Goal: Transaction & Acquisition: Purchase product/service

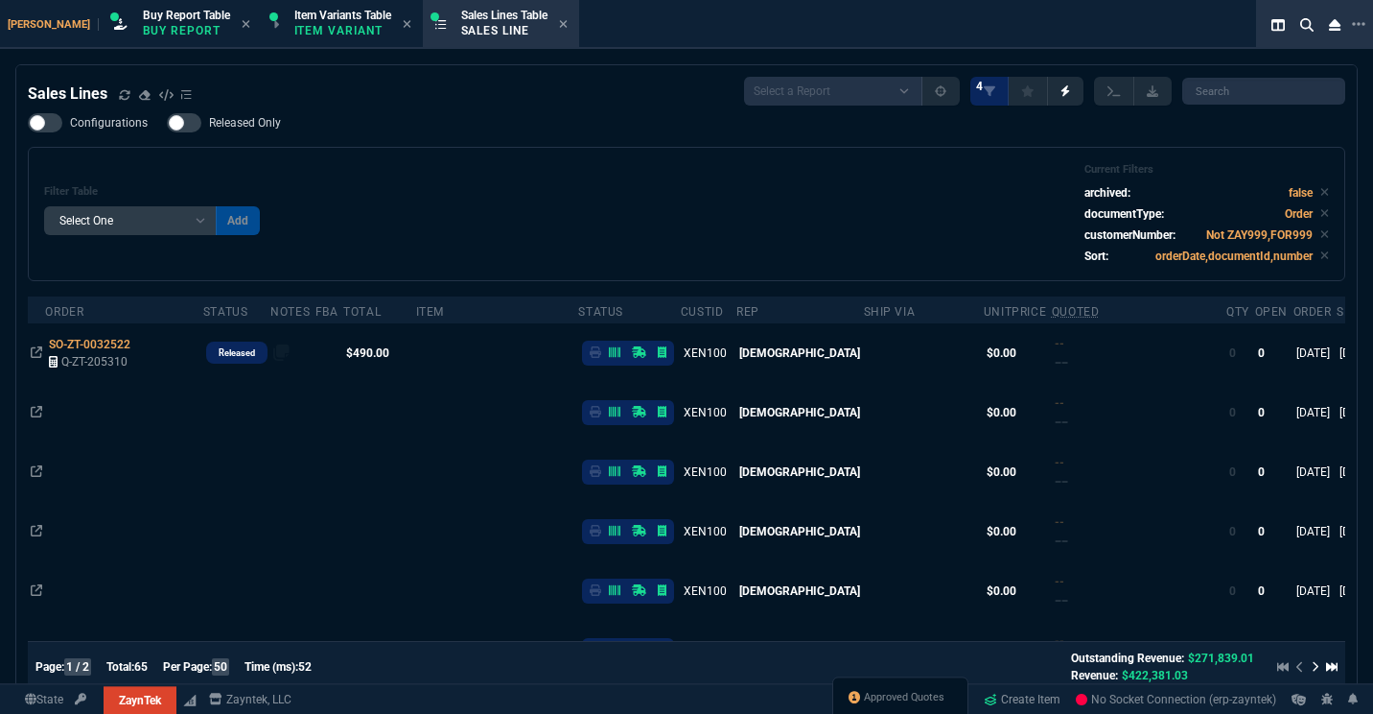
select select "1: BROV"
select select
click at [645, 187] on div "Filter Table Select One Add Filter () Age () ATS () Cond (itemVariantCode) Cust…" at bounding box center [686, 214] width 1285 height 102
click at [873, 701] on icon at bounding box center [877, 698] width 12 height 12
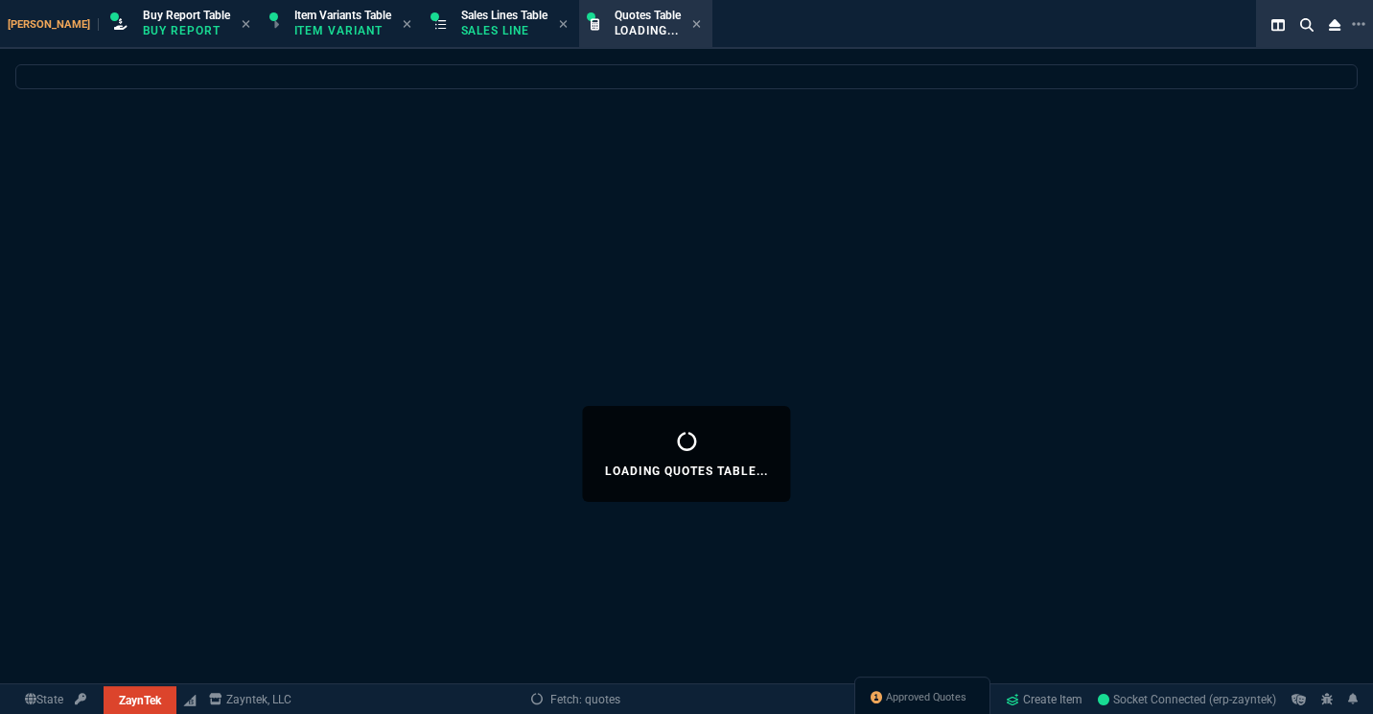
select select
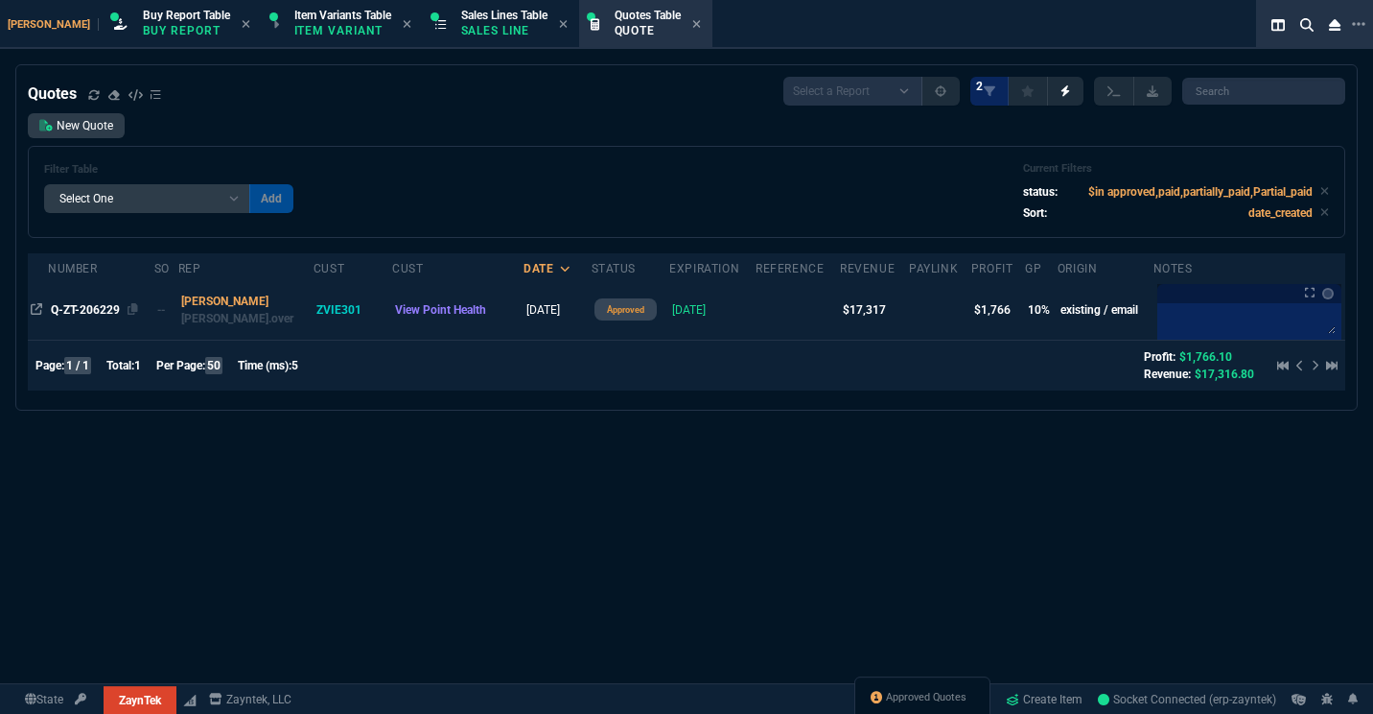
click at [115, 313] on span "Q-ZT-206229" at bounding box center [85, 309] width 69 height 13
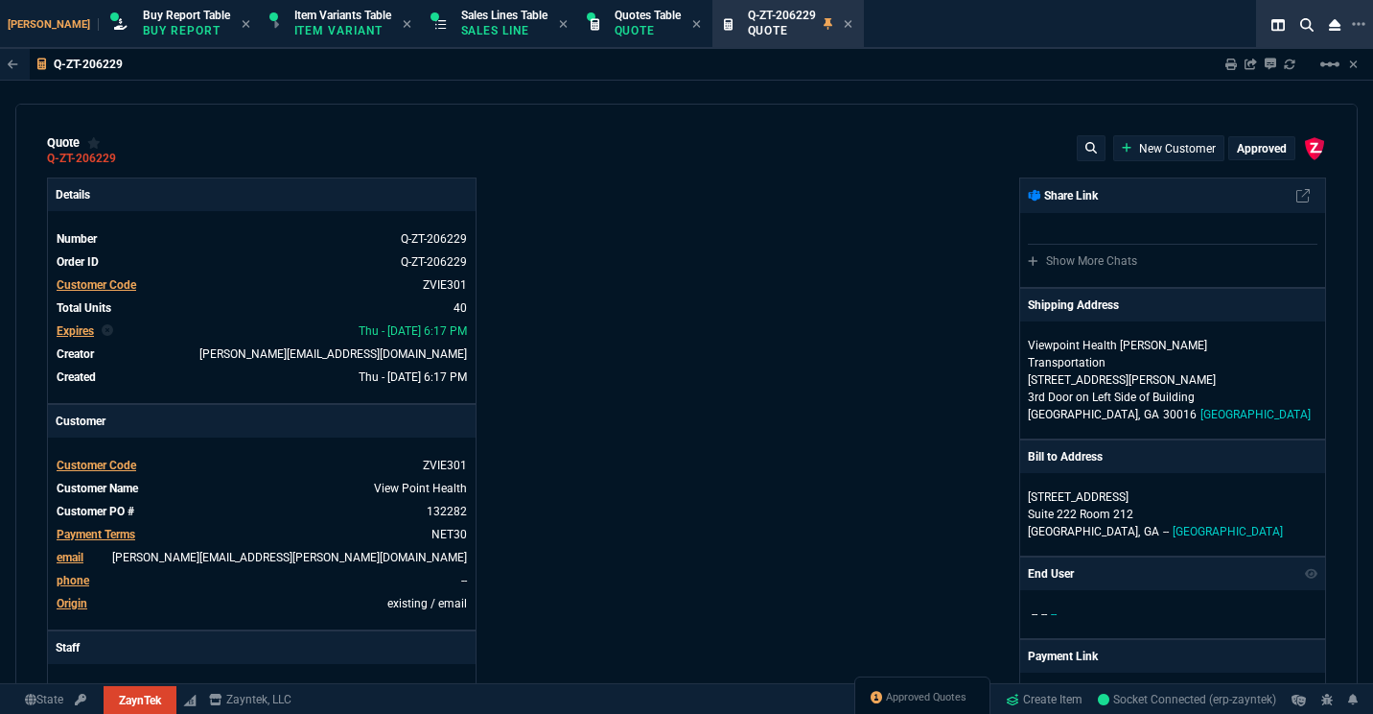
type input "17"
type input "129"
type input "0"
type input "20"
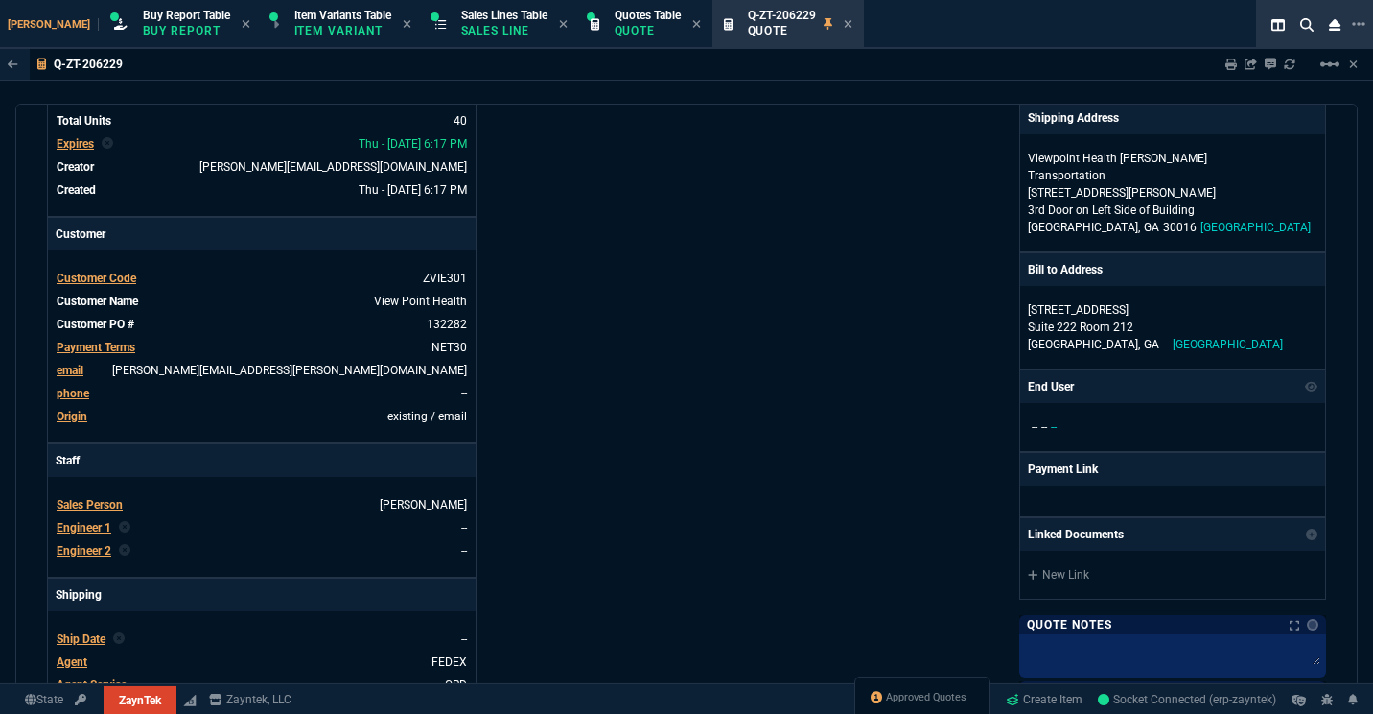
scroll to position [181, 0]
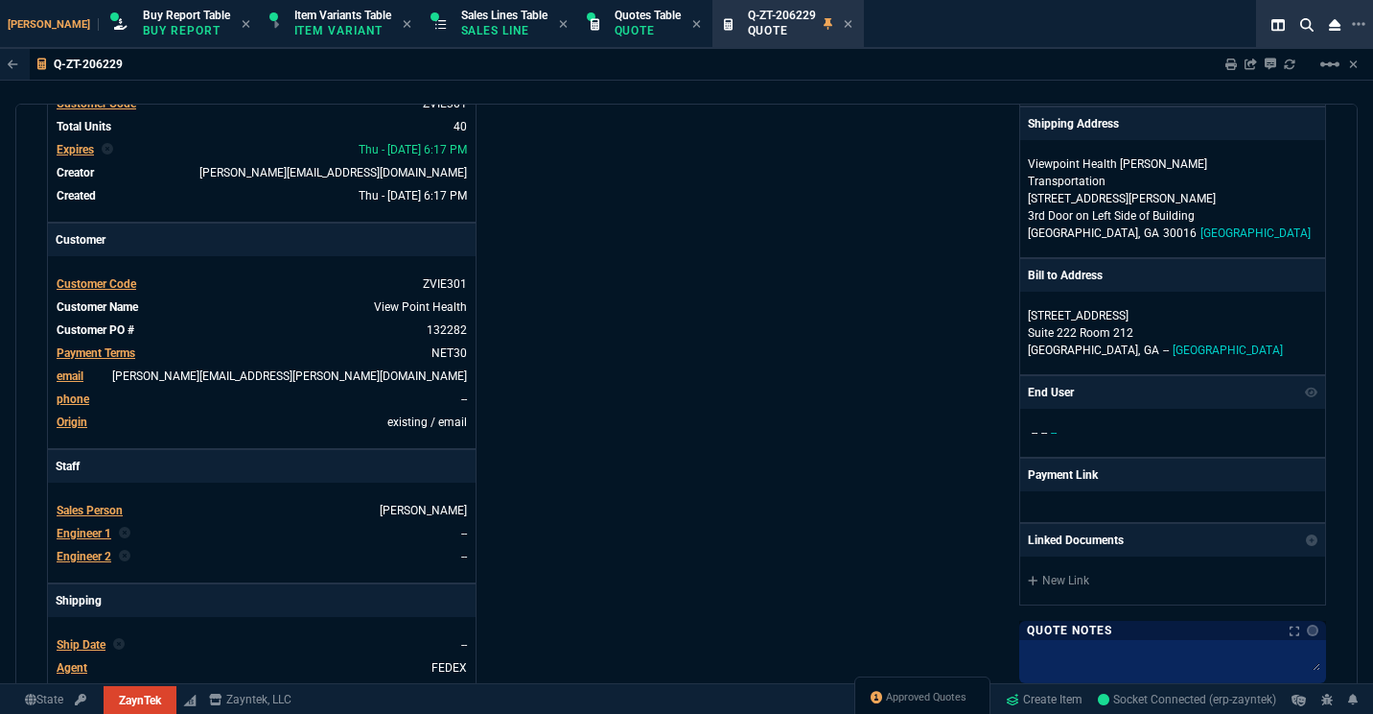
click at [89, 528] on span "Engineer 1" at bounding box center [84, 533] width 55 height 13
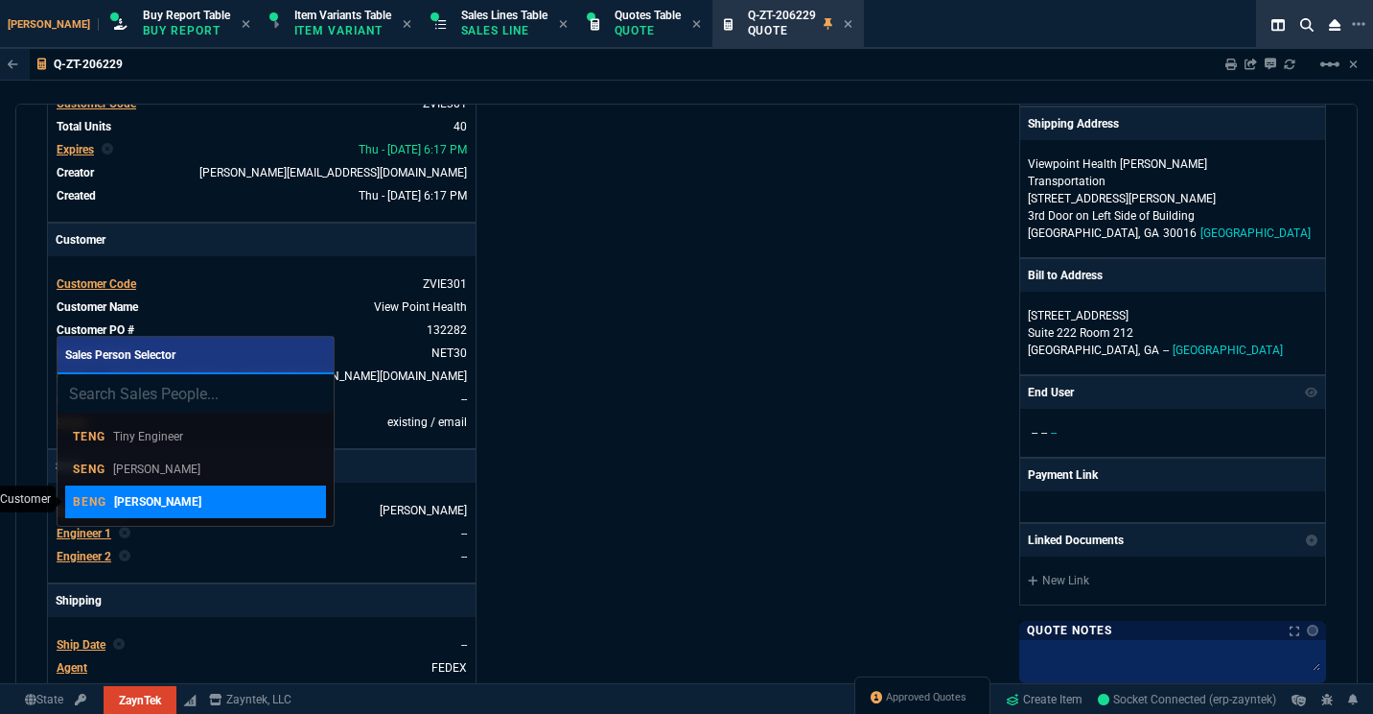
click at [176, 505] on p "[PERSON_NAME]" at bounding box center [157, 501] width 87 height 17
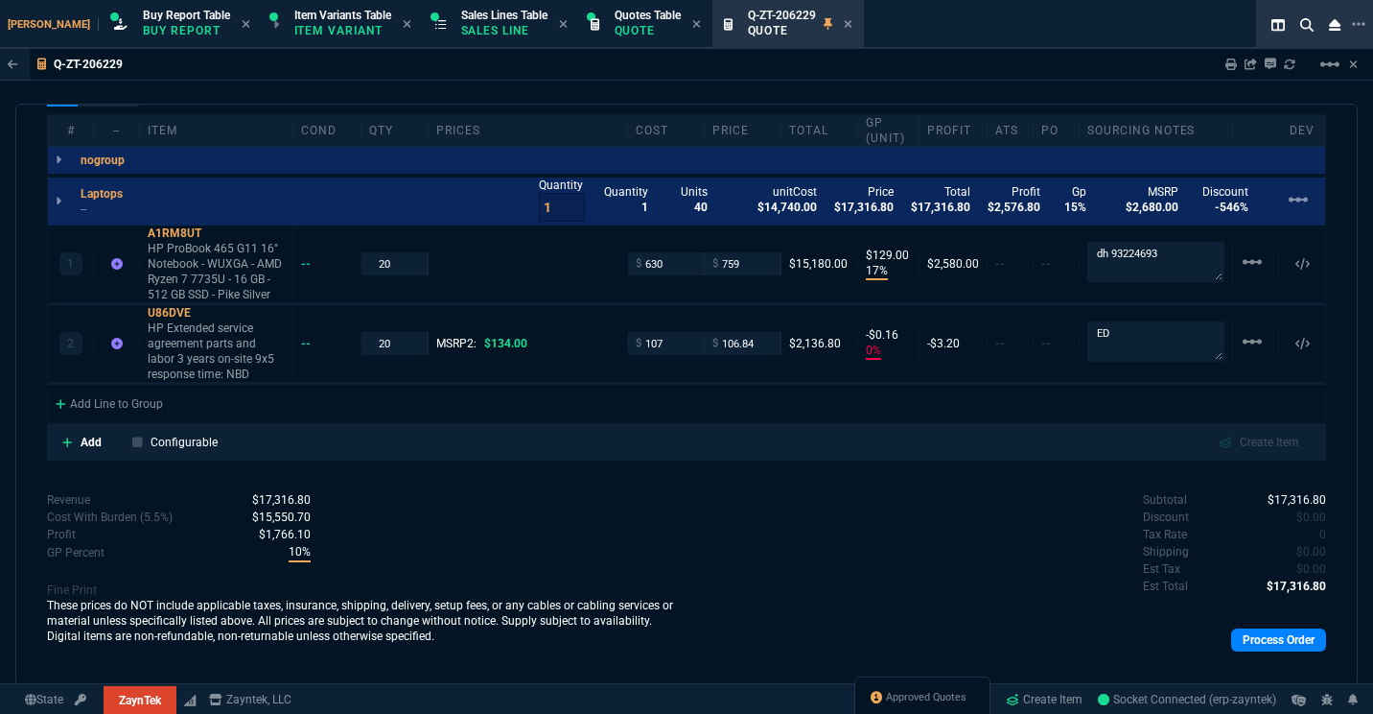
scroll to position [1137, 0]
click at [1283, 648] on link "Process Order" at bounding box center [1279, 640] width 95 height 23
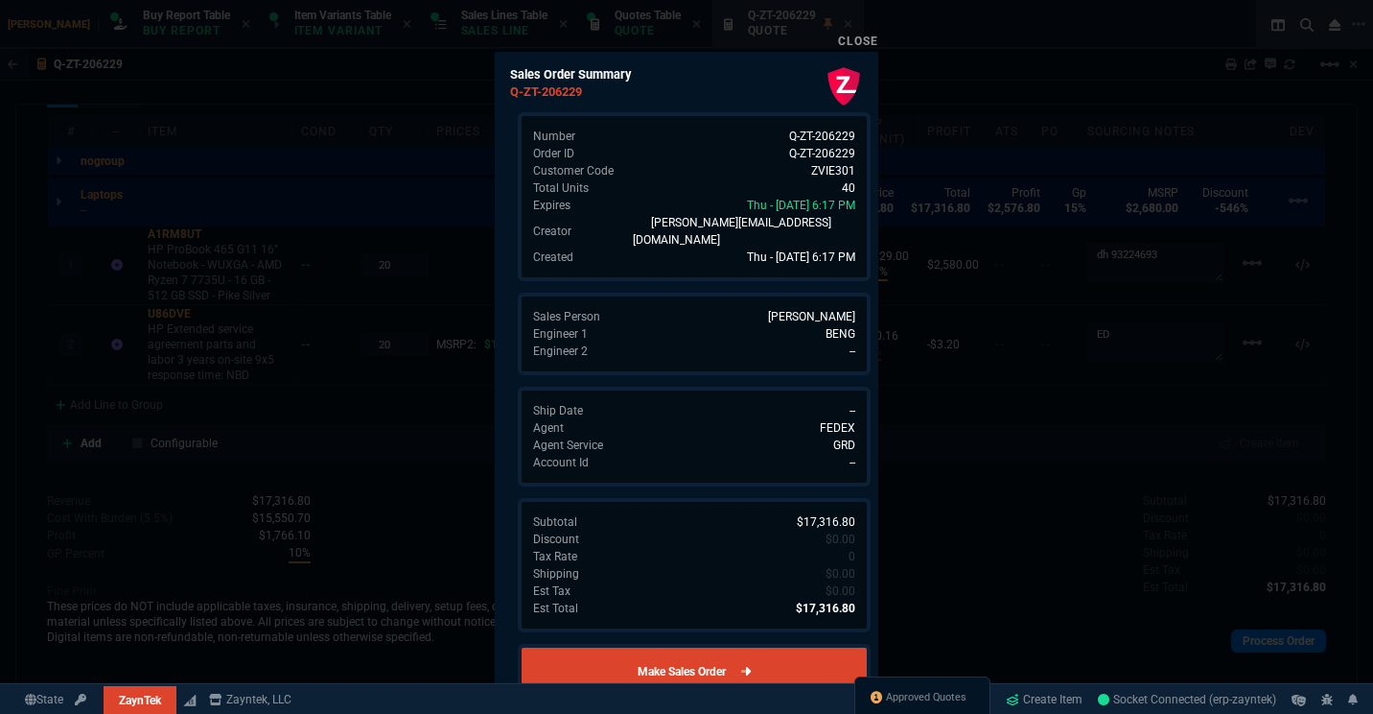
click at [806, 655] on link "Make Sales Order" at bounding box center [694, 672] width 353 height 56
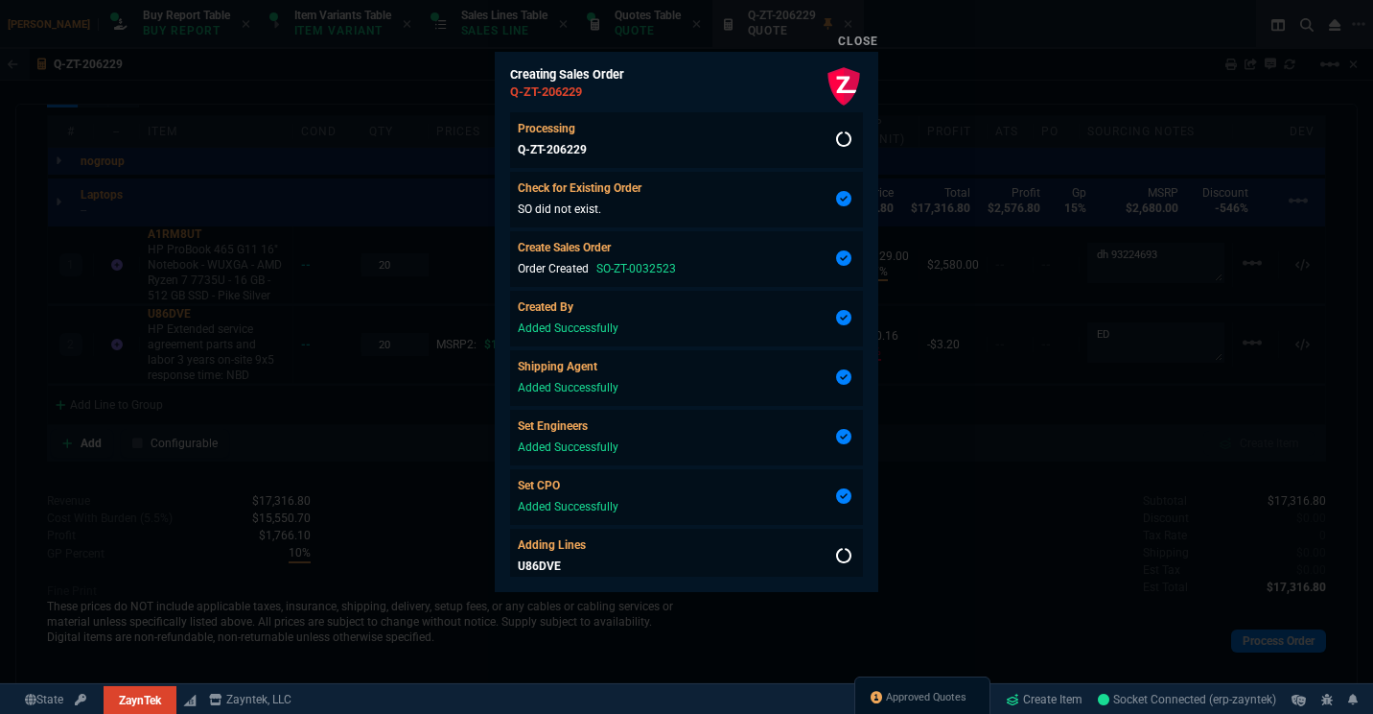
scroll to position [12, 0]
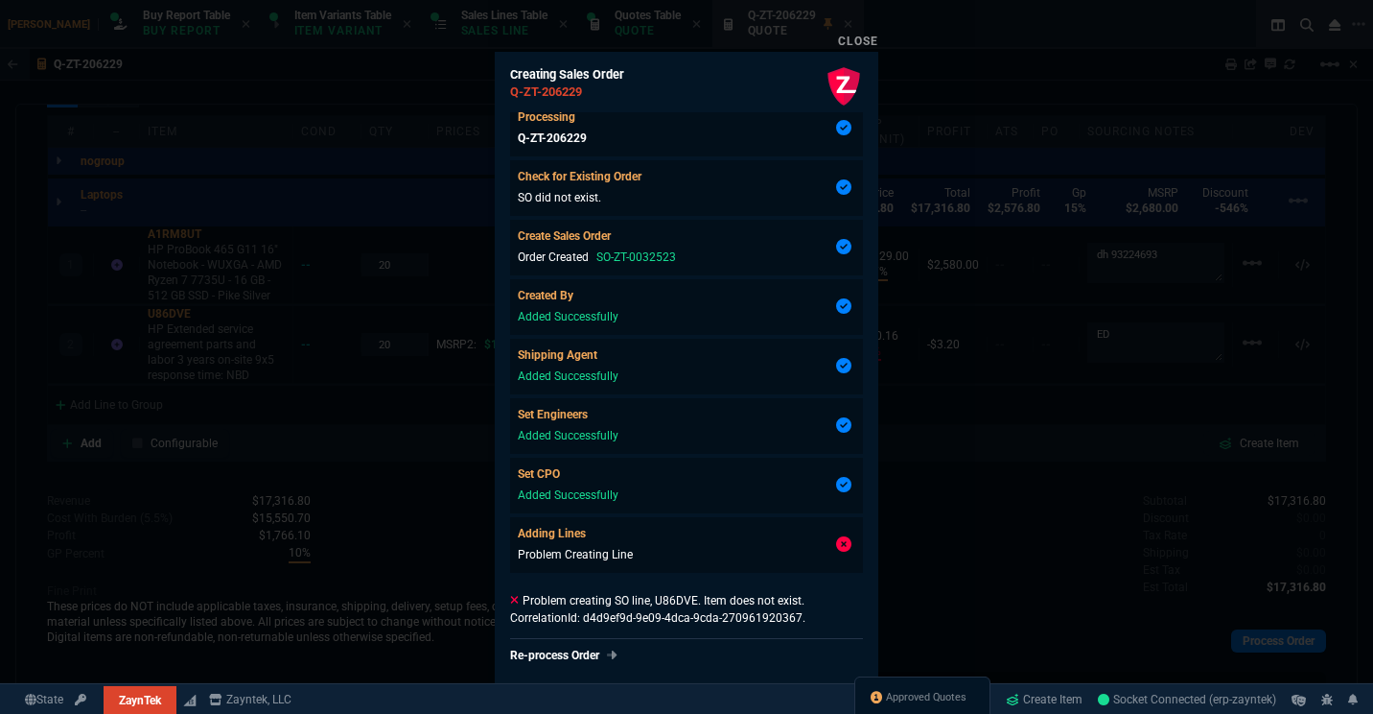
type input "17"
type input "129"
type input "0"
type input "20"
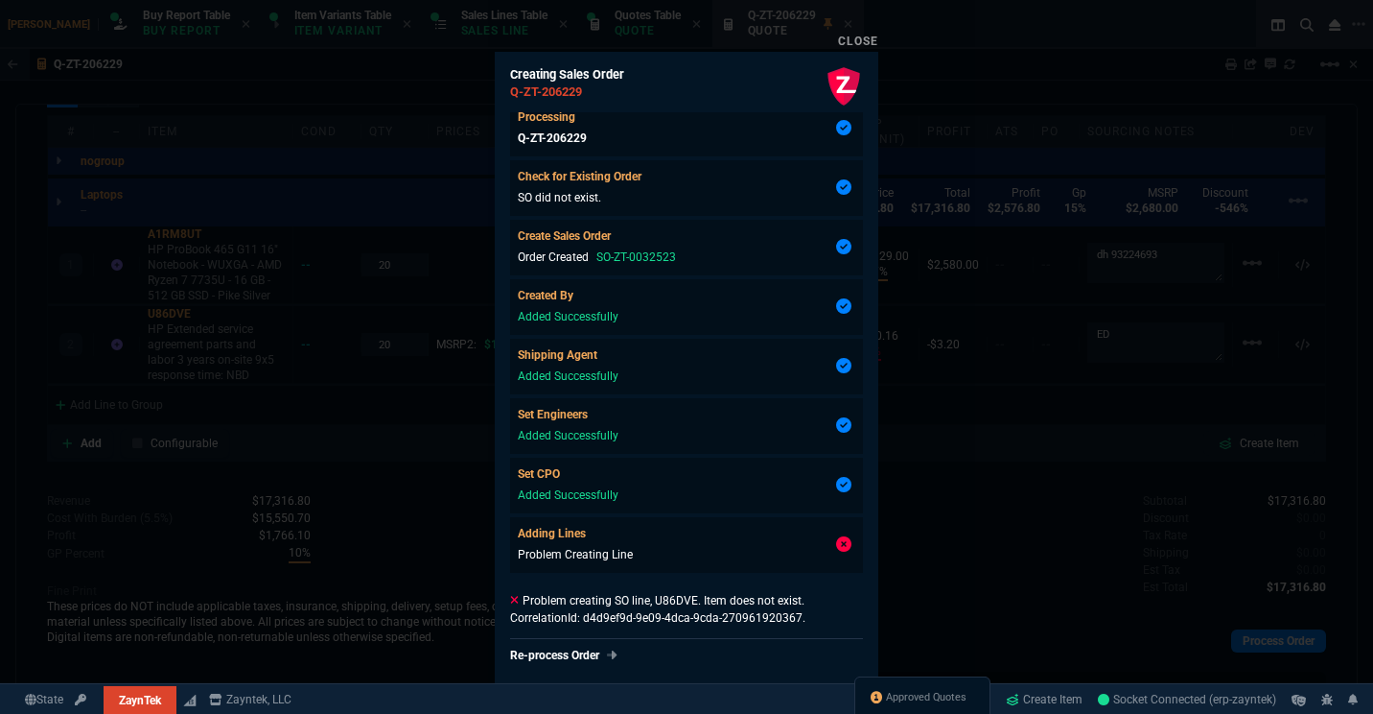
scroll to position [71, 0]
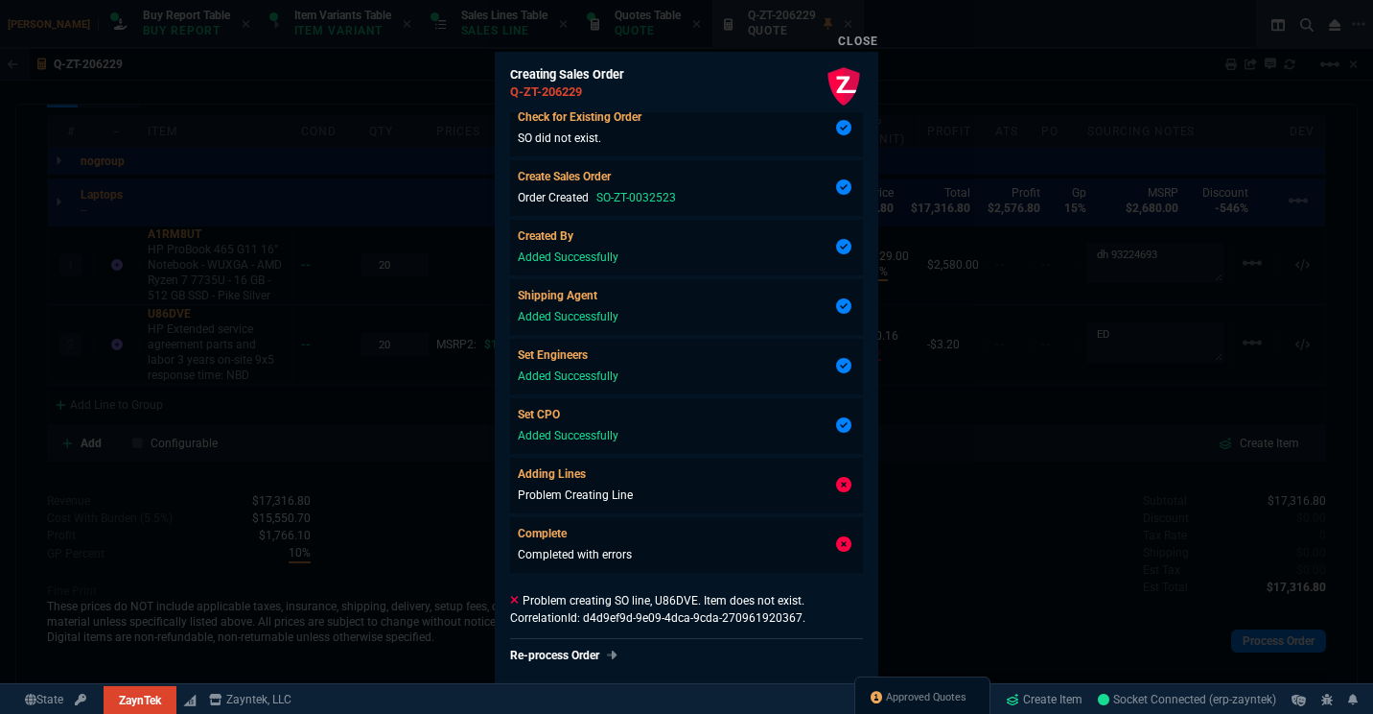
click at [1016, 356] on div at bounding box center [686, 357] width 1373 height 714
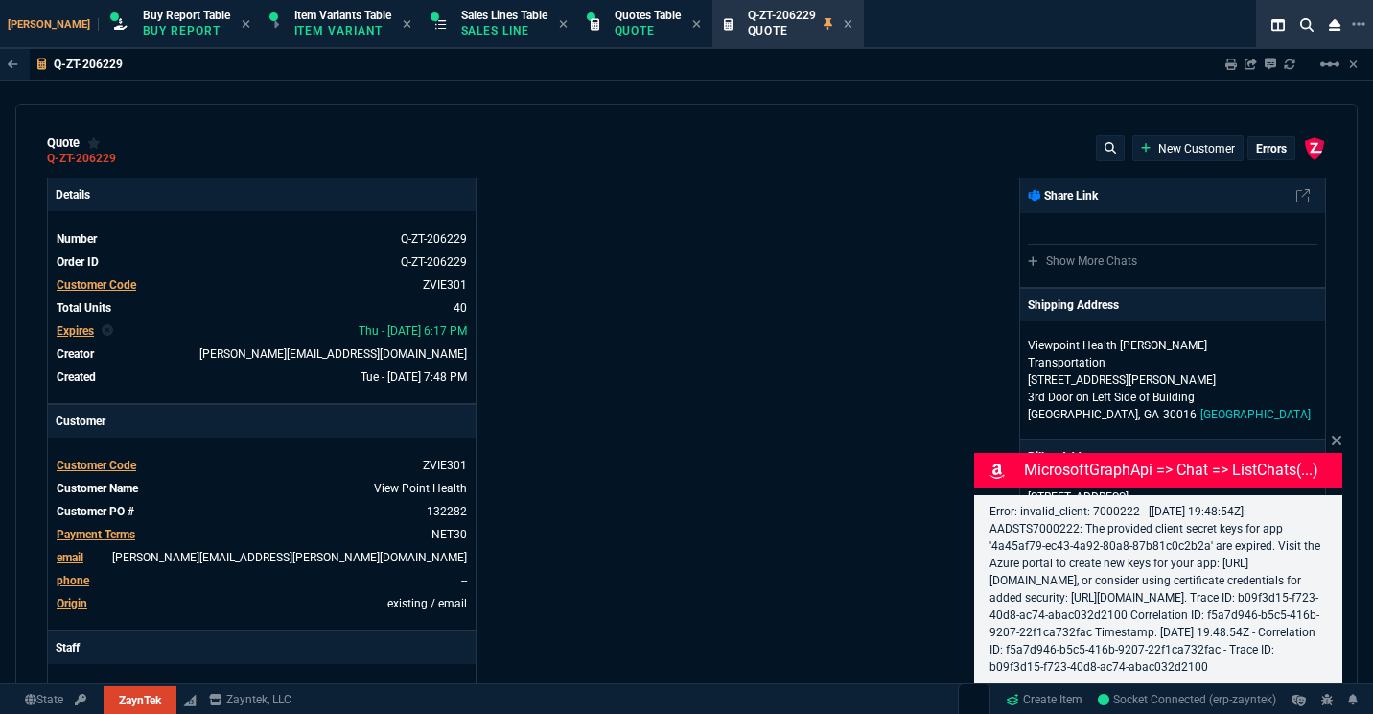
select select "1: BROV"
type input "17"
type input "129"
type input "0"
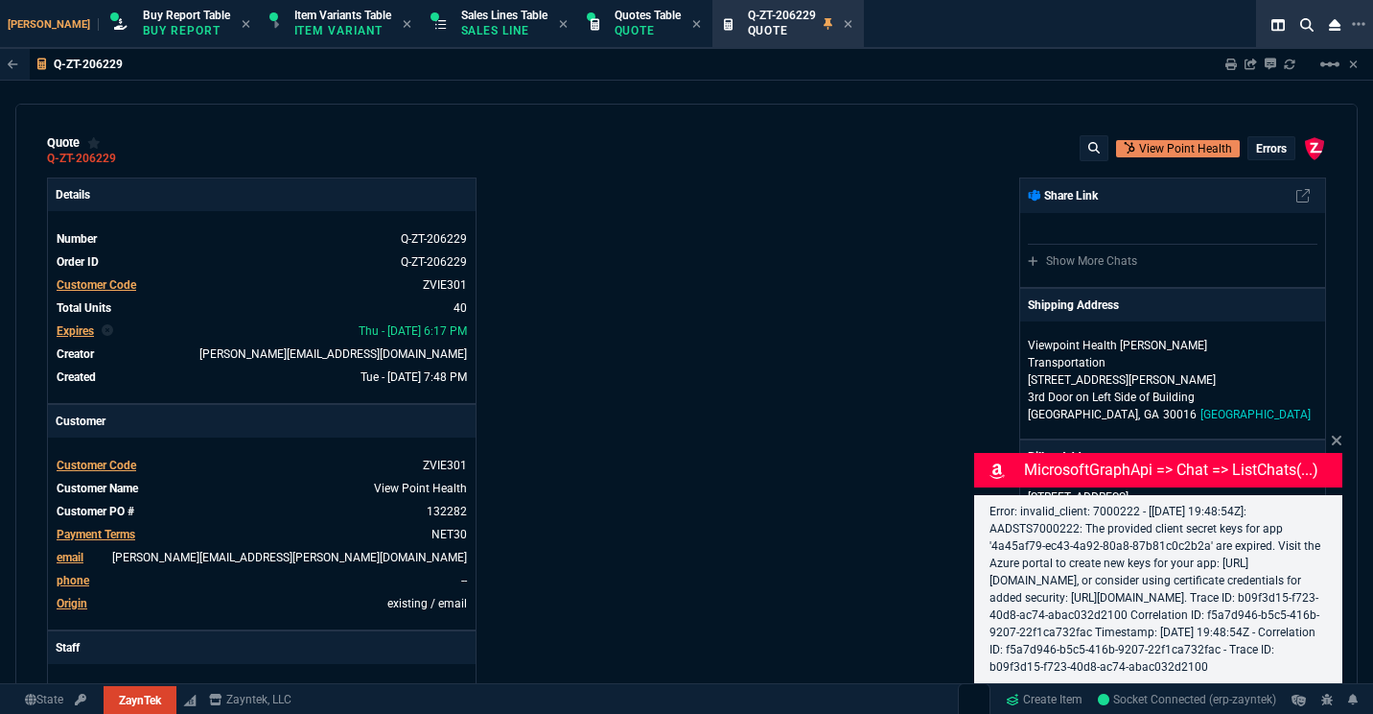
type input "20"
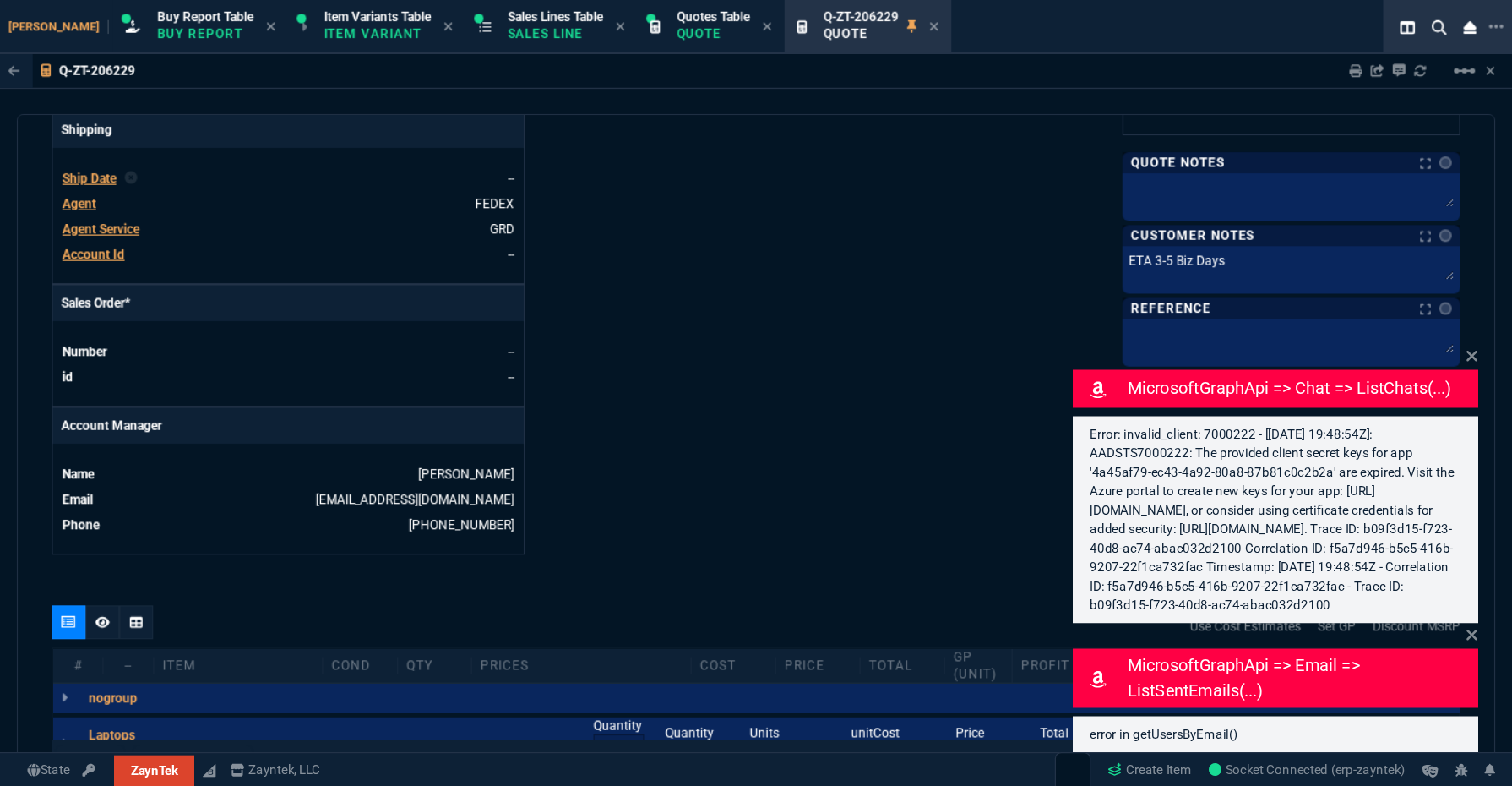
scroll to position [1048, 0]
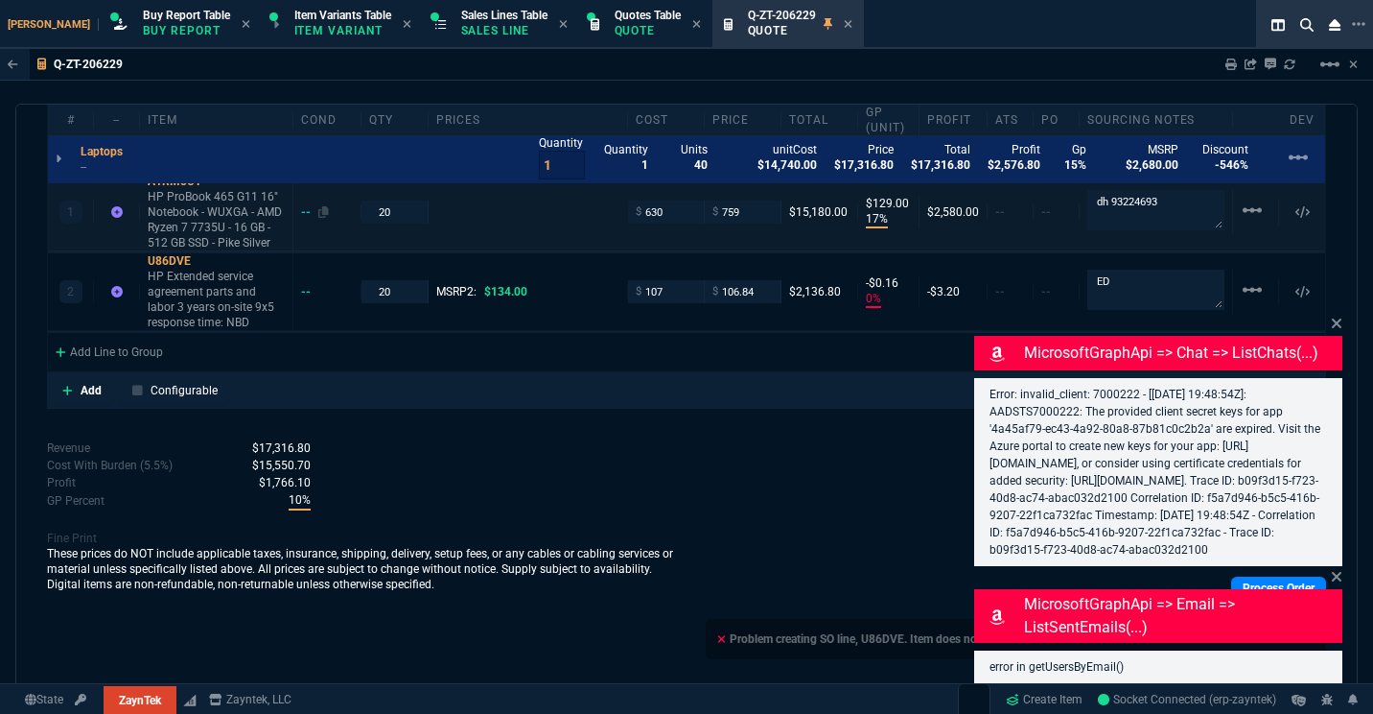
click at [309, 211] on div "--" at bounding box center [315, 211] width 28 height 15
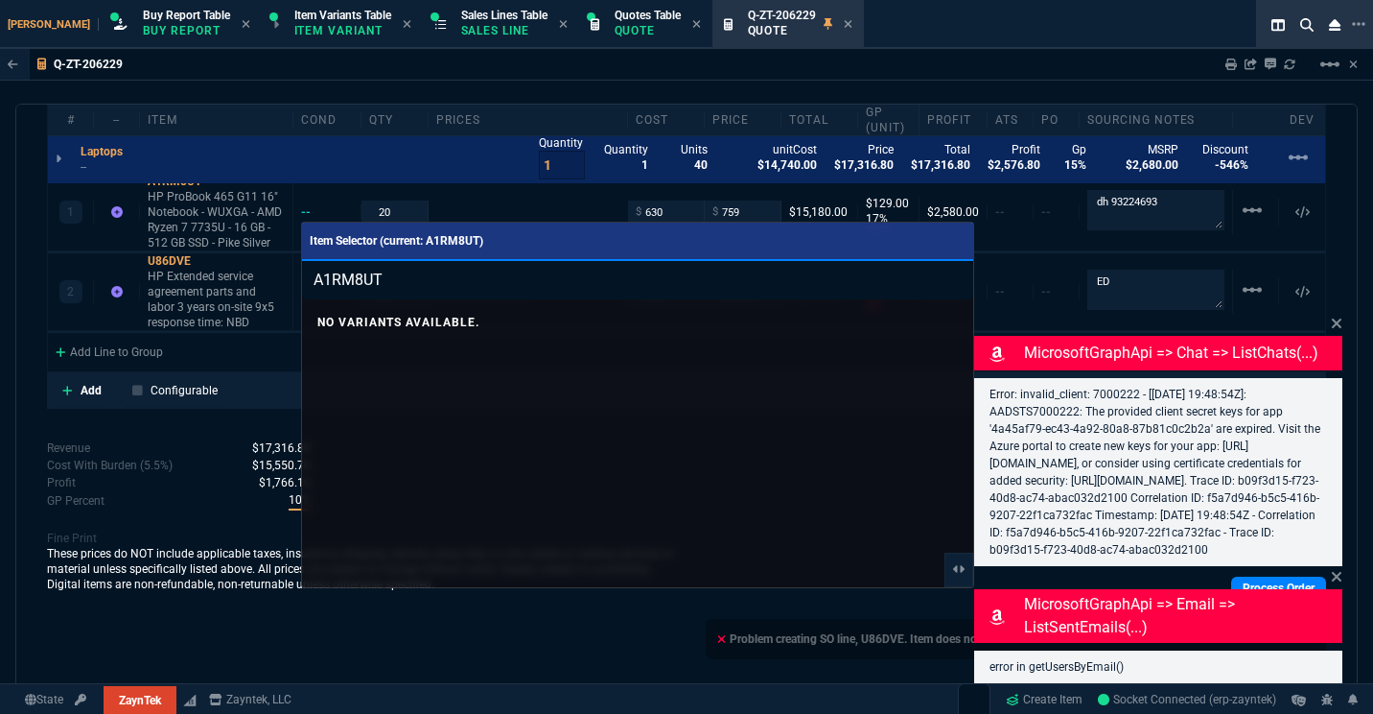
click at [361, 195] on div at bounding box center [686, 357] width 1373 height 714
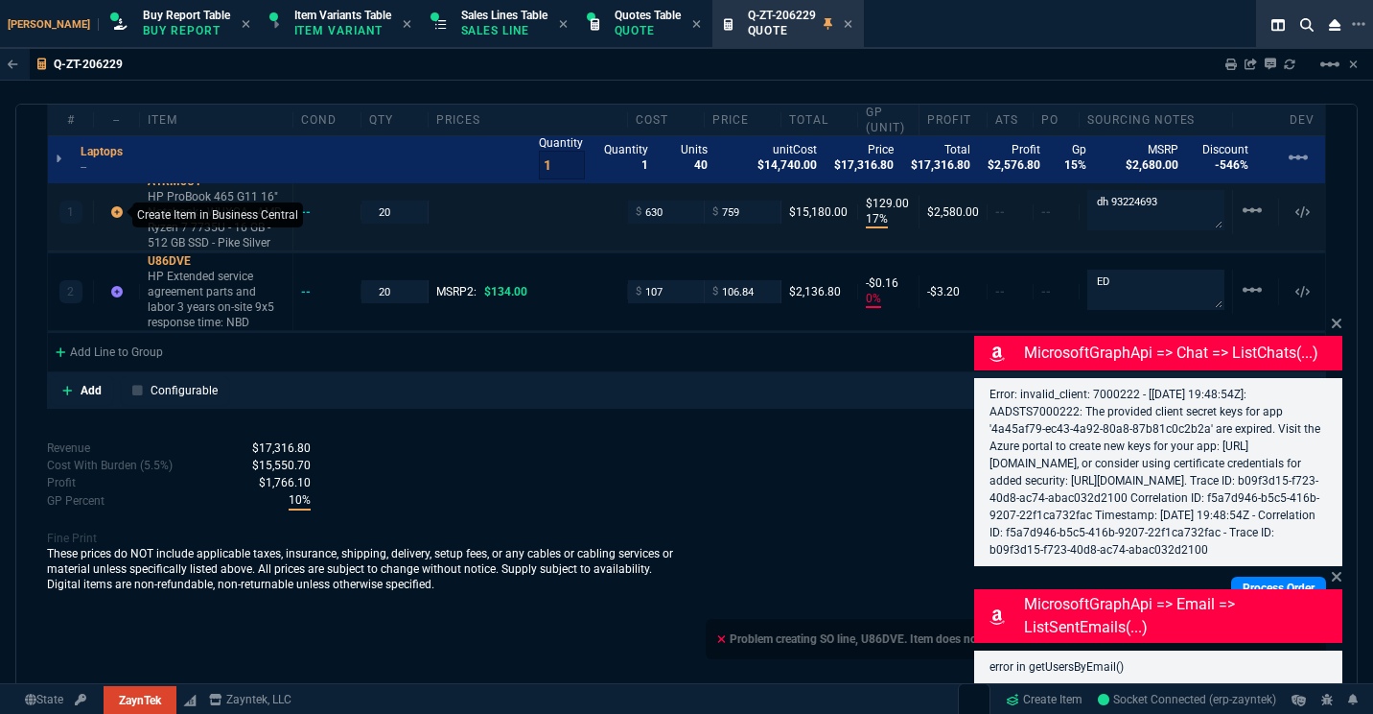
click at [118, 219] on fa-icon at bounding box center [117, 211] width 12 height 13
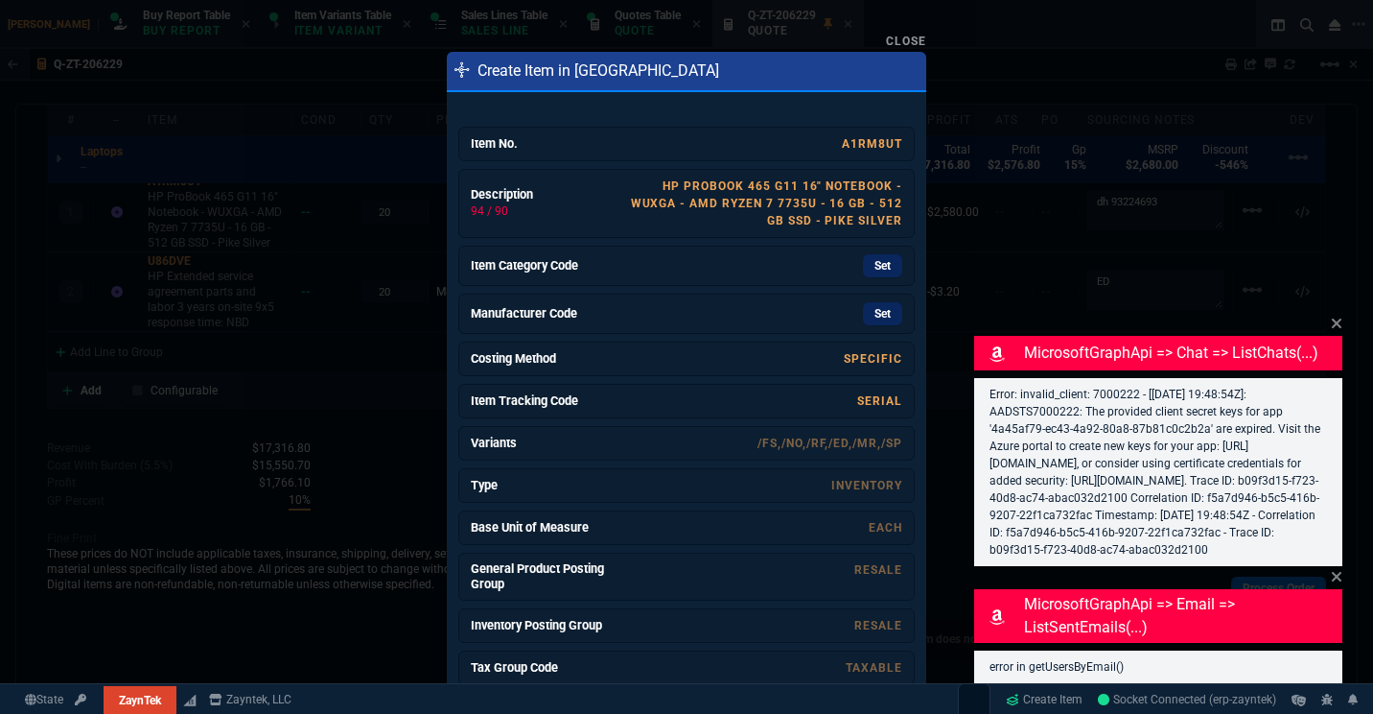
click at [715, 234] on link "Description 94 / 90 HP ProBook 465 G11 16" Notebook - WUXGA - AMD Ryzen 7 7735U…" at bounding box center [686, 203] width 457 height 69
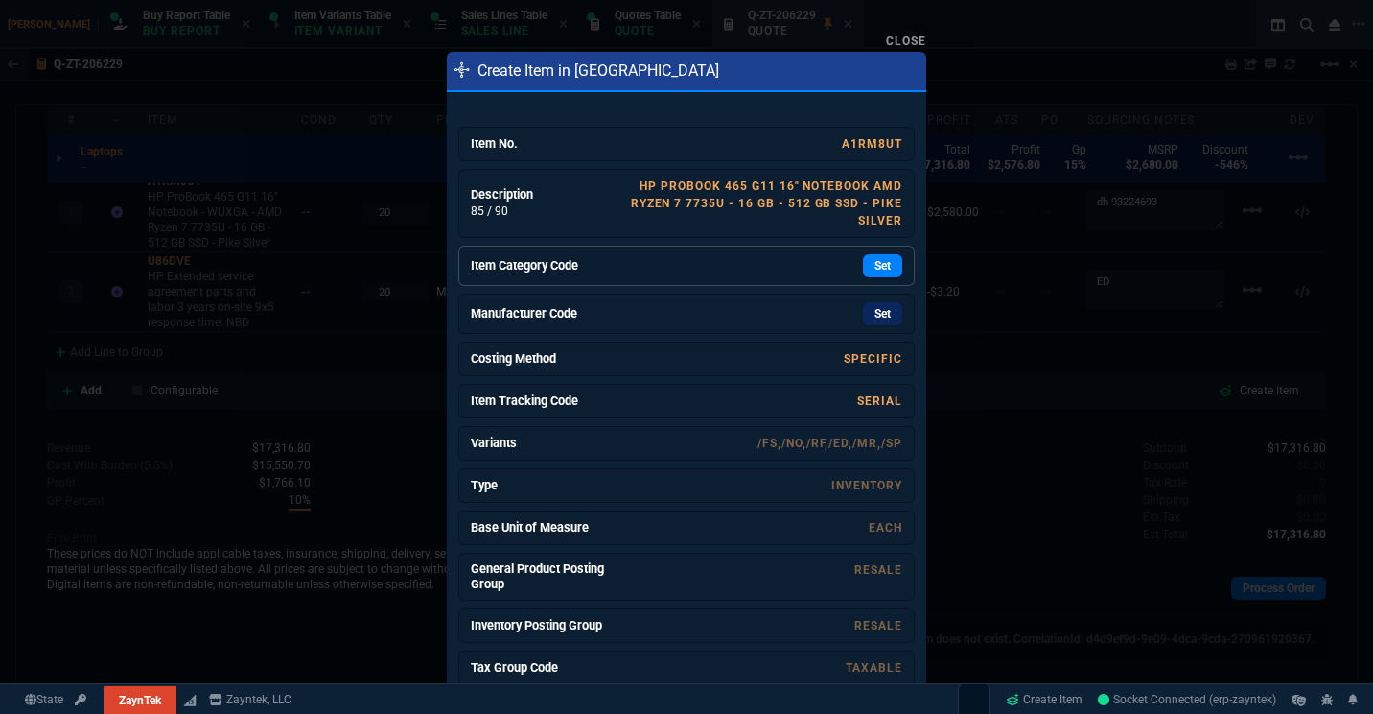
click at [724, 250] on link "Item Category Code Set" at bounding box center [686, 266] width 457 height 40
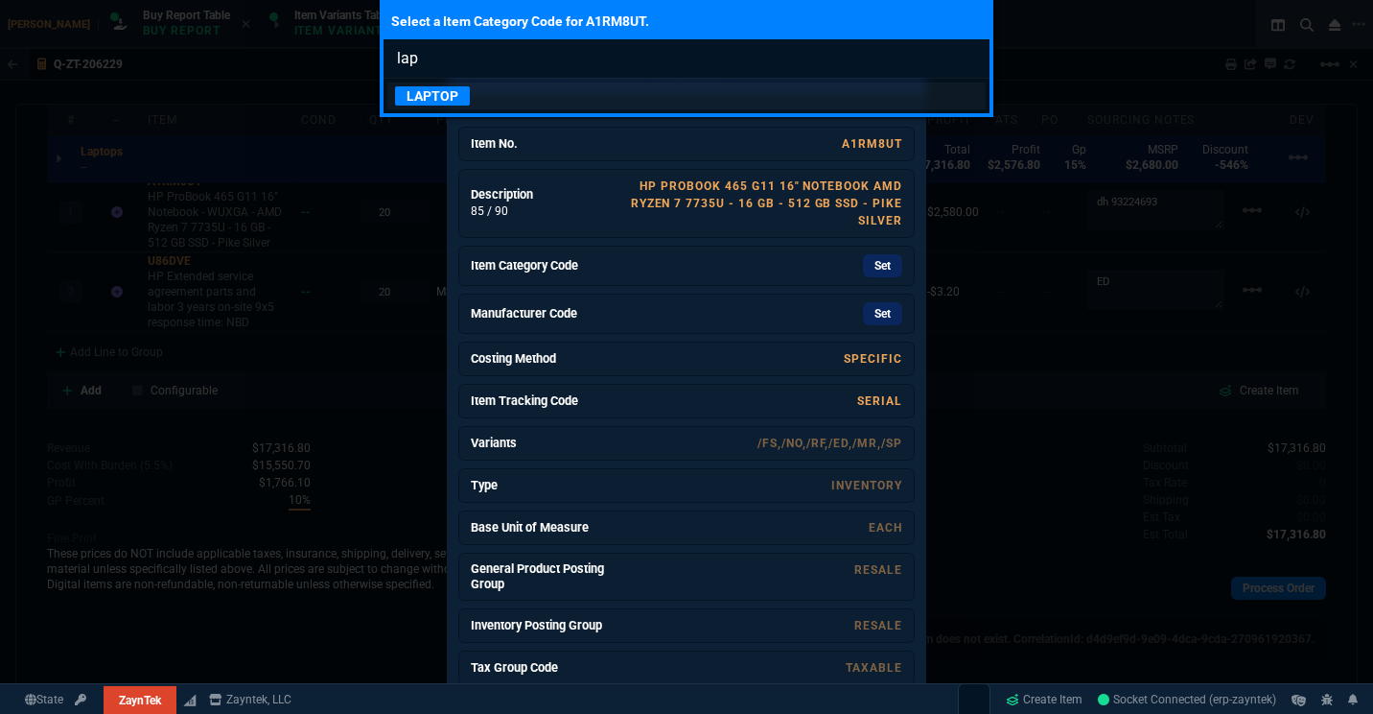
type input "lap"
click at [610, 103] on link "LAPTOP" at bounding box center [686, 95] width 598 height 27
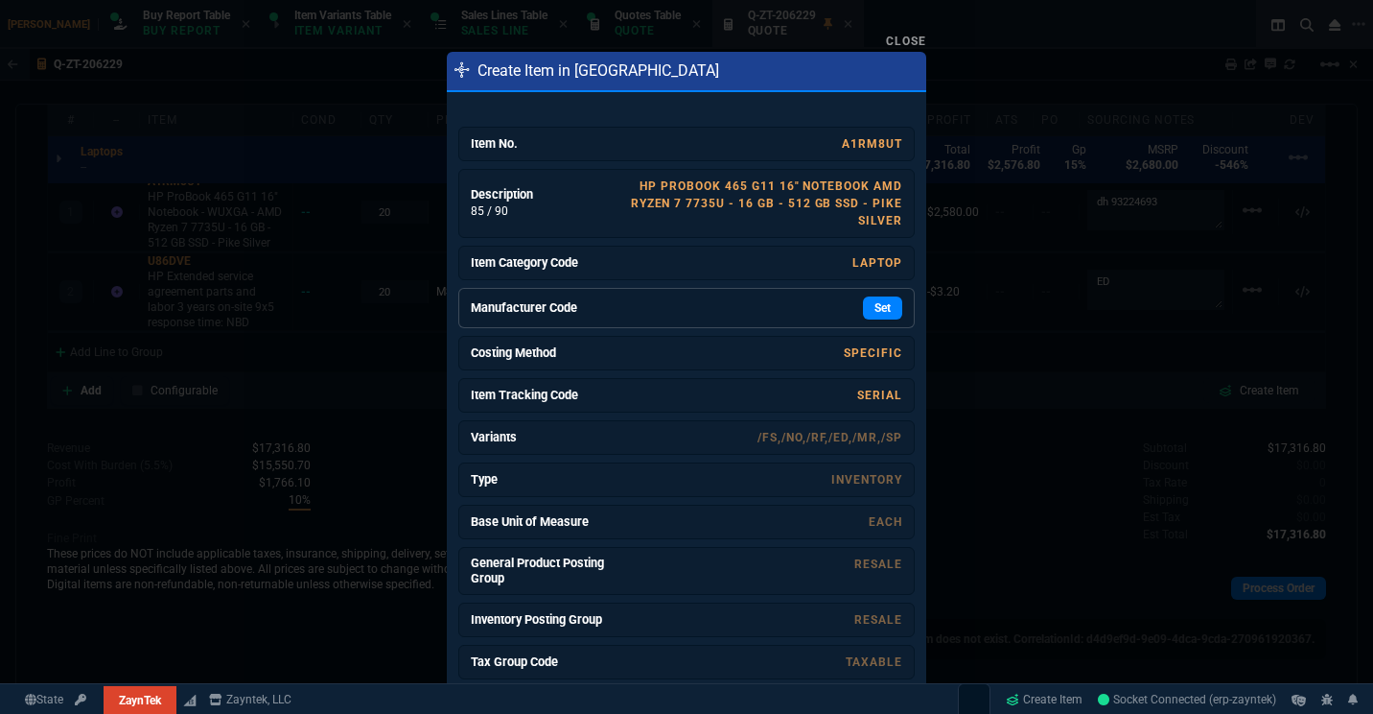
click at [637, 311] on div "Set" at bounding box center [759, 307] width 288 height 23
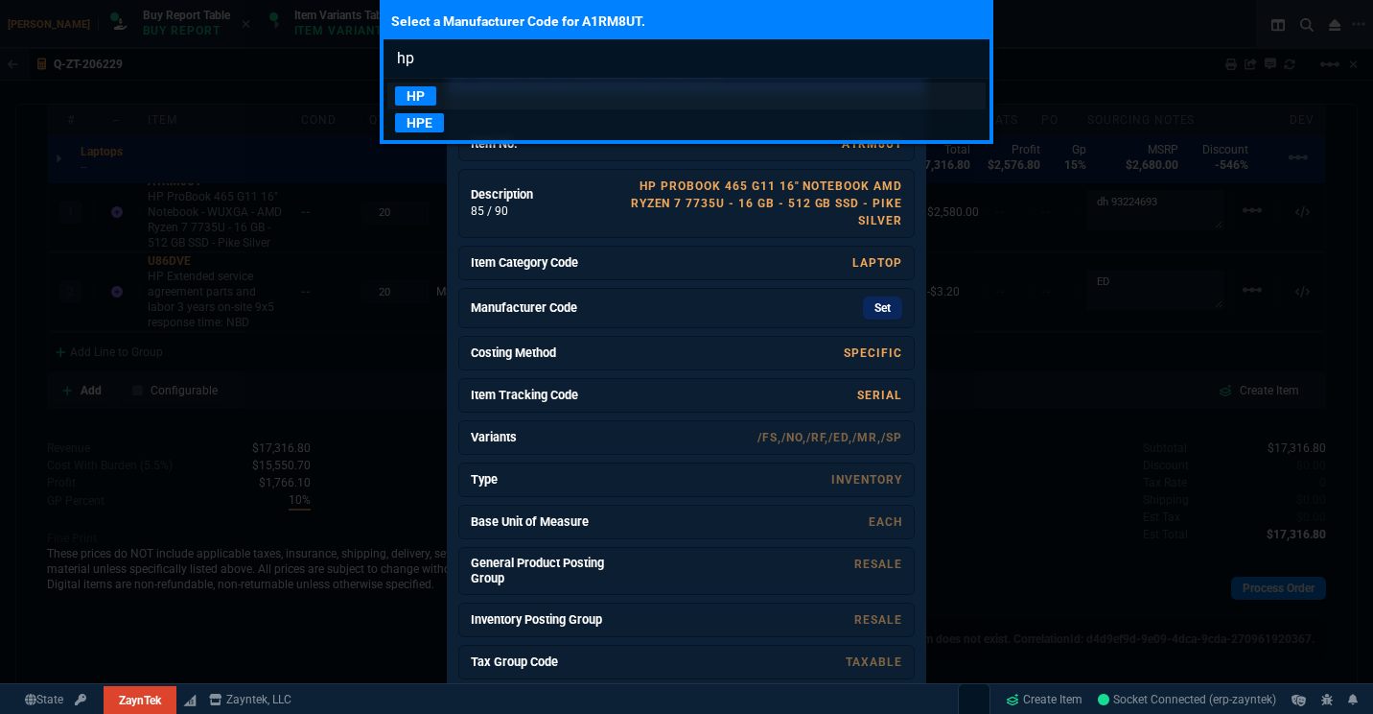
type input "hp"
click at [459, 100] on link "HP" at bounding box center [686, 95] width 598 height 27
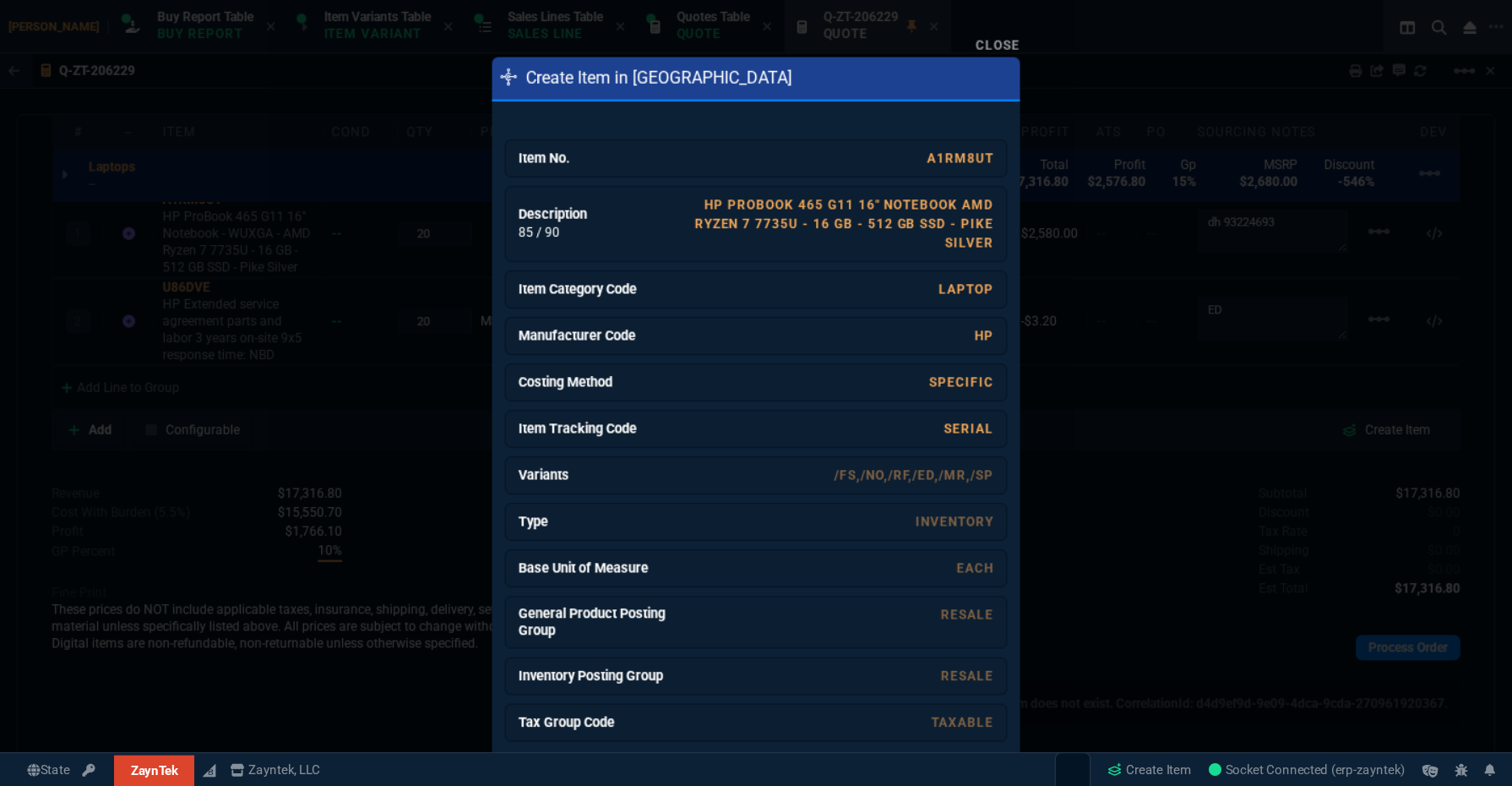
scroll to position [905, 0]
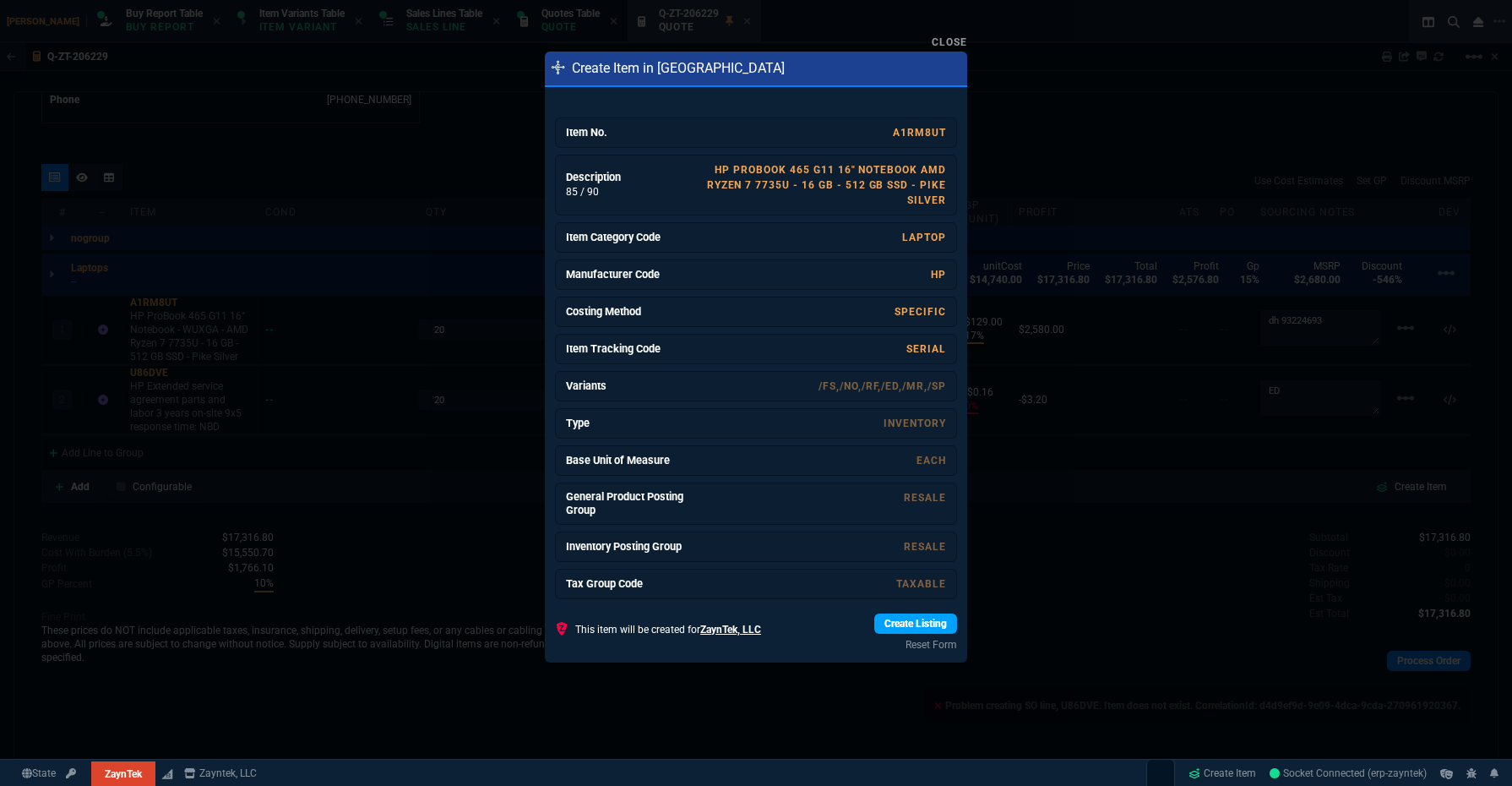
click at [918, 621] on link "Create Listing" at bounding box center [916, 623] width 83 height 20
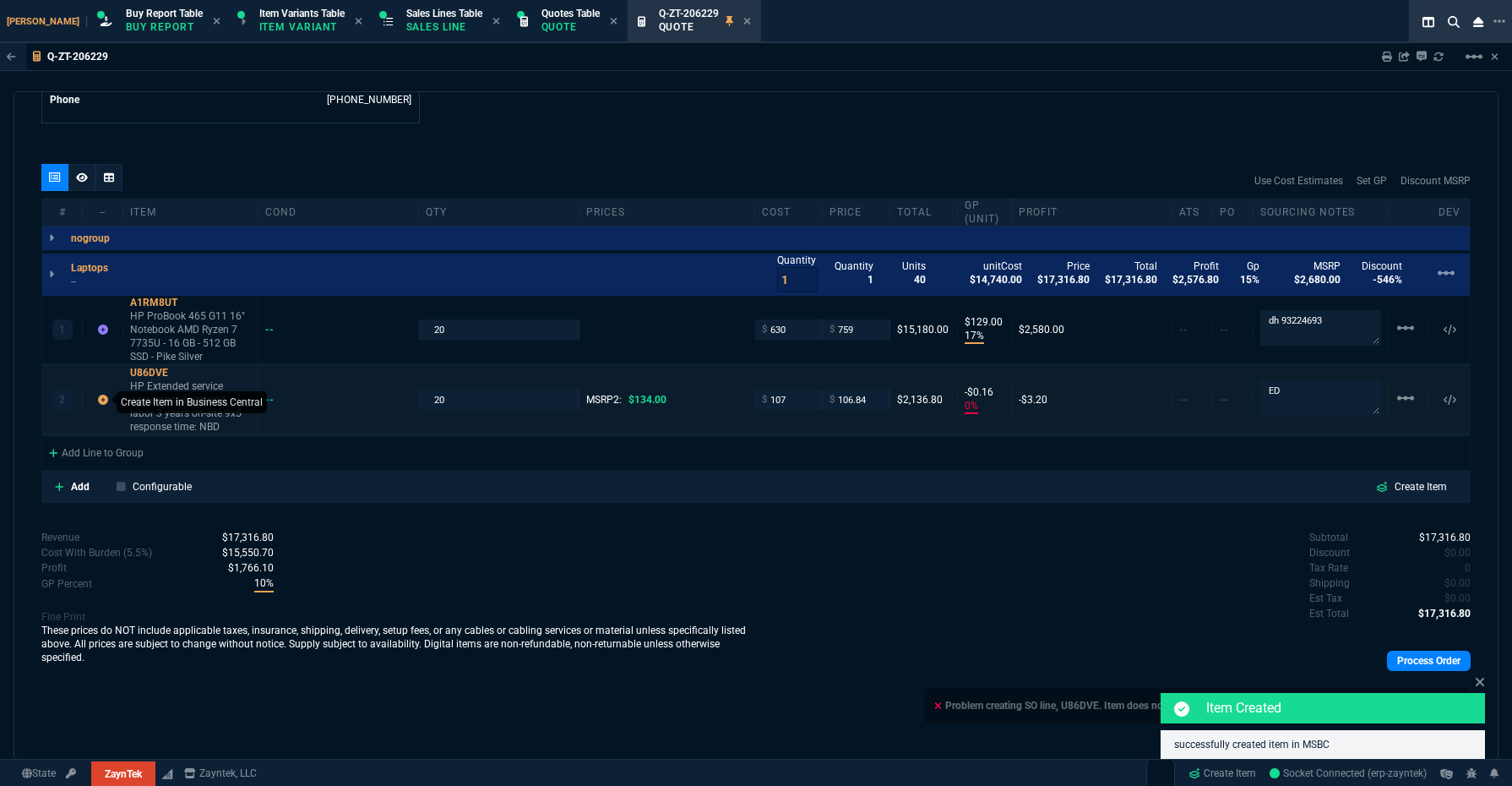
click at [99, 395] on icon at bounding box center [103, 400] width 11 height 11
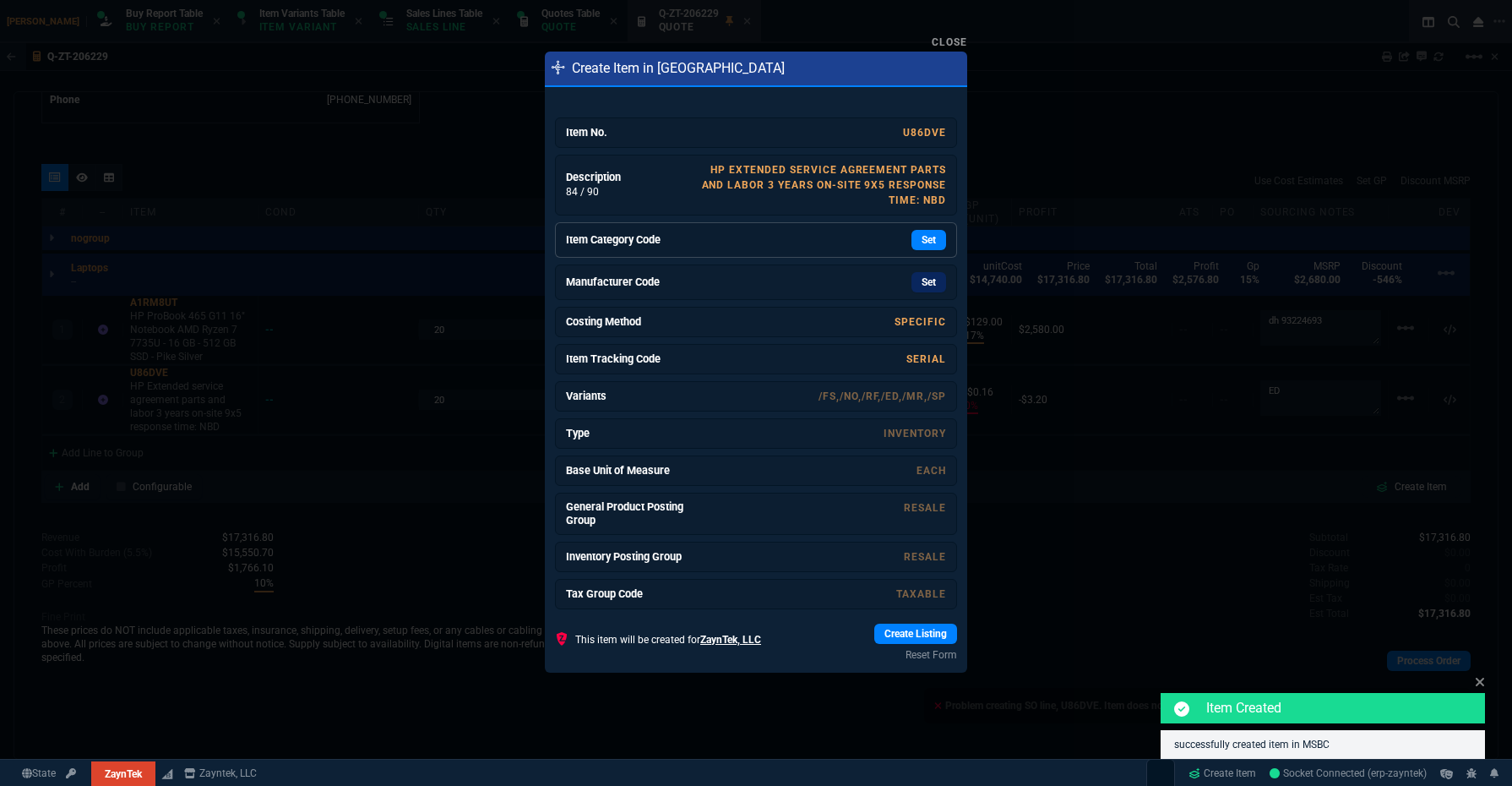
click at [821, 236] on div "Set" at bounding box center [819, 240] width 254 height 20
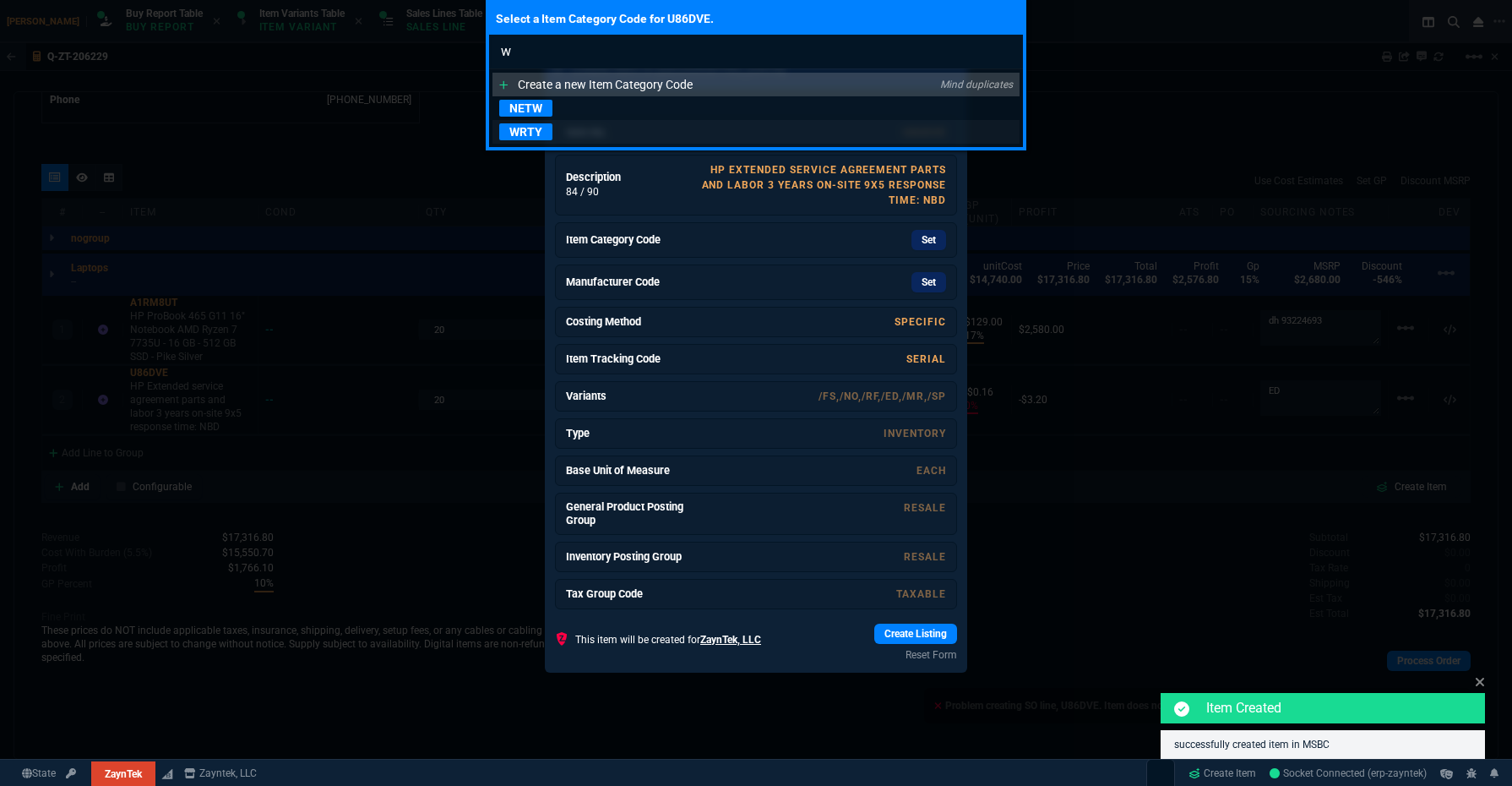
type input "w"
click at [576, 137] on link "WRTY" at bounding box center [756, 131] width 527 height 24
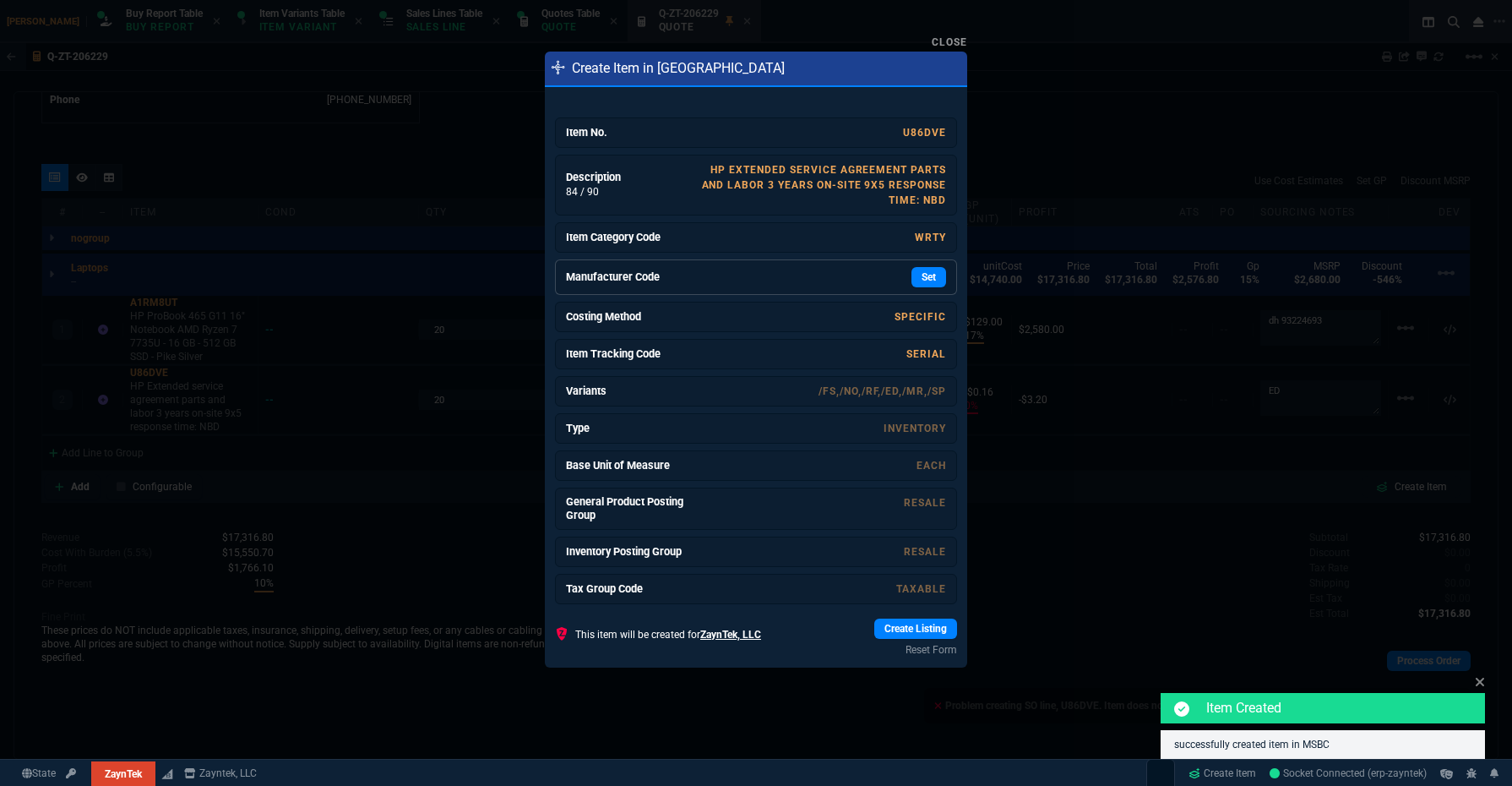
click at [889, 273] on div "Set" at bounding box center [819, 277] width 254 height 20
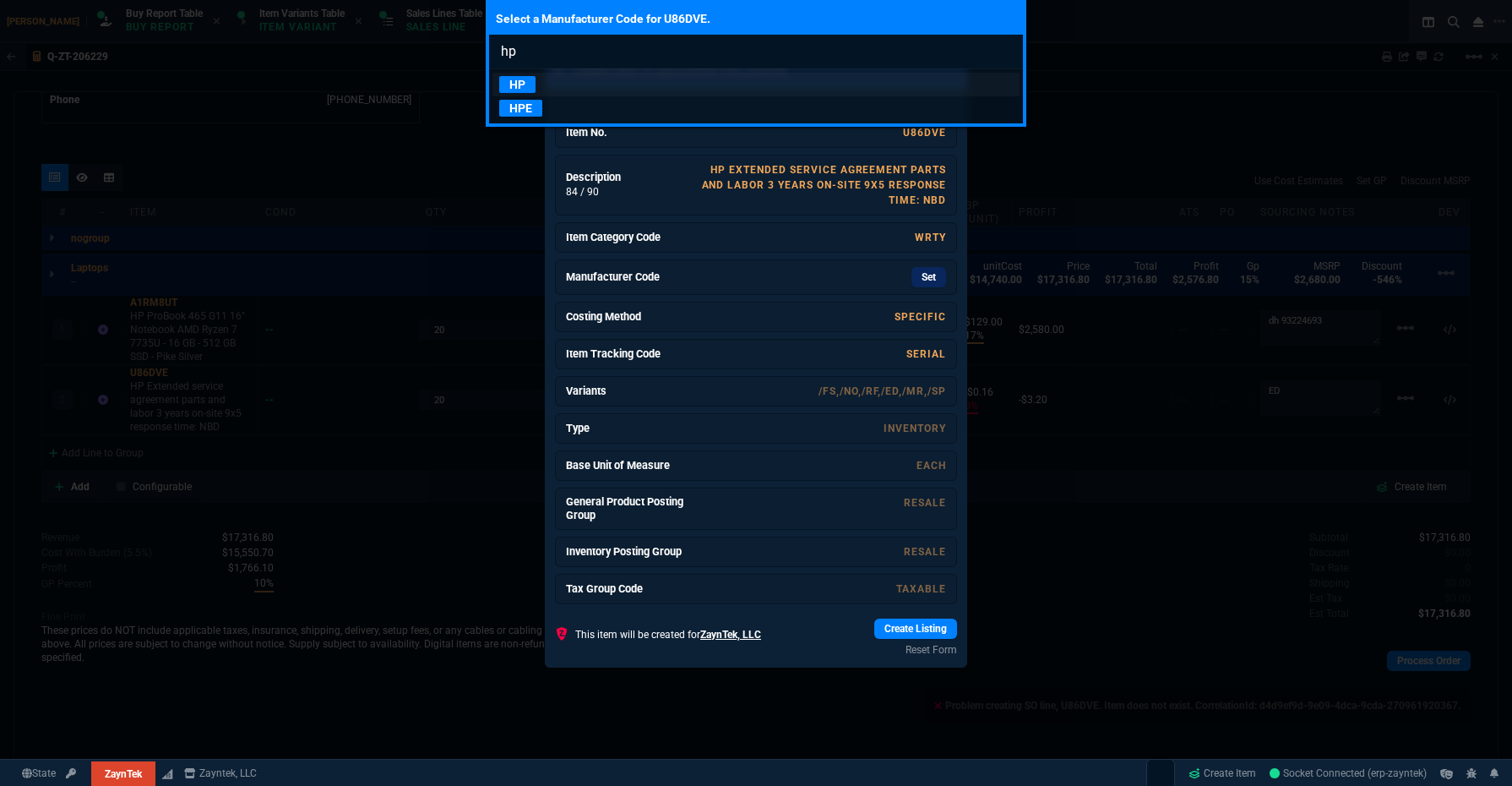
type input "hp"
click at [572, 80] on link "HP" at bounding box center [756, 84] width 527 height 24
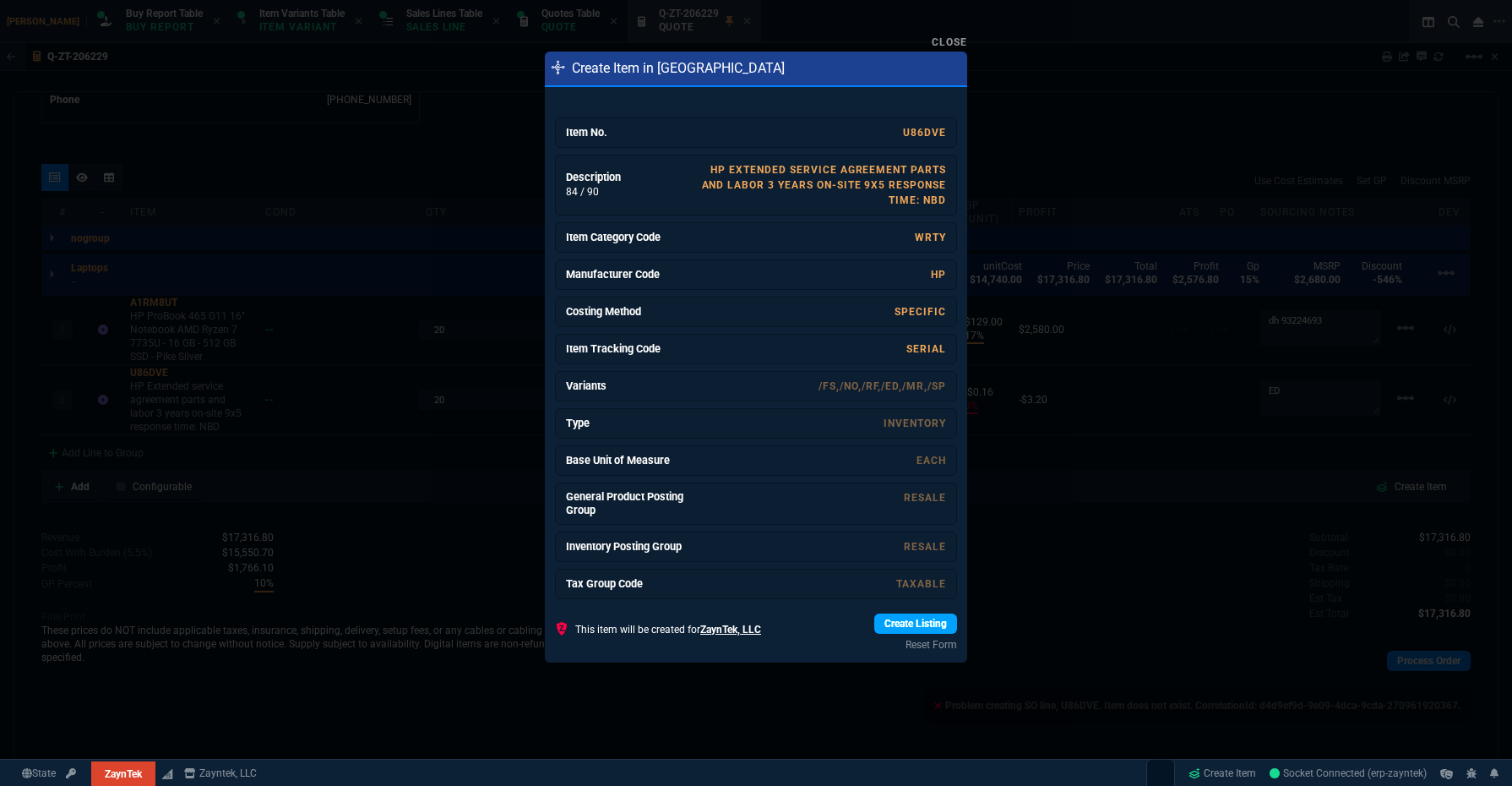
click at [917, 613] on link "Create Listing" at bounding box center [916, 623] width 83 height 20
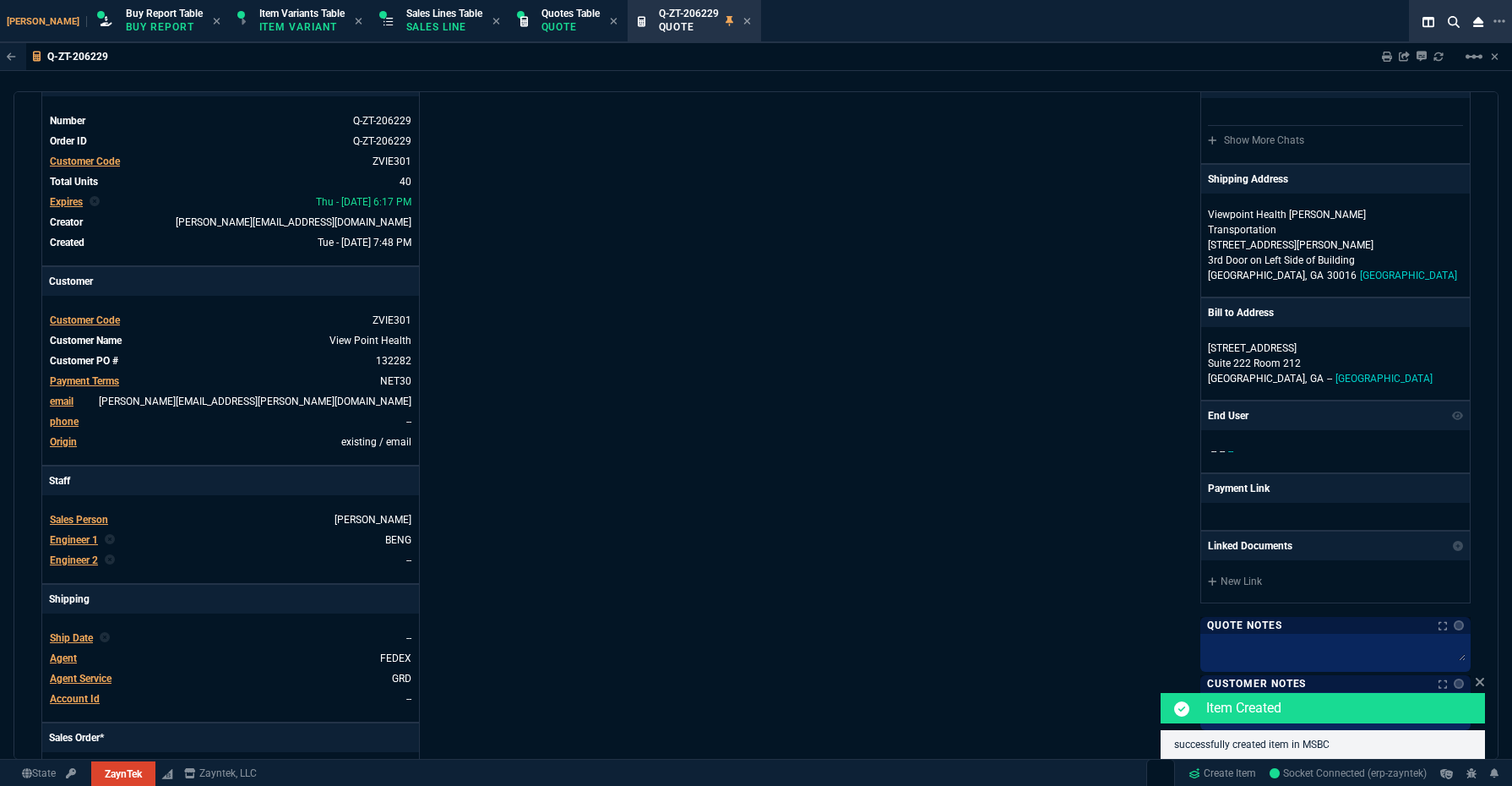
scroll to position [0, 0]
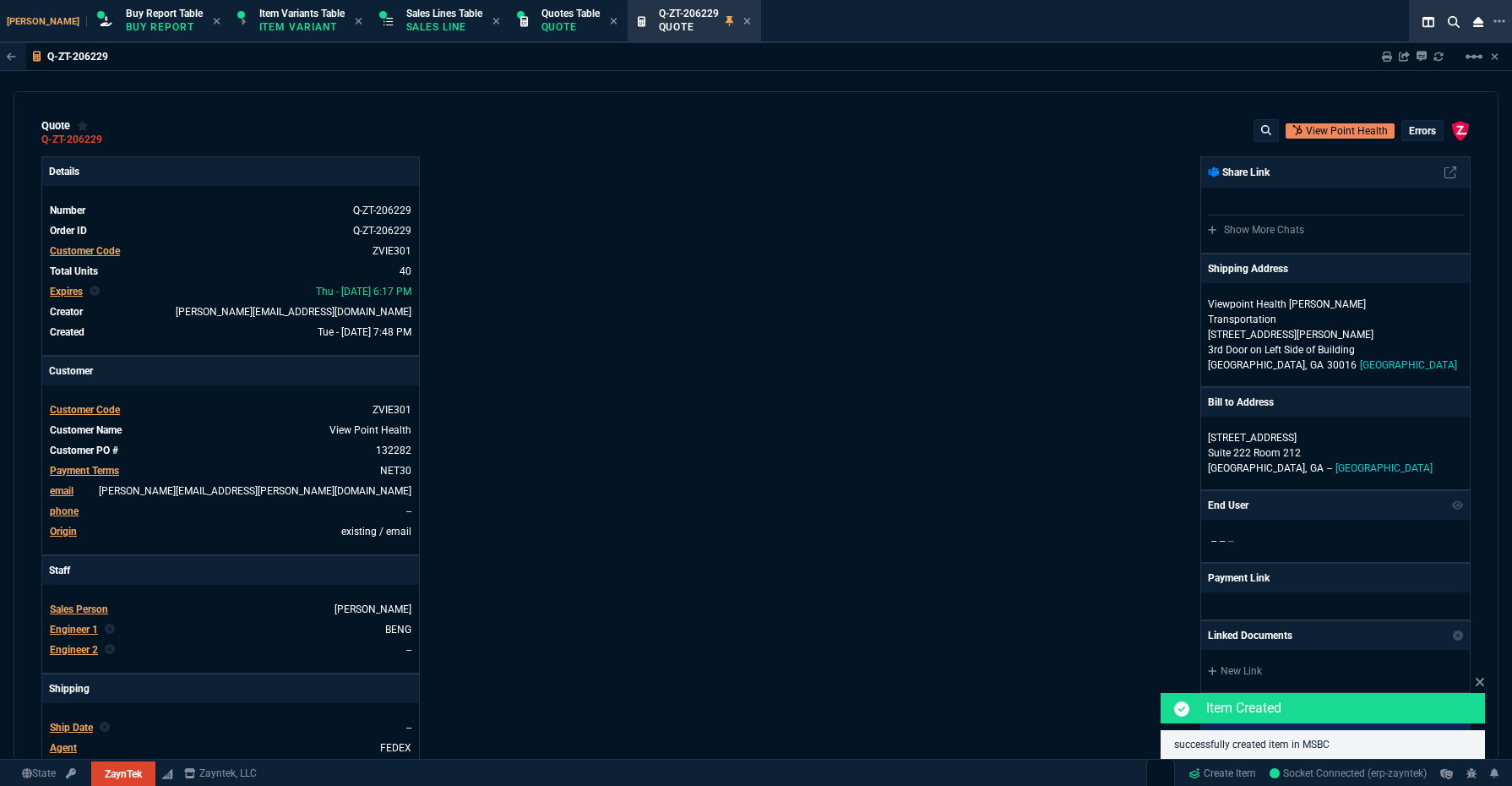
click at [1209, 130] on p "errors" at bounding box center [1422, 130] width 27 height 13
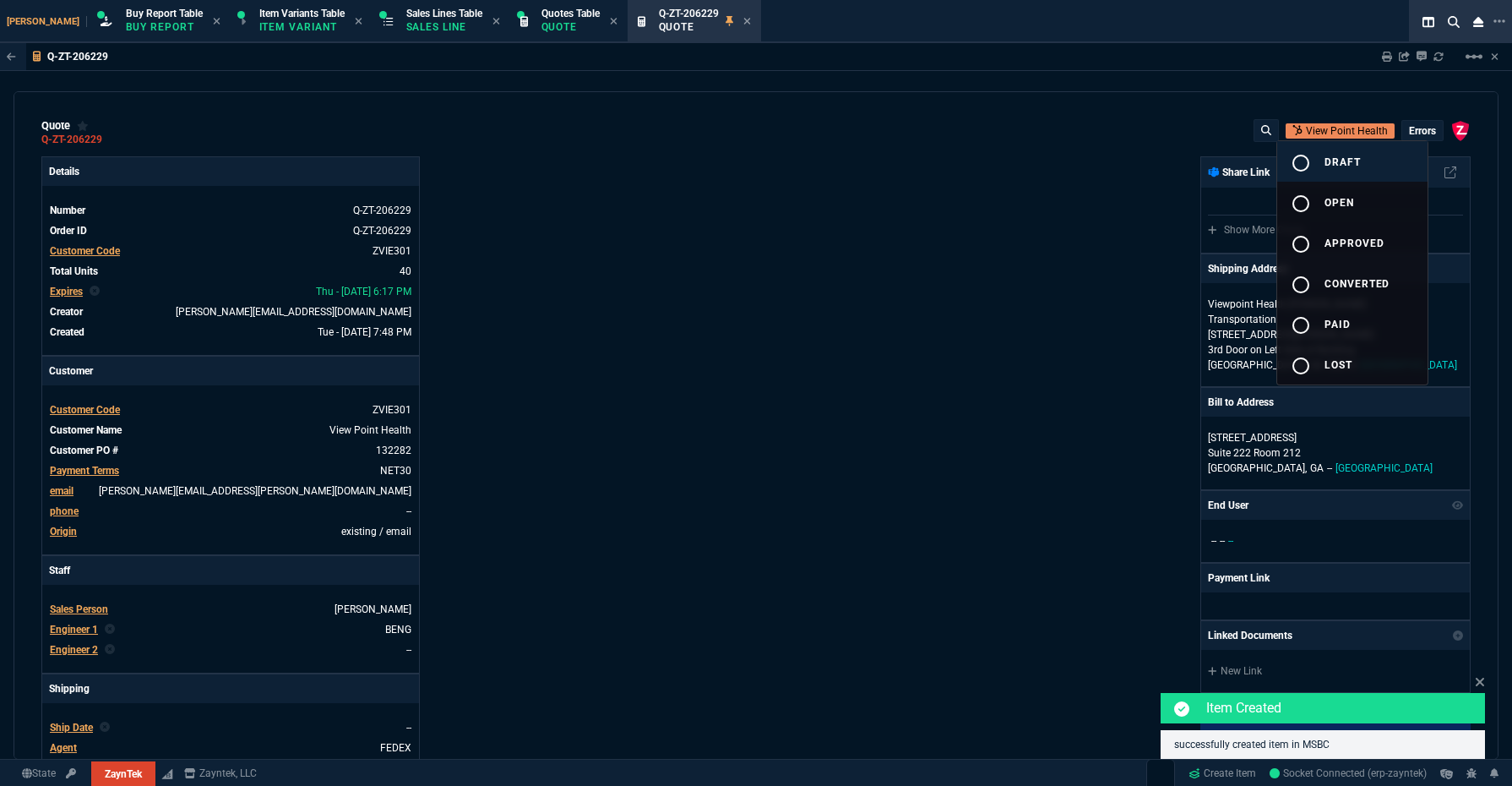
click at [1209, 159] on button "radio_button_unchecked draft" at bounding box center [1352, 161] width 151 height 41
click at [964, 204] on div at bounding box center [756, 393] width 1512 height 786
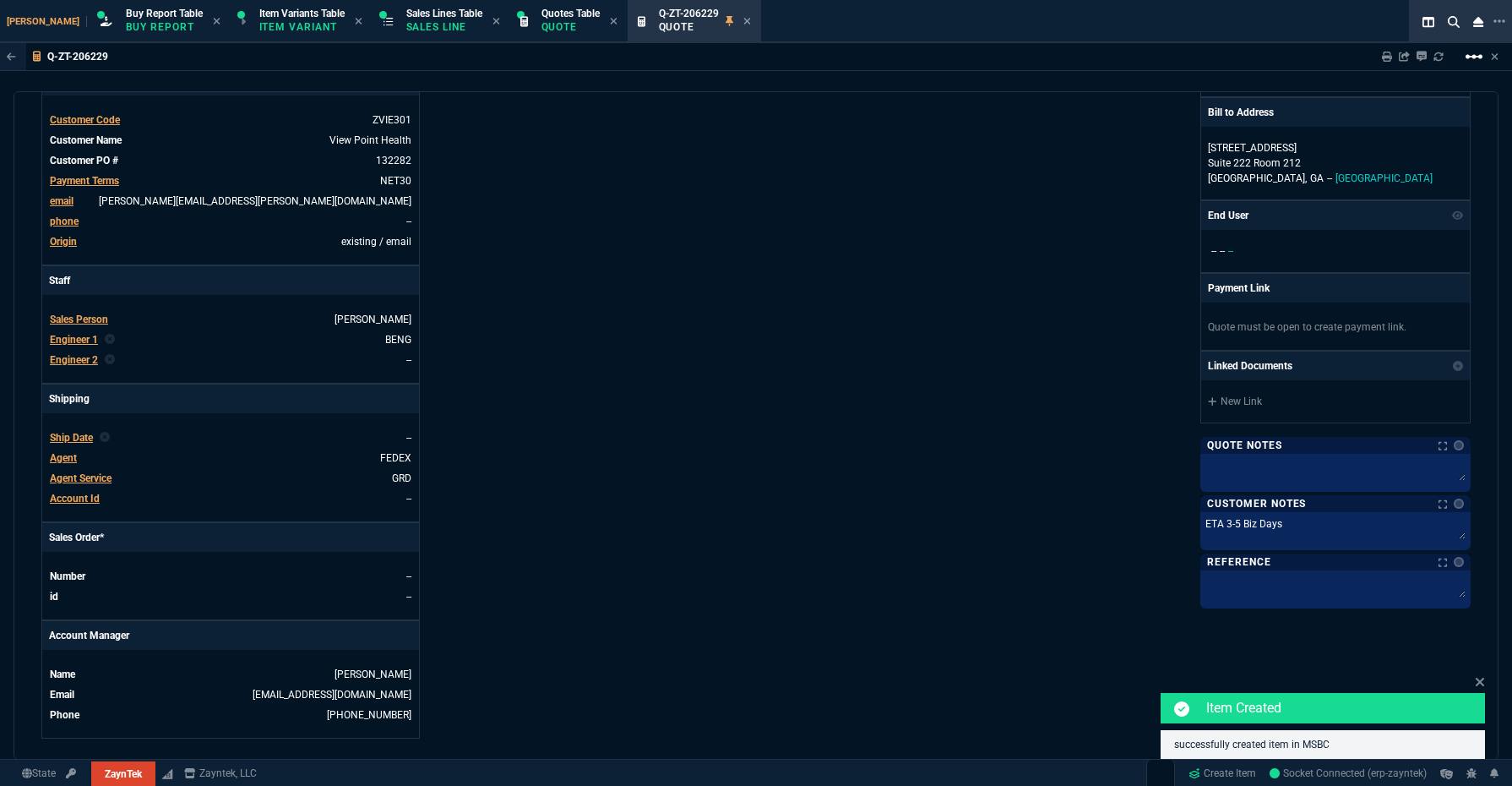
scroll to position [292, 0]
click at [1209, 58] on icon at bounding box center [1439, 57] width 11 height 11
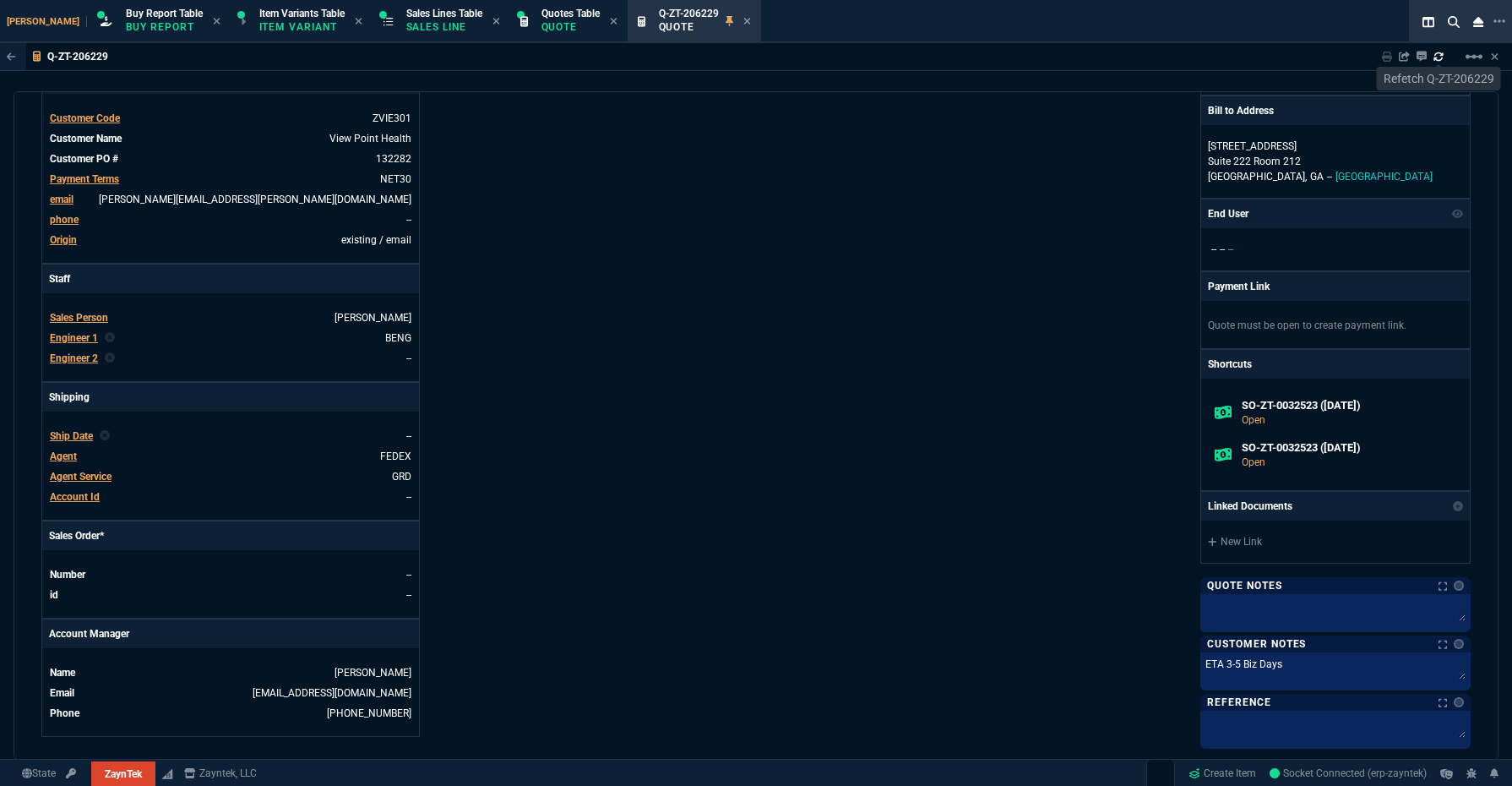
type input "17"
type input "129"
type input "0"
type input "20"
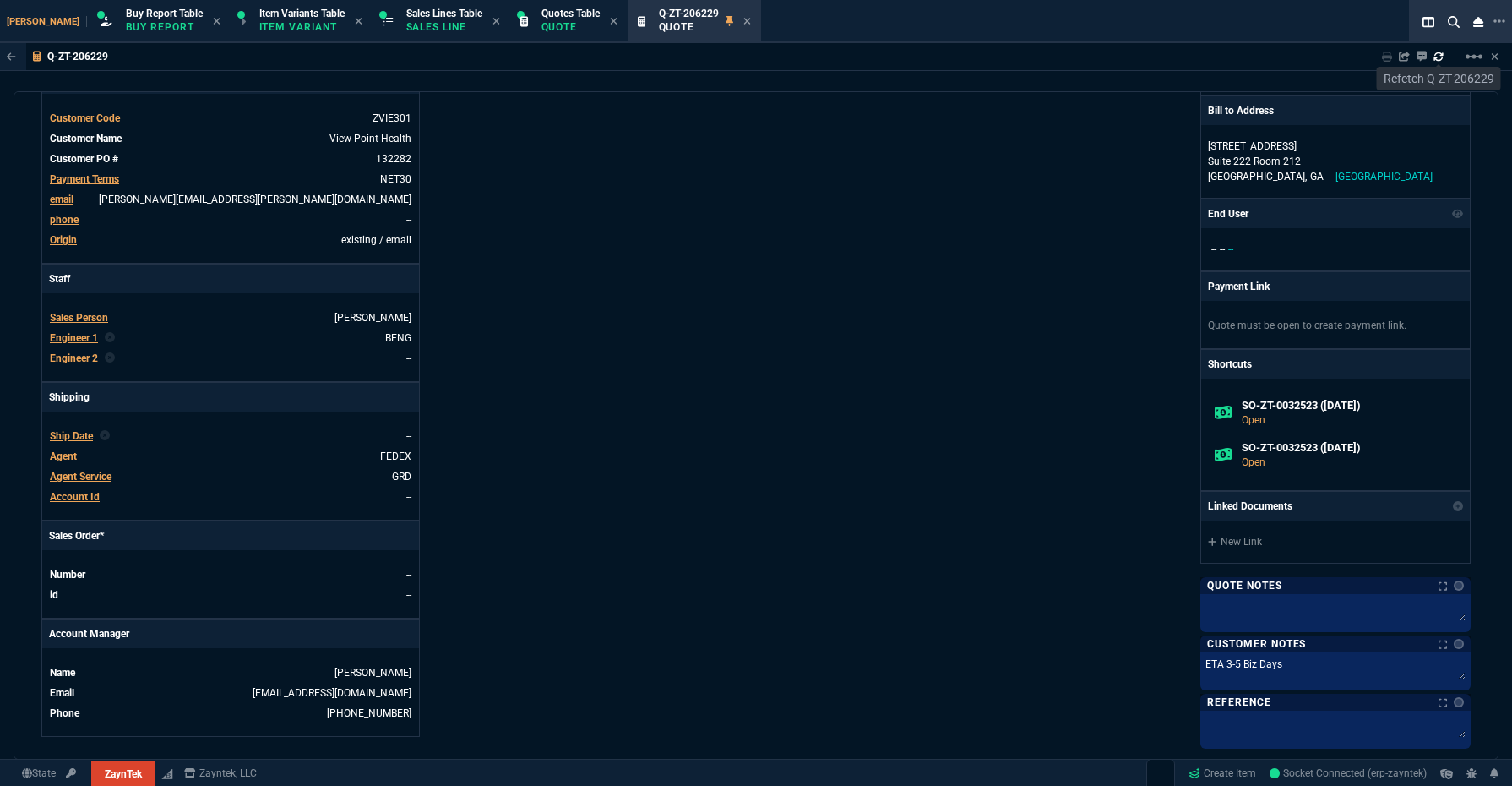
scroll to position [928, 0]
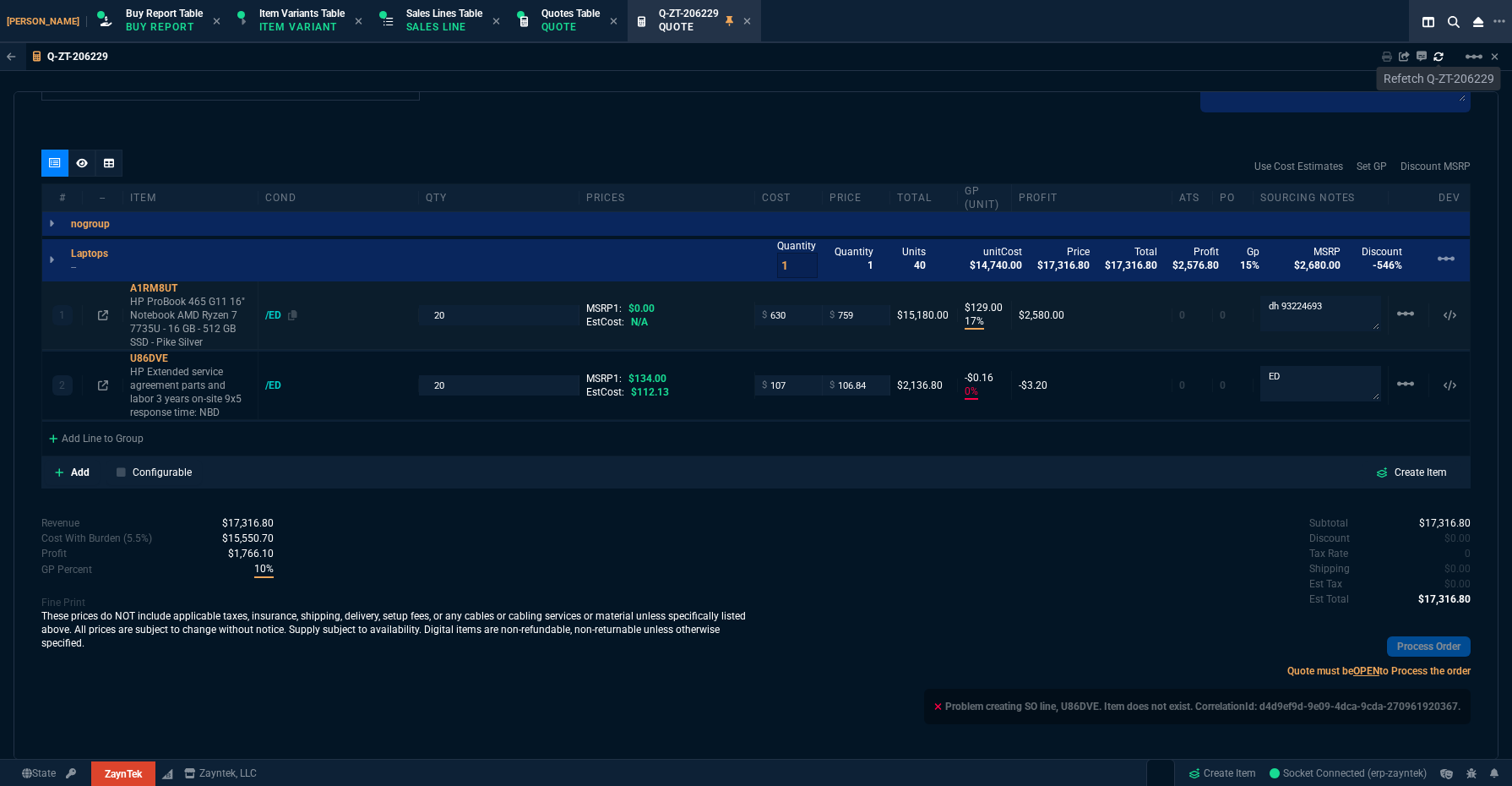
click at [288, 313] on div "/ED" at bounding box center [281, 315] width 32 height 13
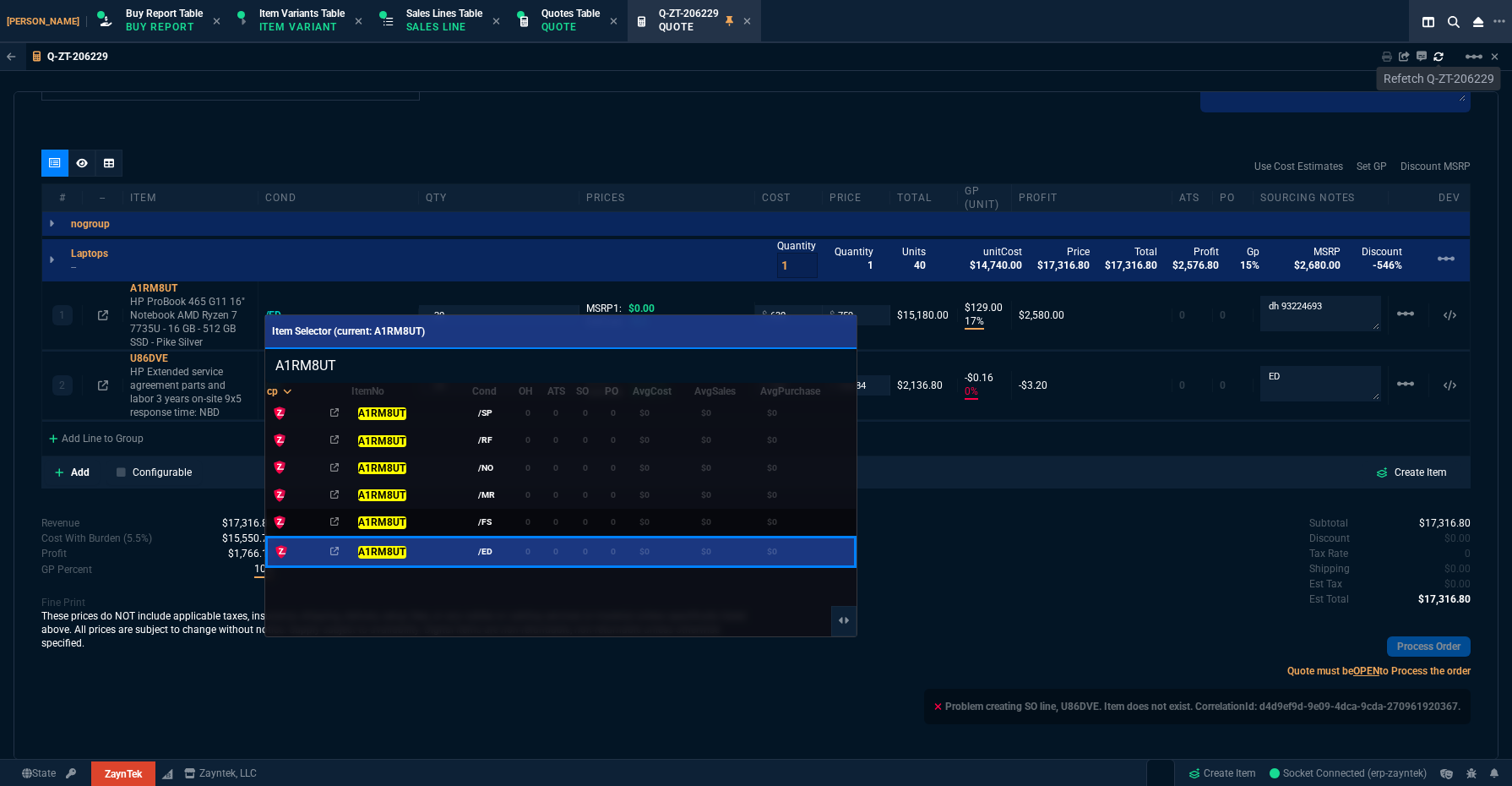
click at [519, 525] on td "0" at bounding box center [533, 522] width 29 height 29
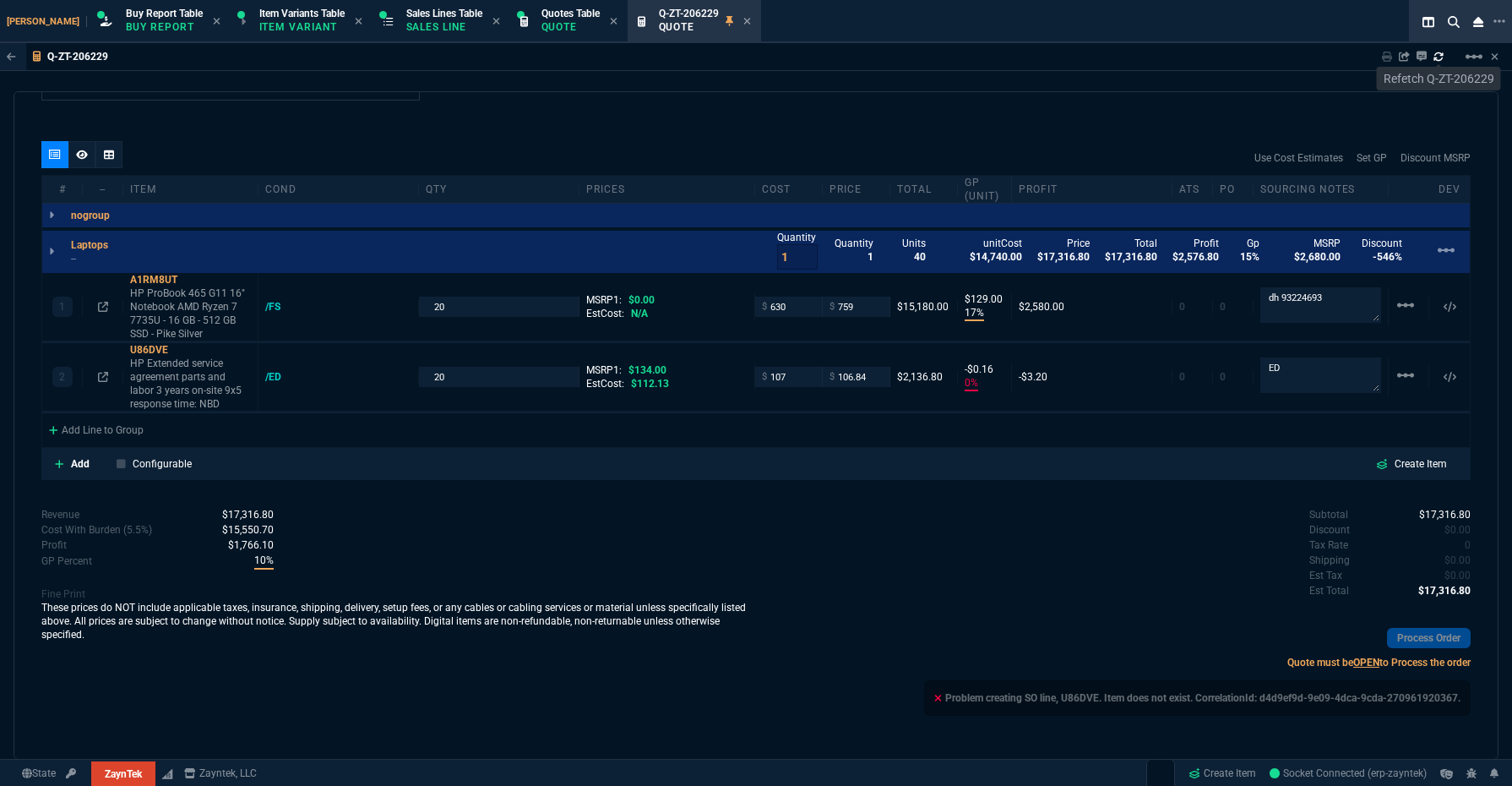
scroll to position [921, 0]
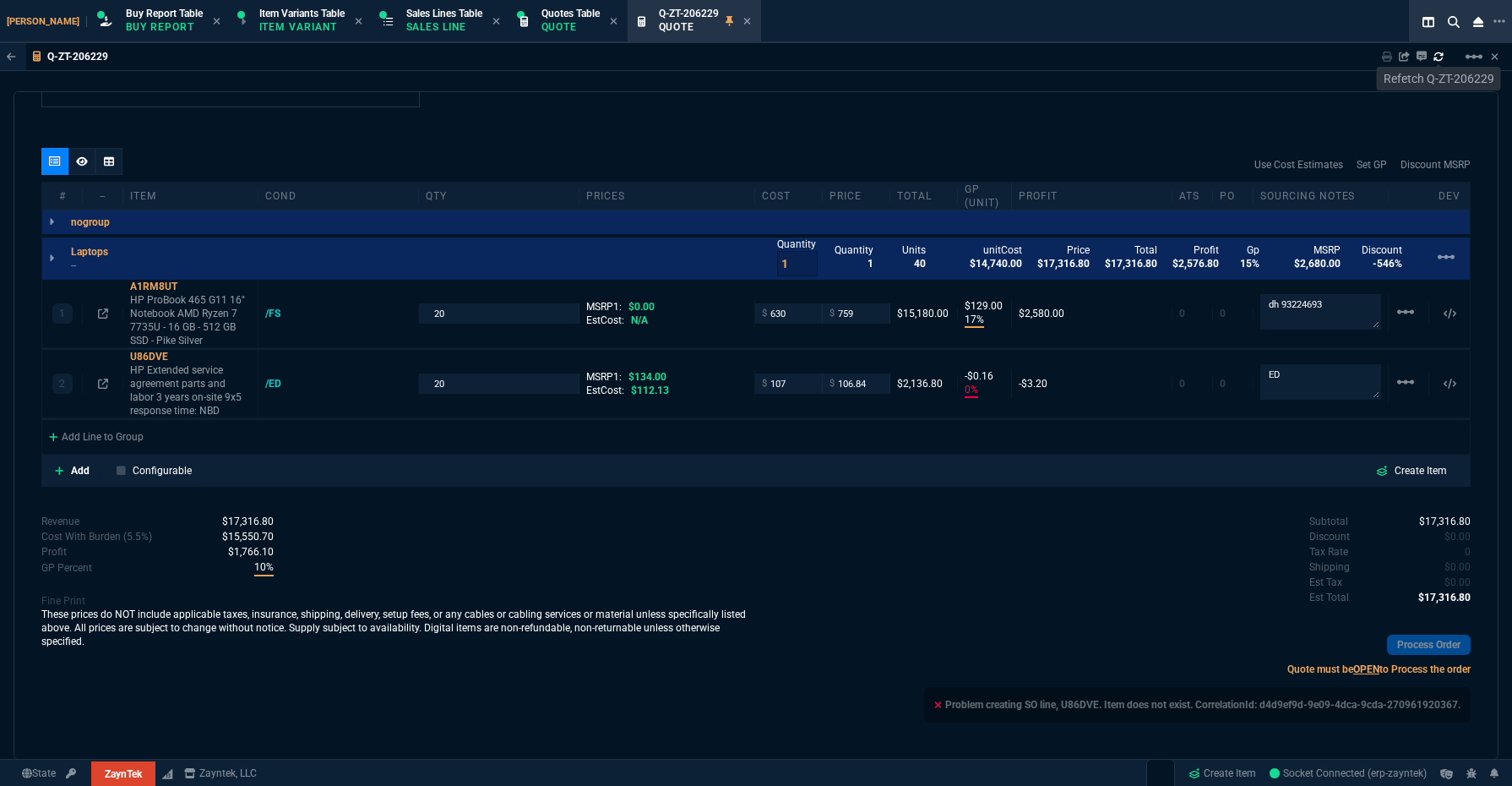
click at [930, 548] on div "Subtotal $17,316.80 Discount $0.00 Tax Rate 0 Shipping $0.00 Est Tax $0.00 Est …" at bounding box center [1112, 560] width 714 height 93
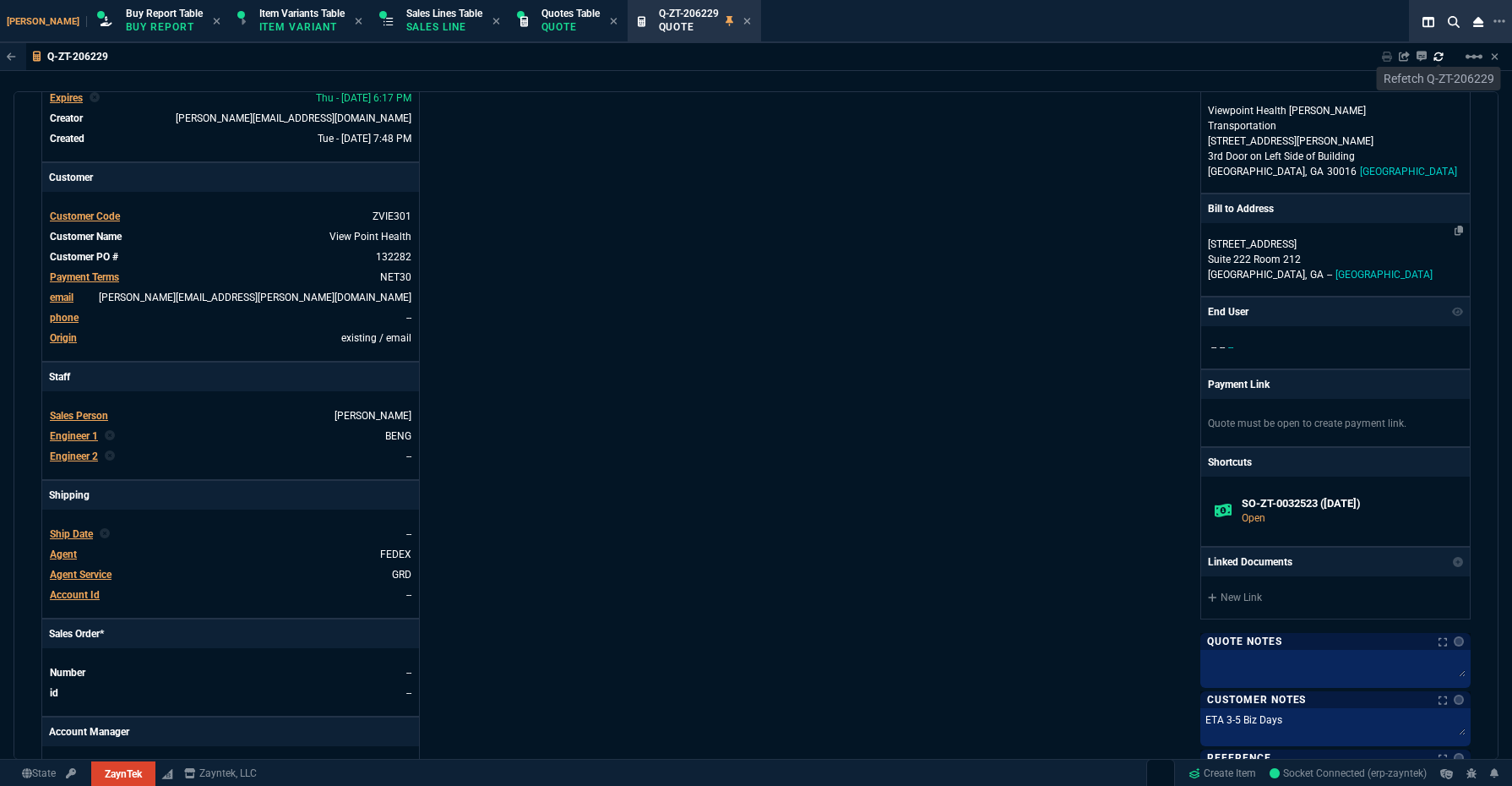
scroll to position [0, 0]
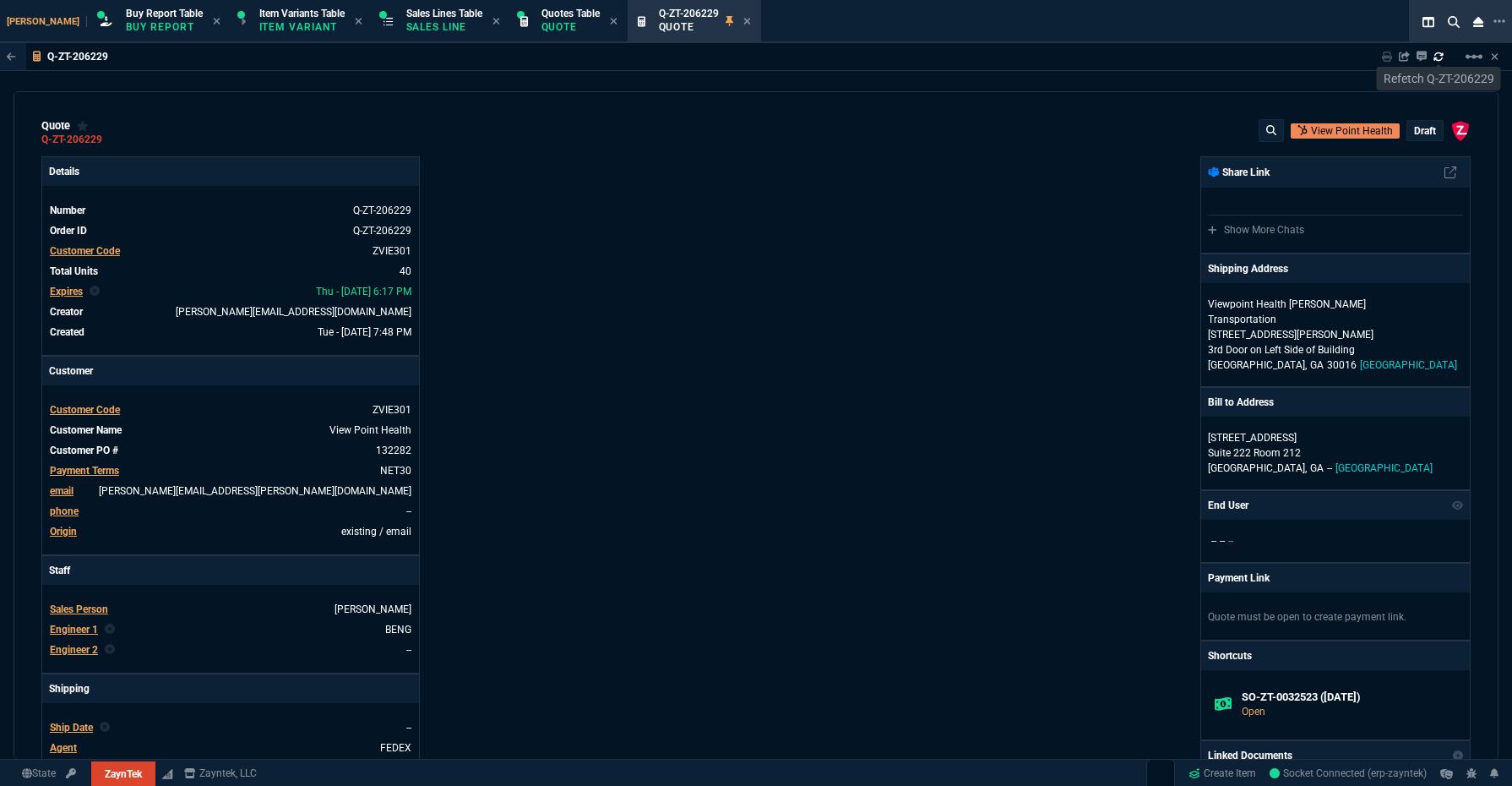
click at [1209, 127] on p "draft" at bounding box center [1425, 130] width 22 height 13
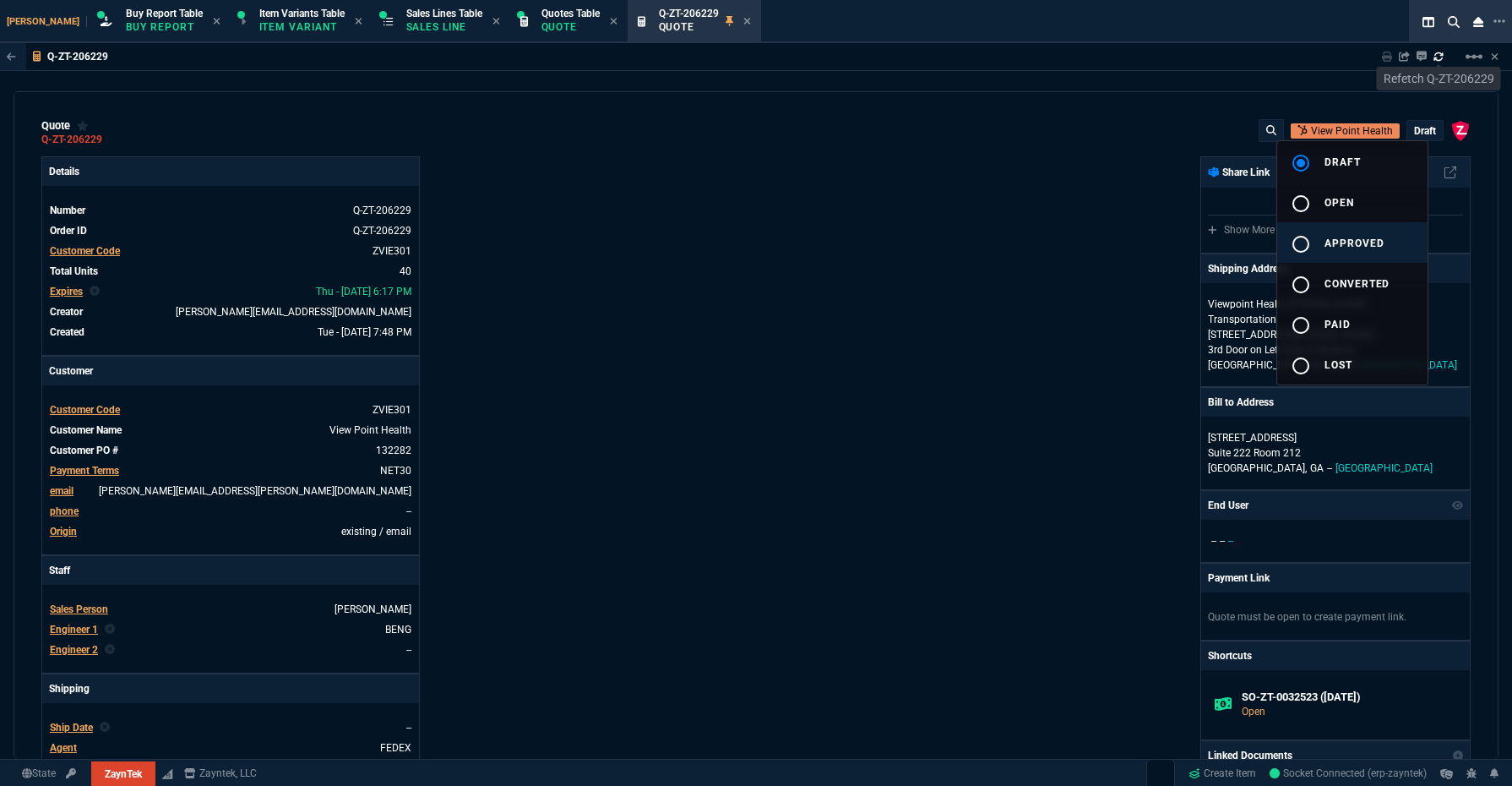
click at [1209, 250] on button "radio_button_unchecked approved" at bounding box center [1352, 242] width 151 height 41
click at [1036, 312] on div at bounding box center [756, 393] width 1512 height 786
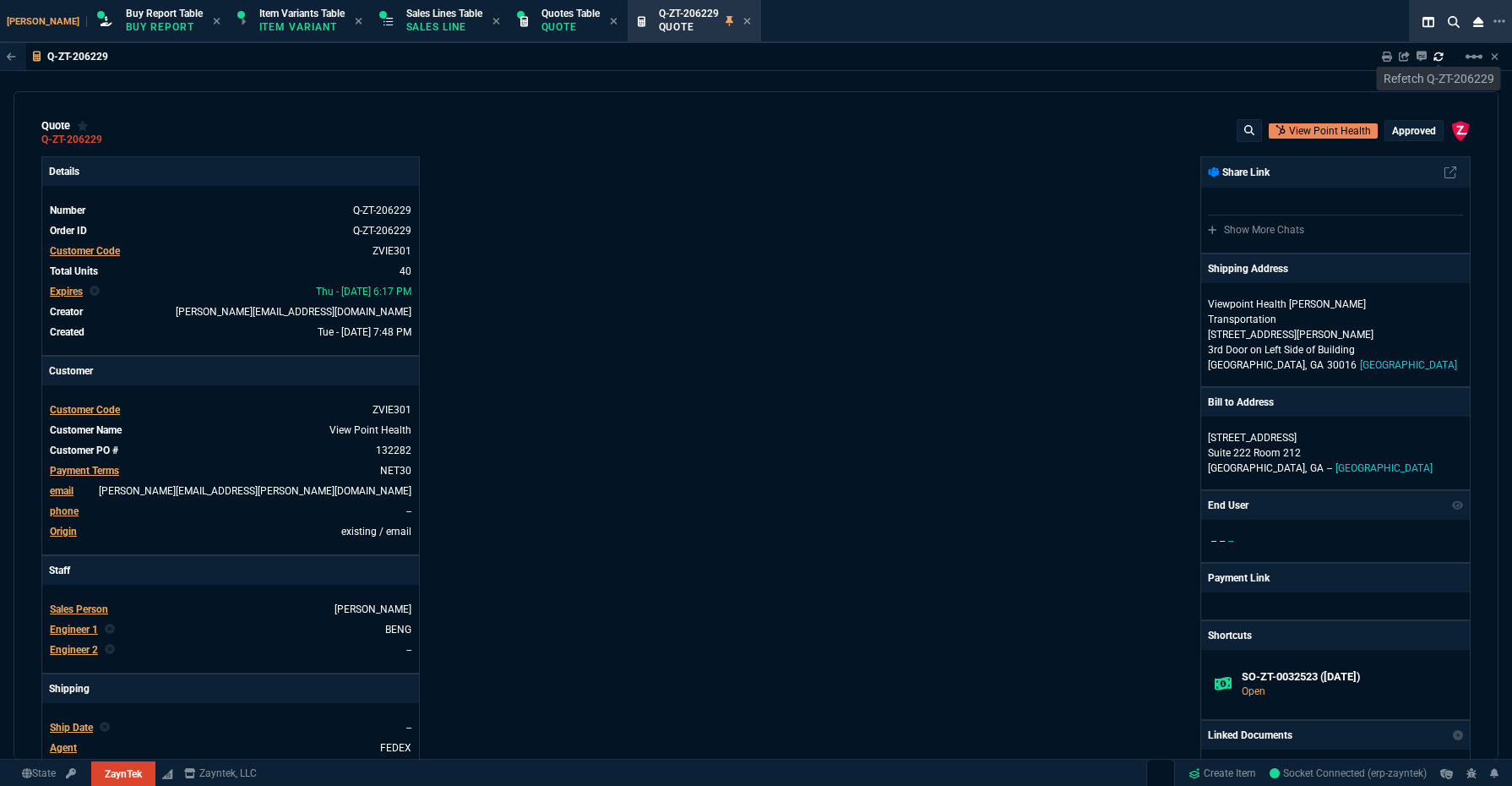
type input "17"
type input "129"
type input "0"
type input "20"
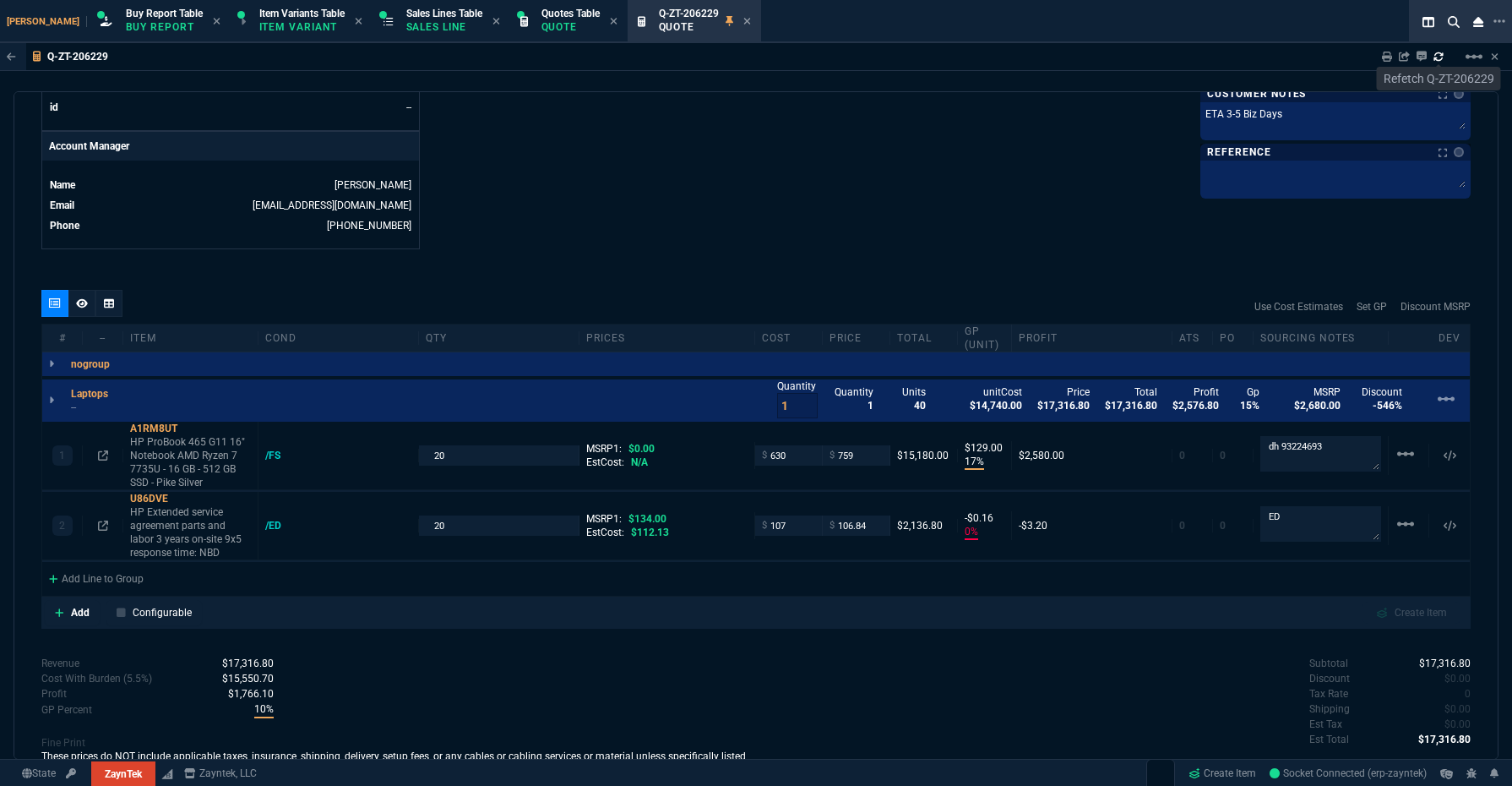
scroll to position [907, 0]
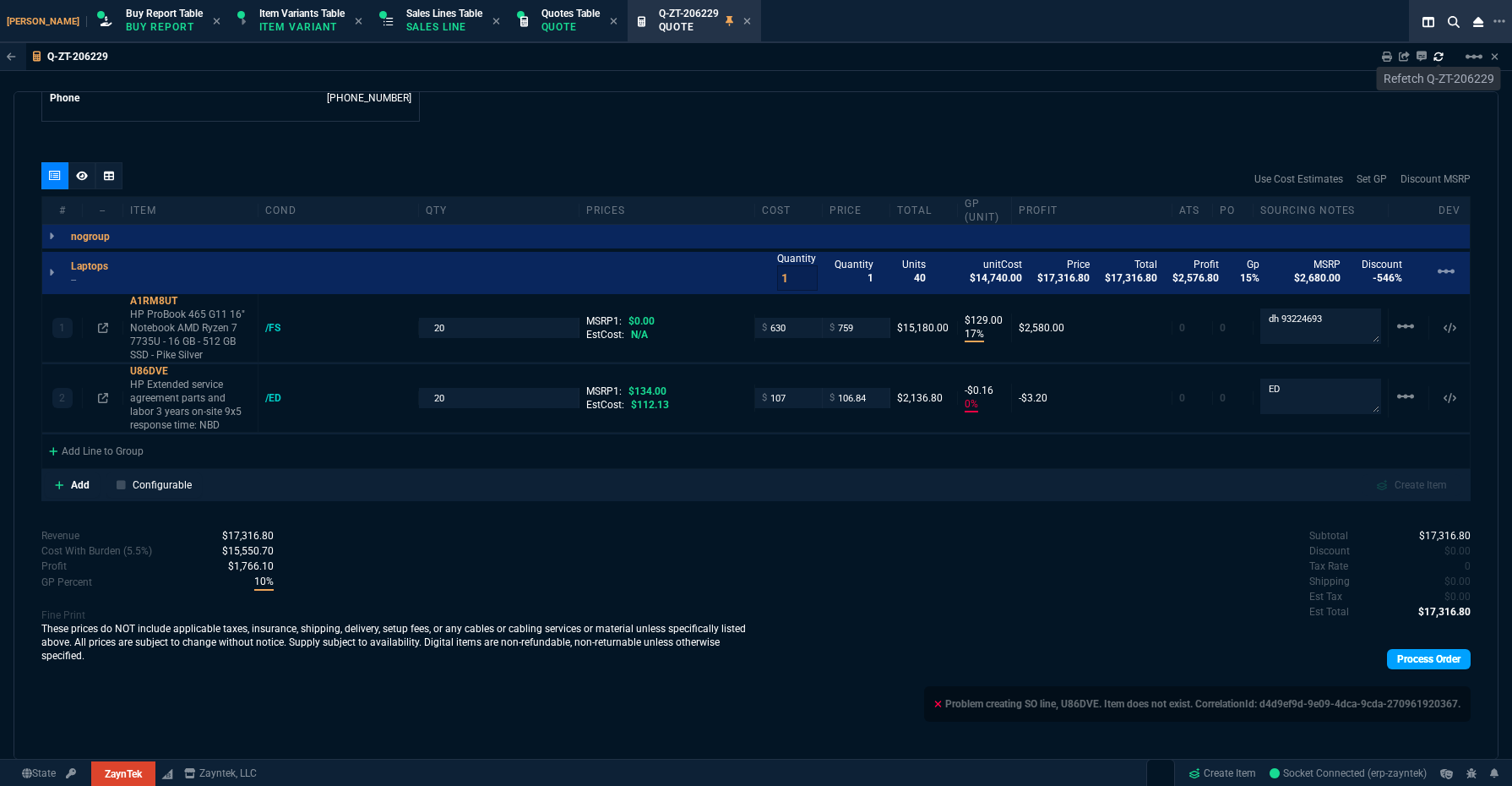
click at [1209, 628] on link "Process Order" at bounding box center [1428, 659] width 84 height 20
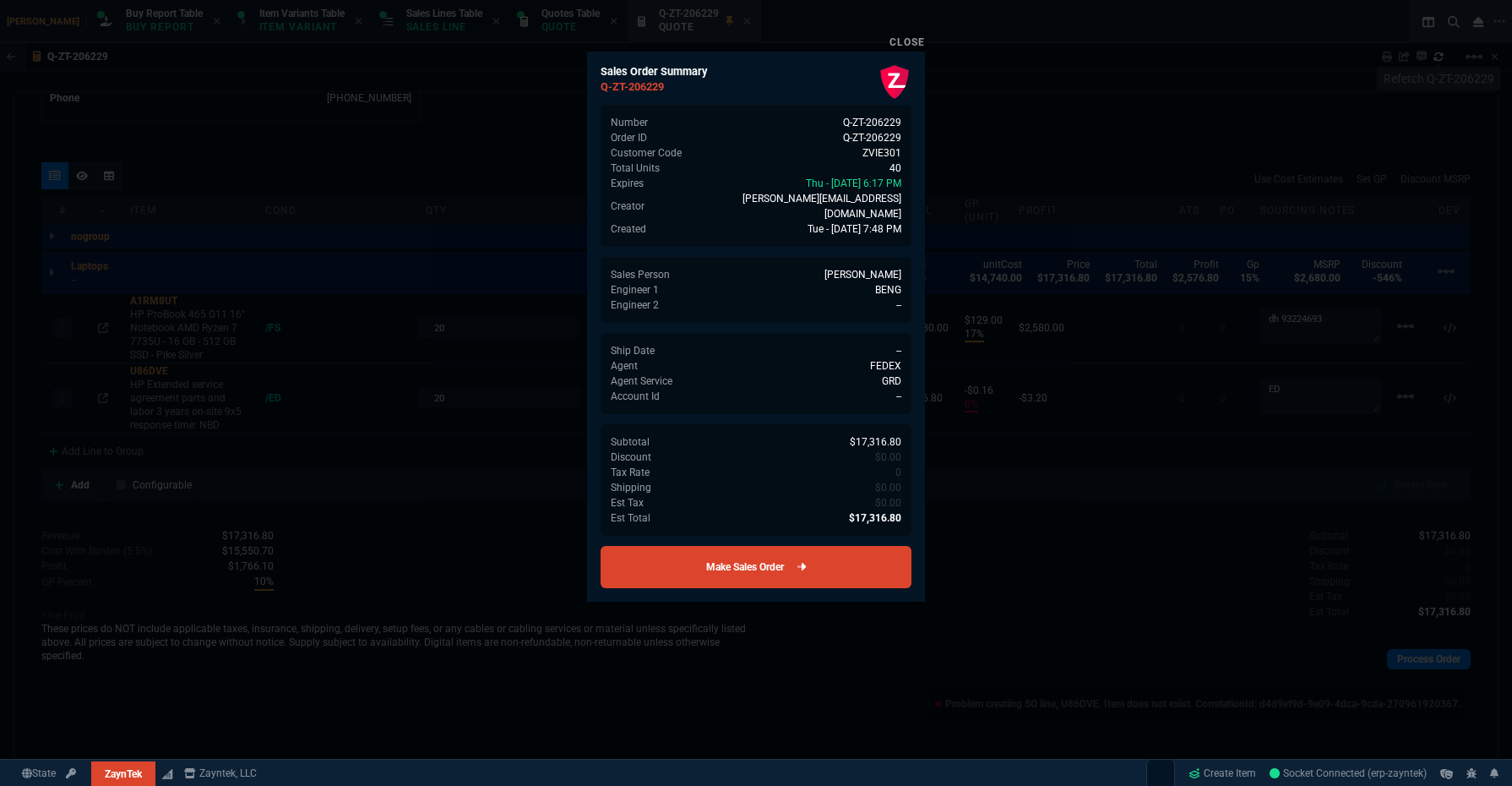
click at [793, 554] on link "Make Sales Order" at bounding box center [756, 567] width 311 height 42
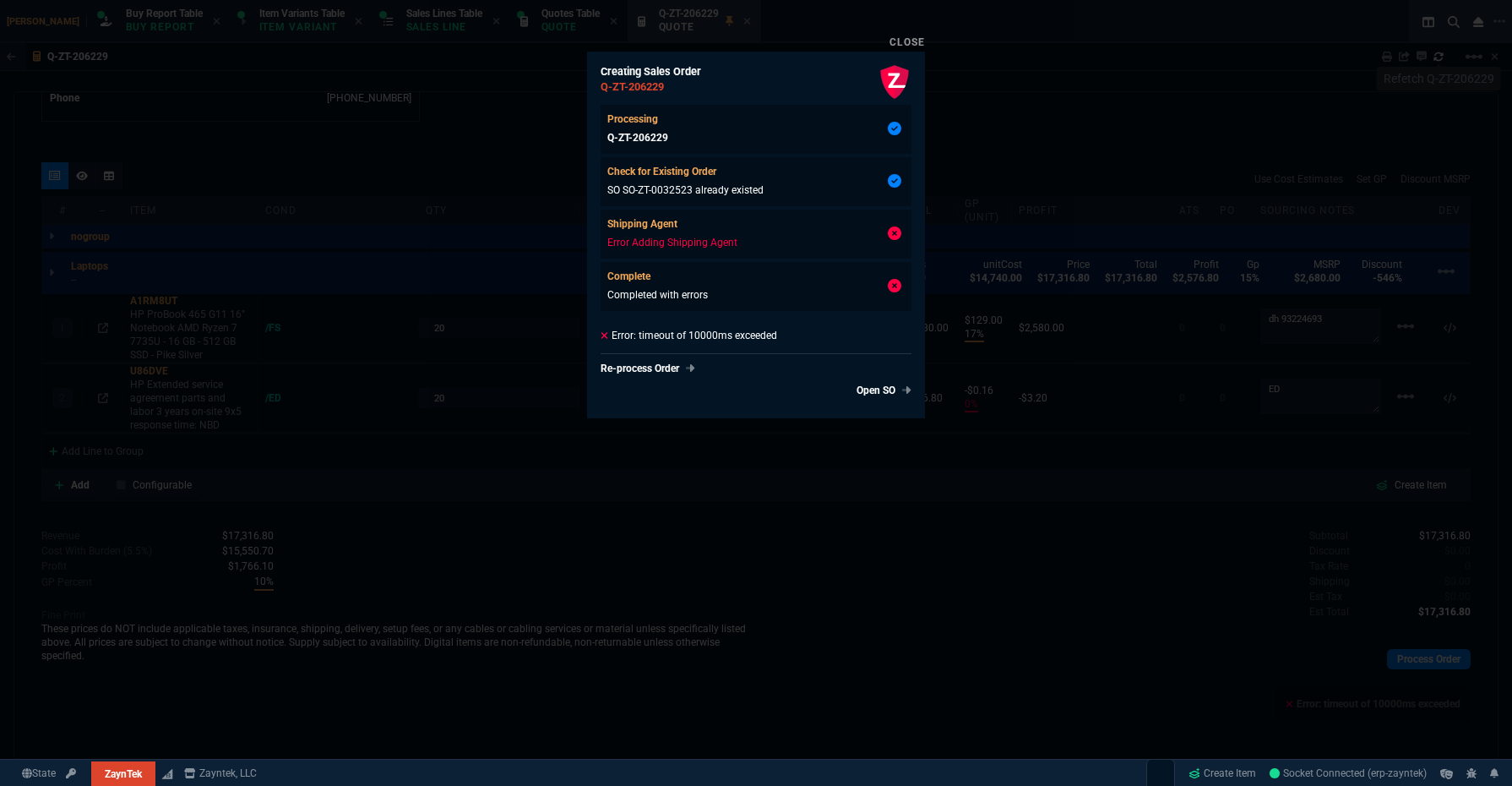
type input "17"
type input "129"
type input "0"
type input "20"
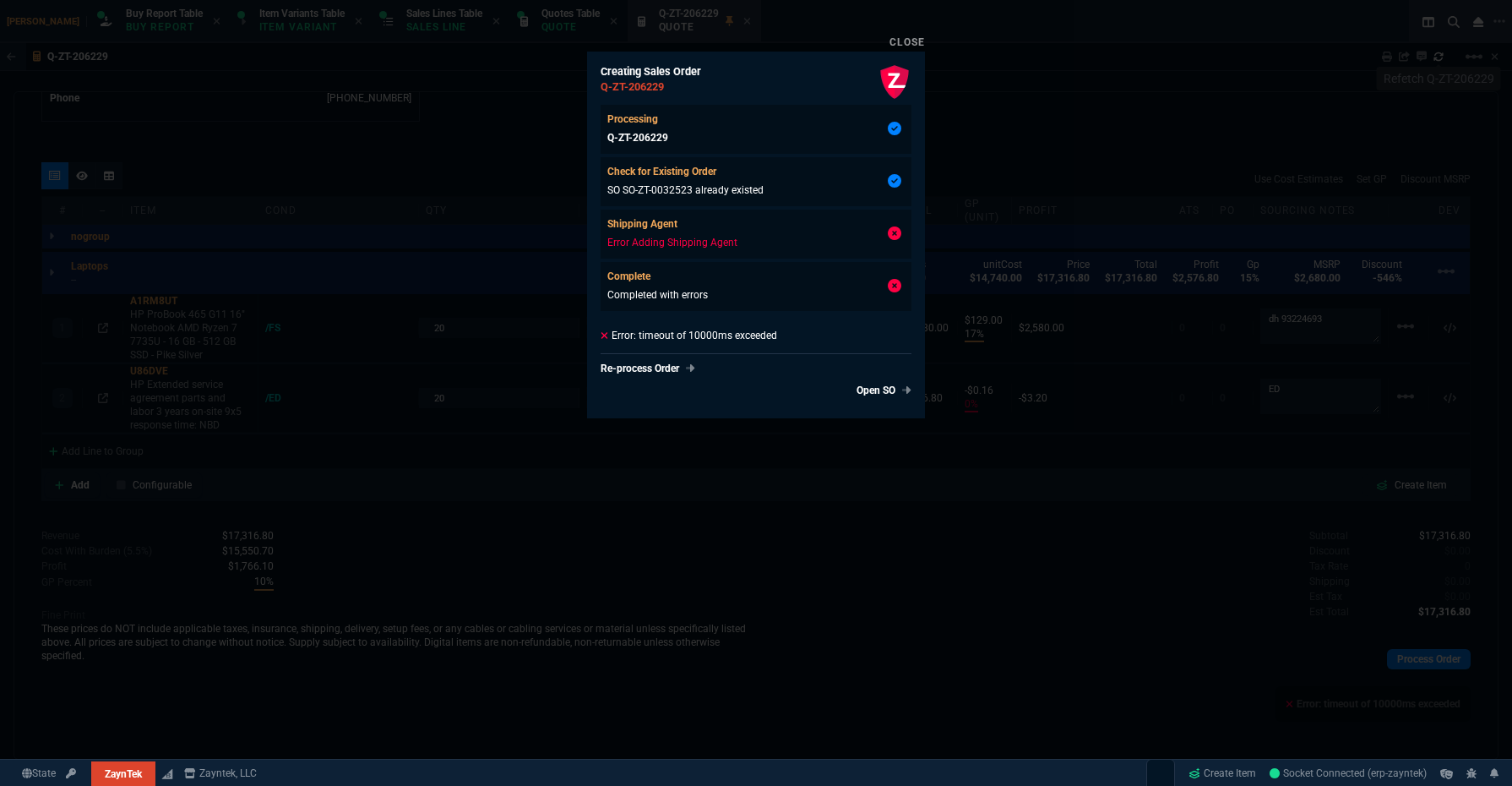
click at [1012, 349] on div at bounding box center [756, 393] width 1512 height 786
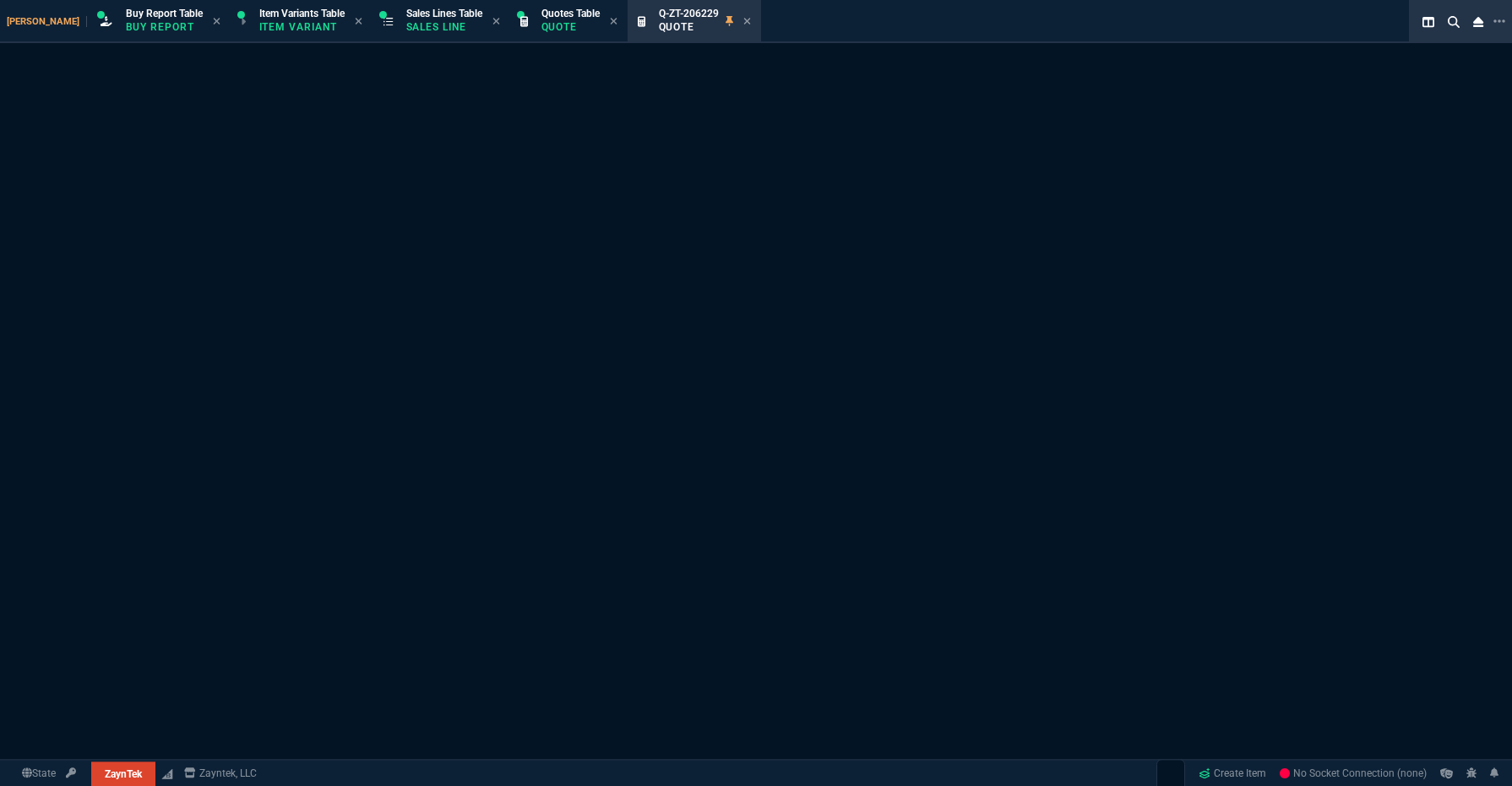
select select "1: BROV"
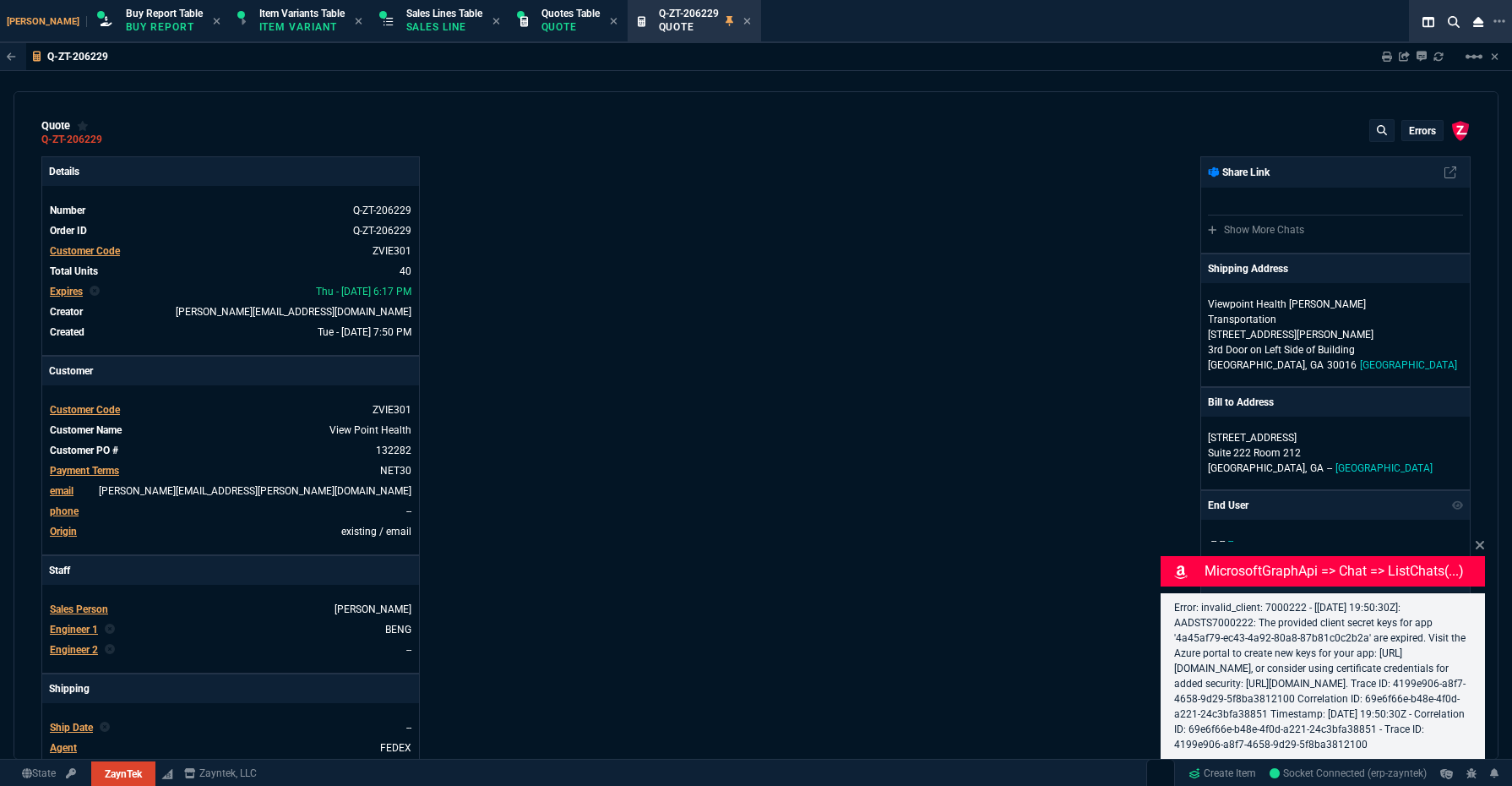
type input "17"
type input "129"
type input "0"
type input "20"
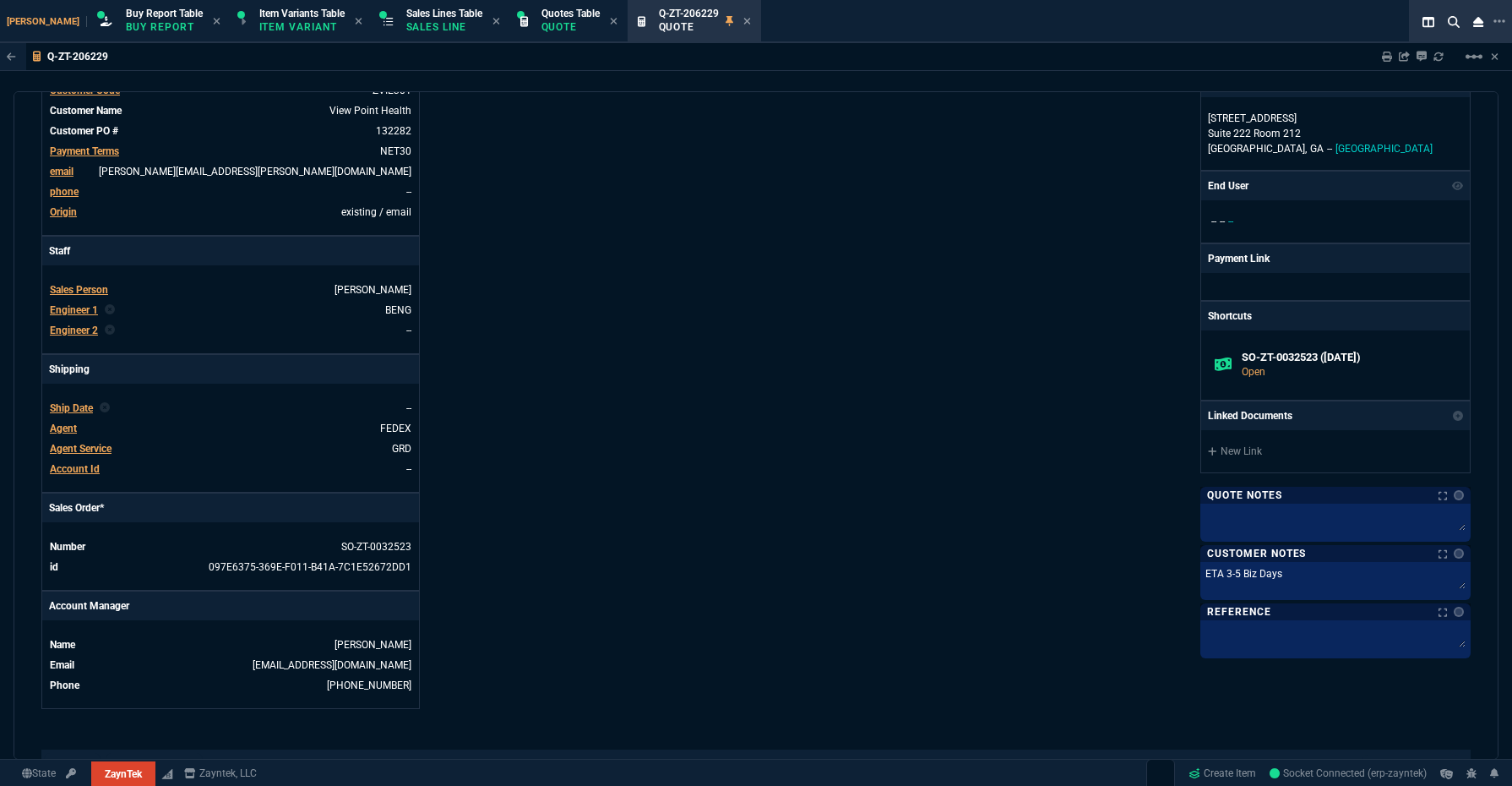
scroll to position [907, 0]
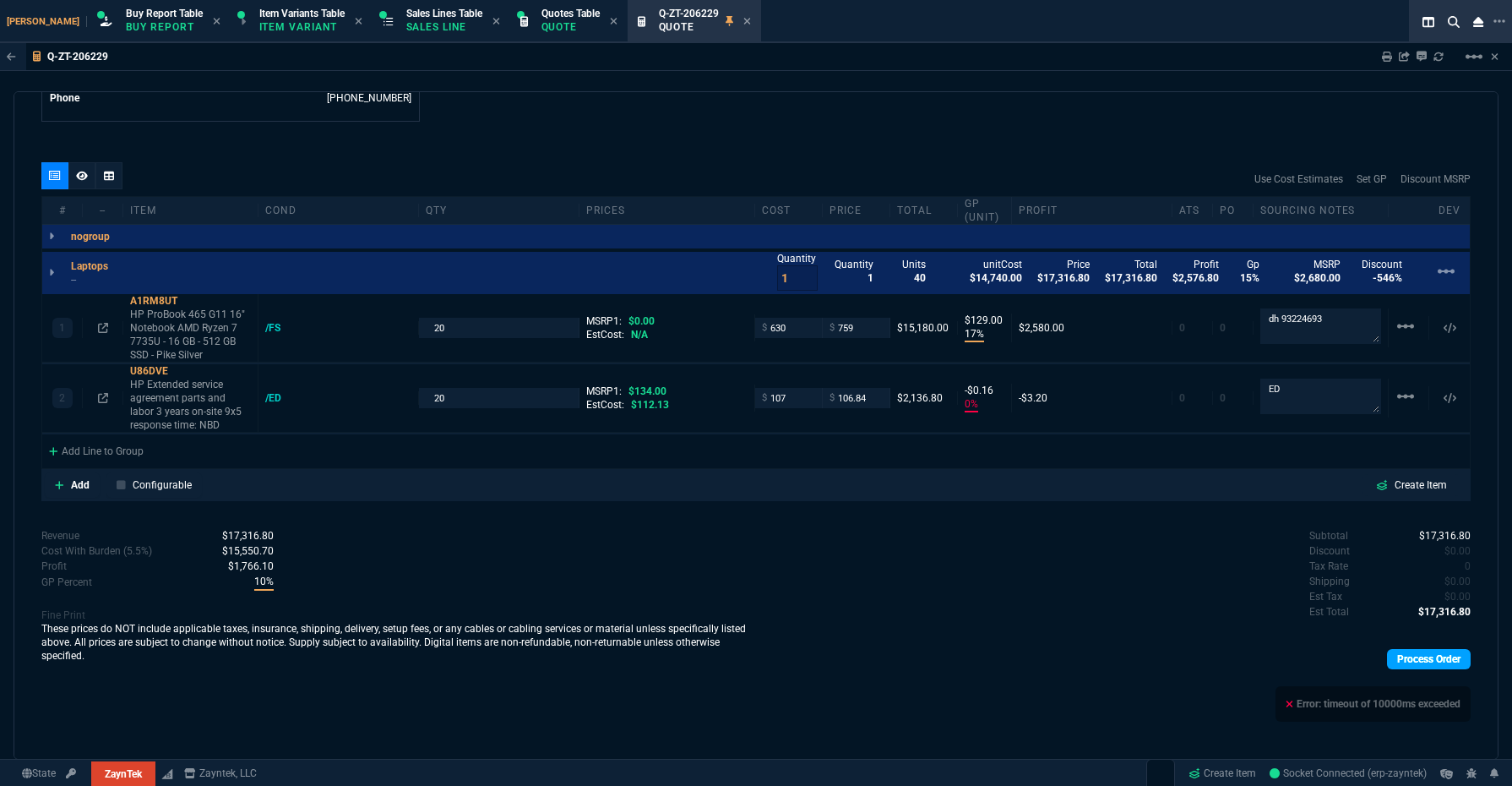
click at [1430, 649] on link "Process Order" at bounding box center [1428, 659] width 84 height 20
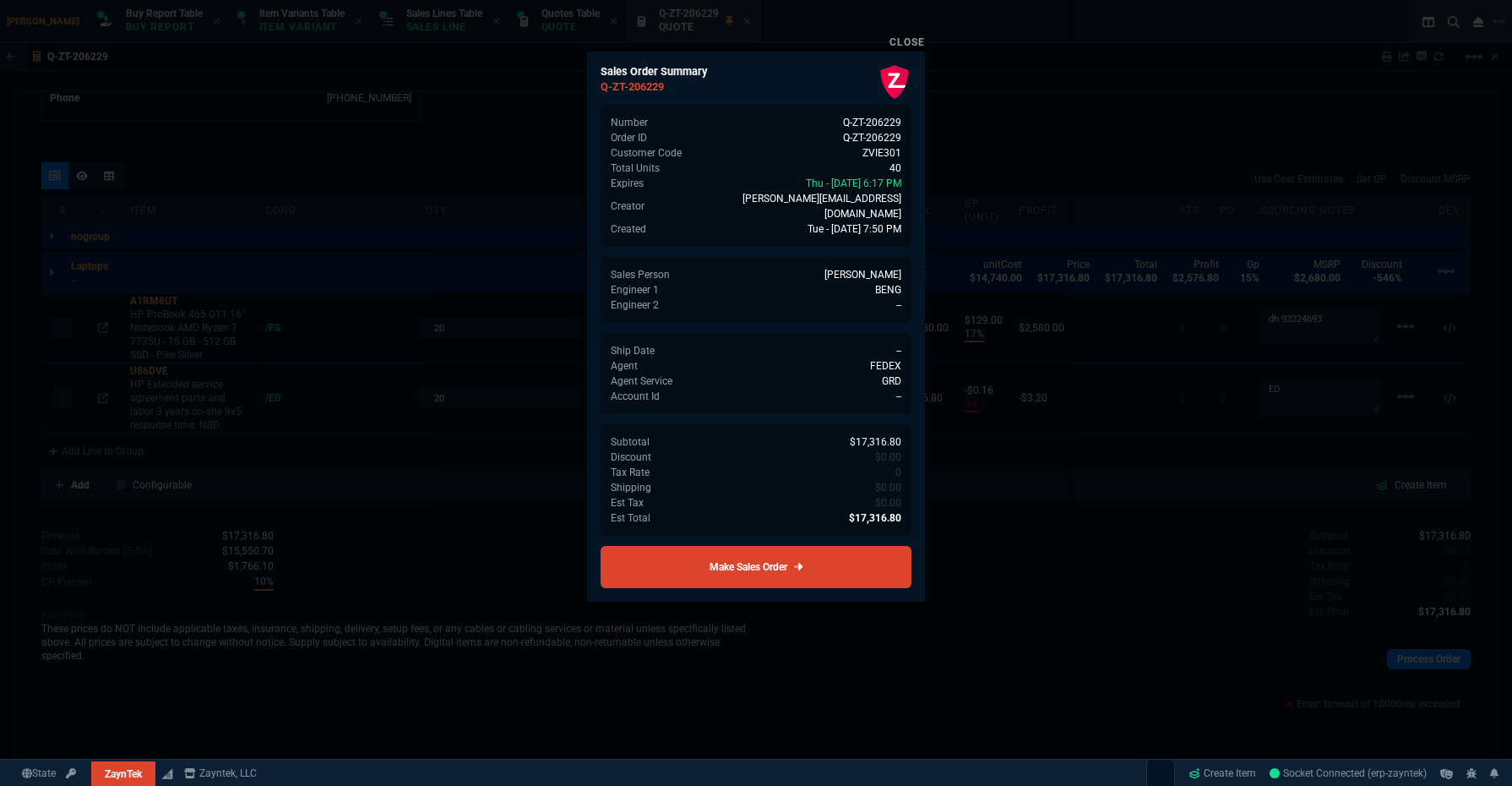
click at [878, 577] on div "Sales Order Summary Q-ZT-206229 Number Q-ZT-206229 Order ID Q-ZT-206229 Custome…" at bounding box center [756, 327] width 338 height 550
click at [864, 567] on link "Make Sales Order" at bounding box center [756, 567] width 311 height 42
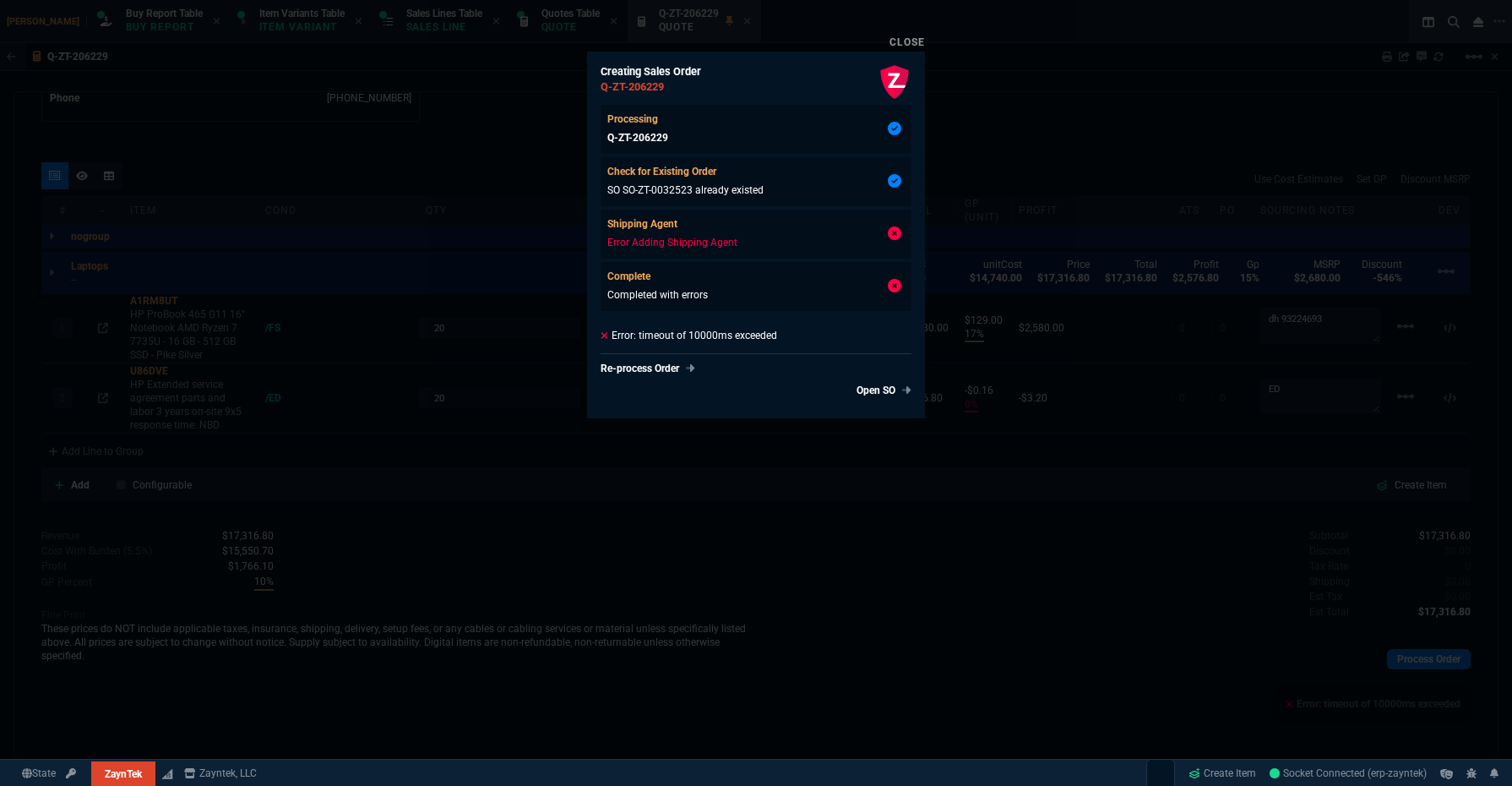
type input "17"
type input "129"
type input "0"
type input "20"
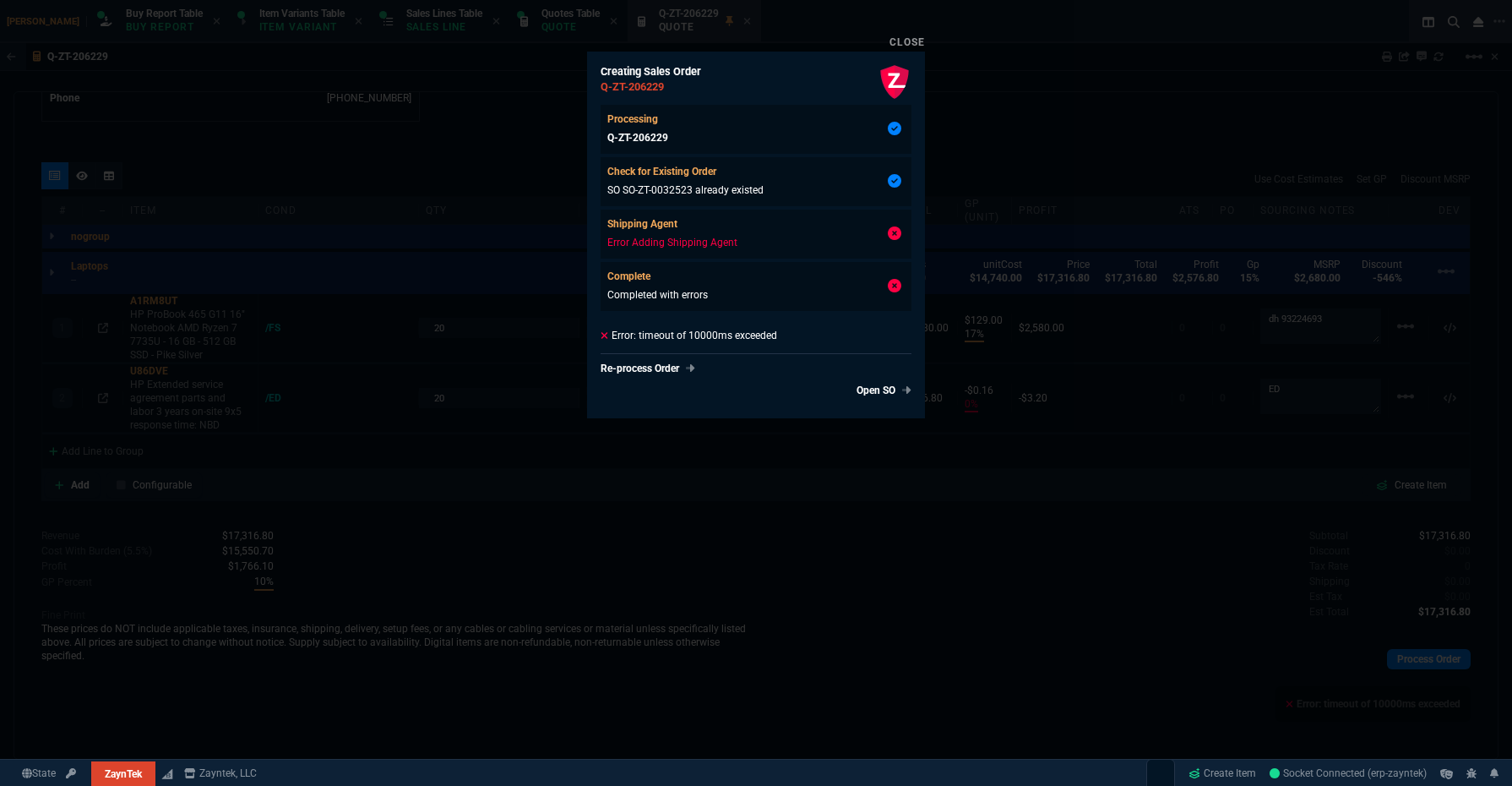
click at [1127, 352] on div at bounding box center [756, 393] width 1512 height 786
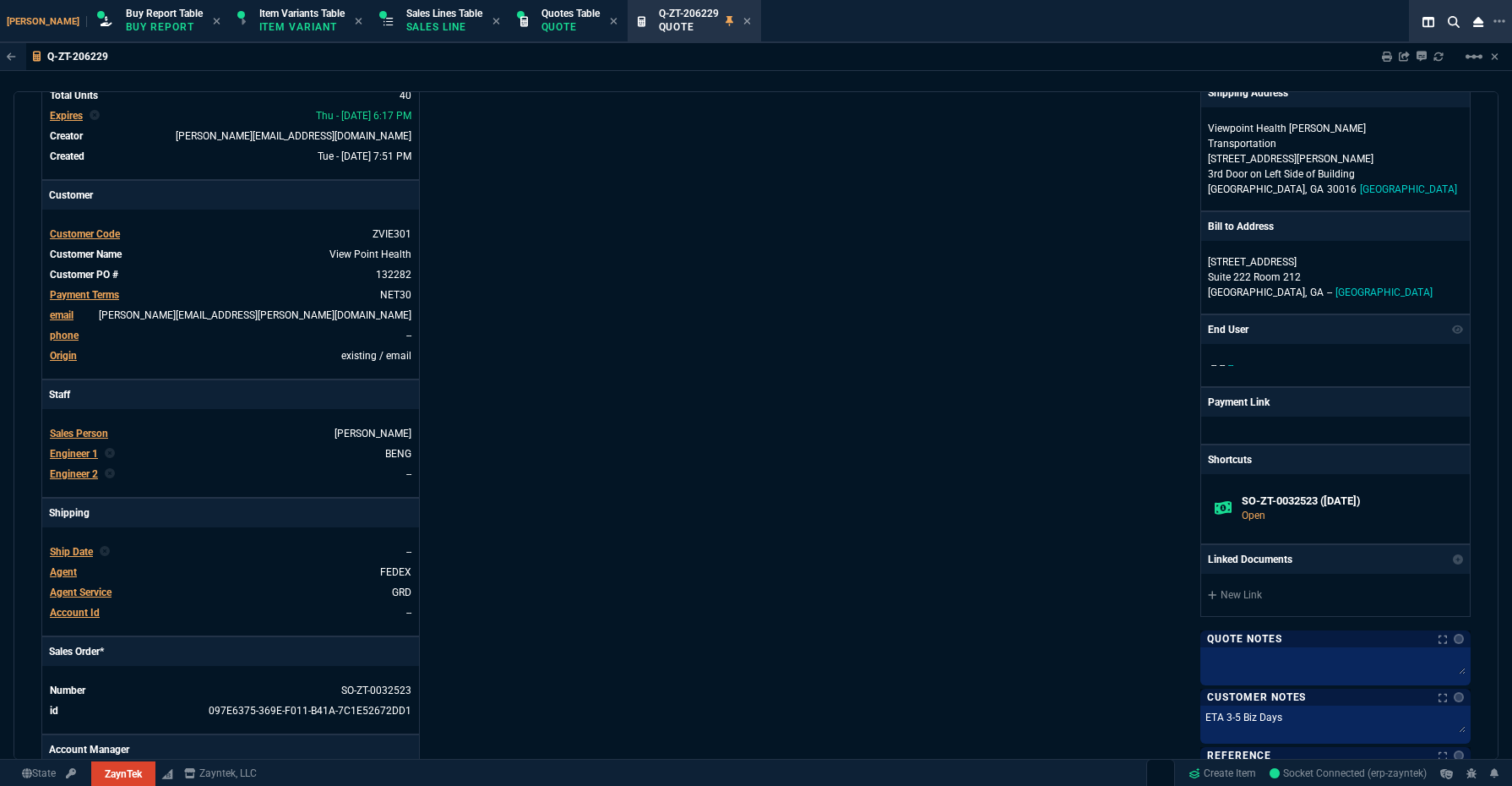
scroll to position [169, 0]
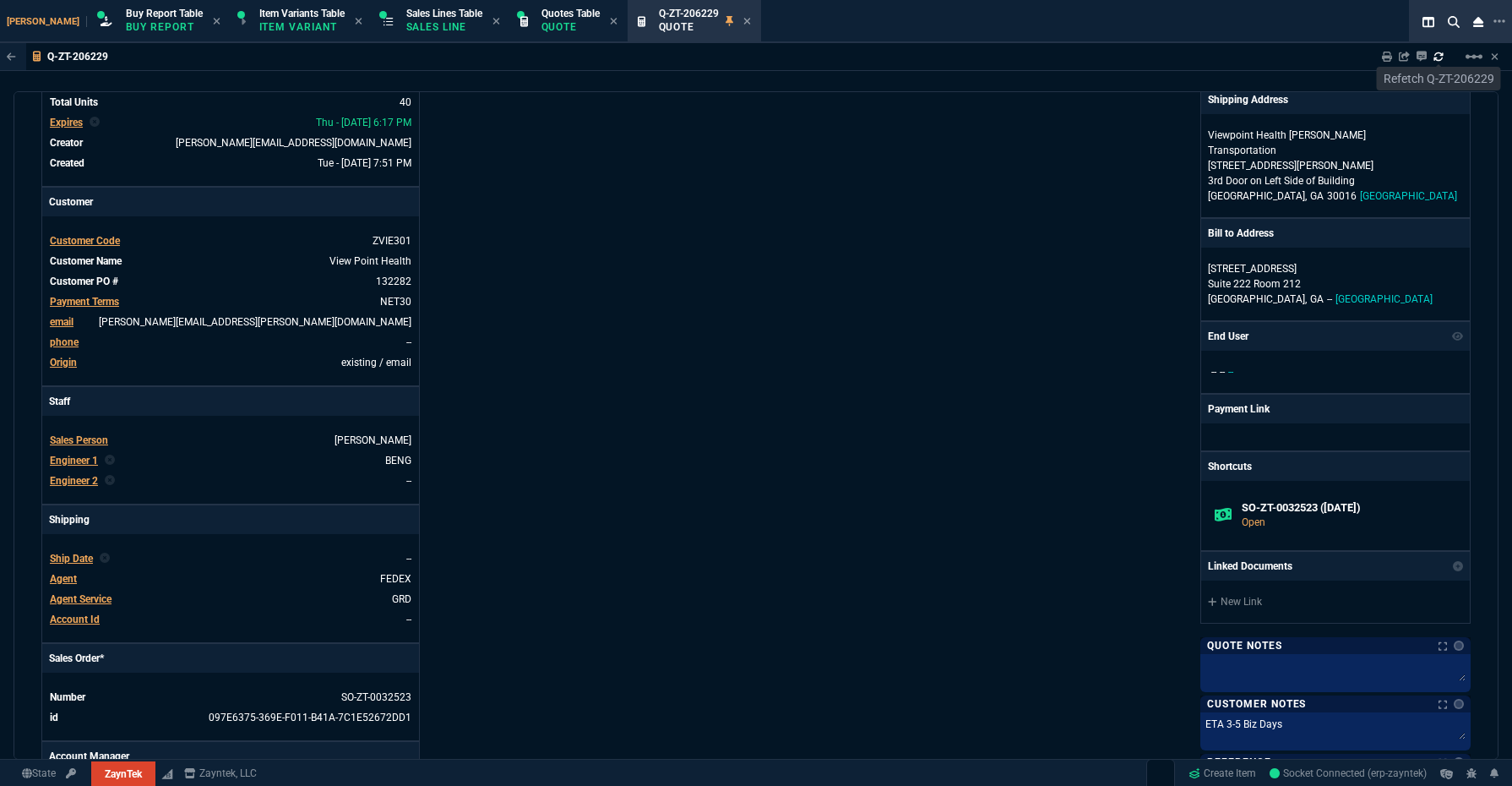
click at [1442, 56] on icon at bounding box center [1439, 57] width 11 height 11
type input "17"
type input "129"
type input "0"
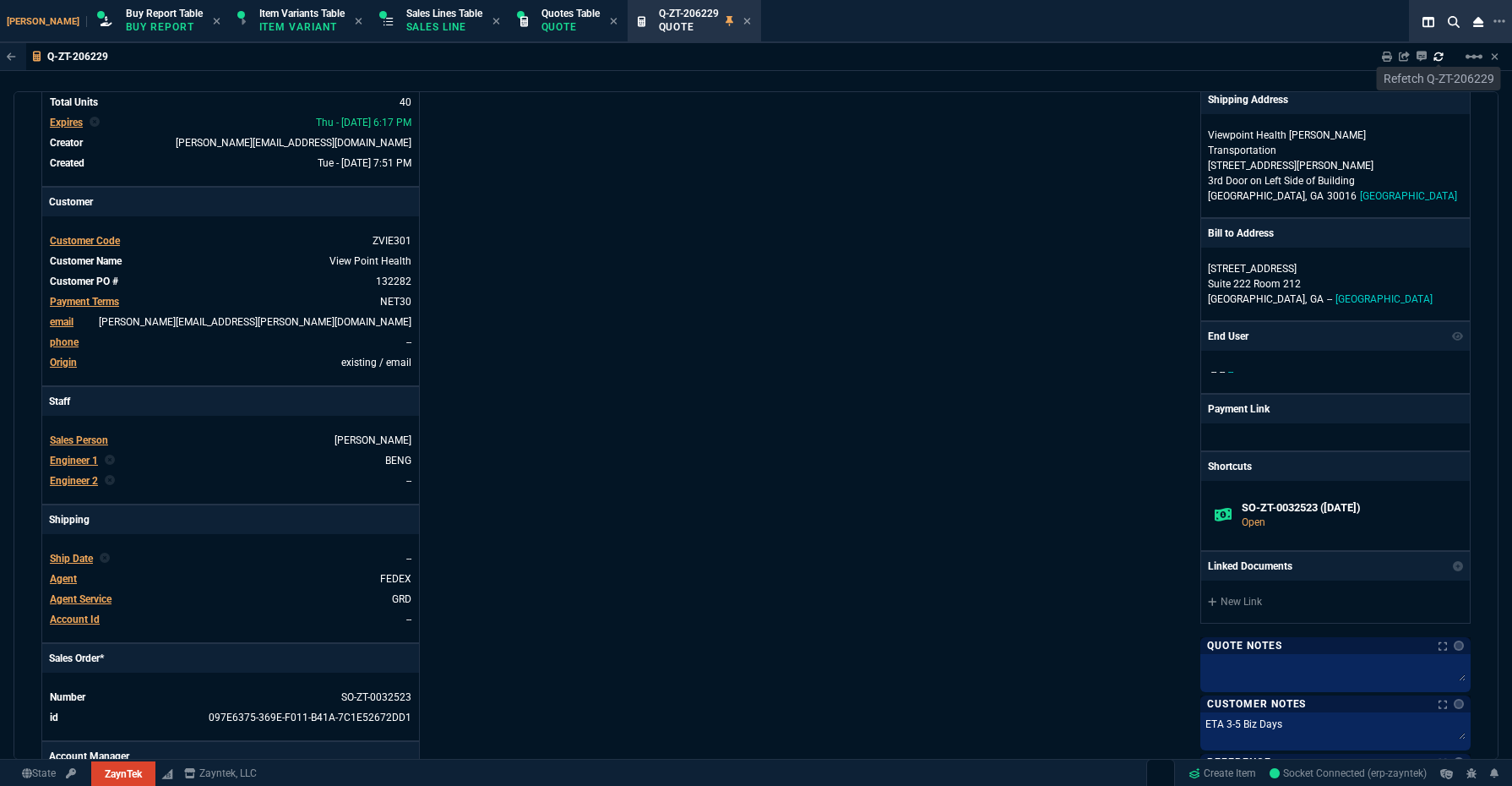
type input "20"
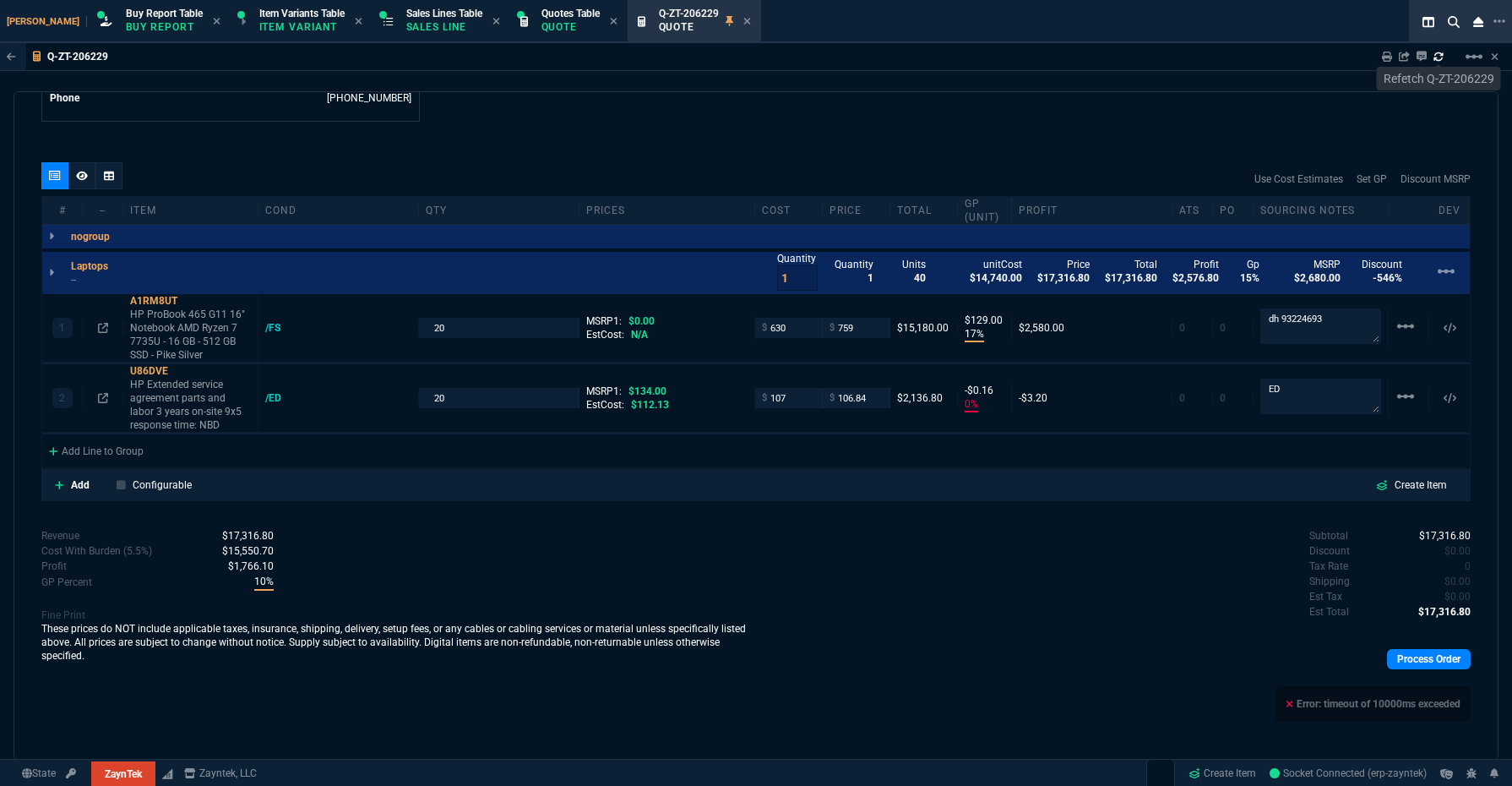
click at [1368, 650] on div "Process Order" at bounding box center [1112, 658] width 714 height 34
click at [1387, 650] on link "Process Order" at bounding box center [1428, 659] width 84 height 20
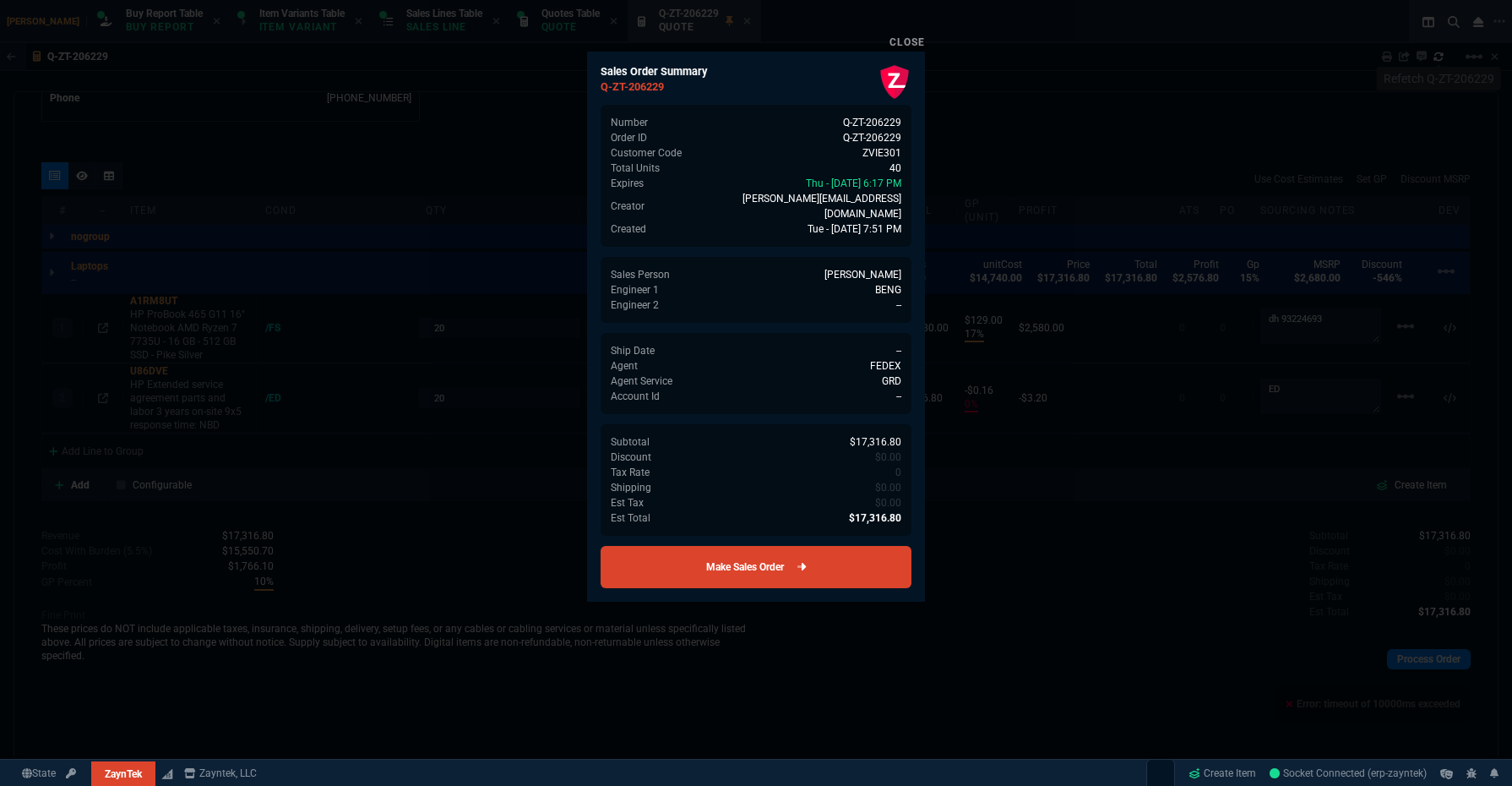
click at [817, 556] on link "Make Sales Order" at bounding box center [756, 567] width 311 height 42
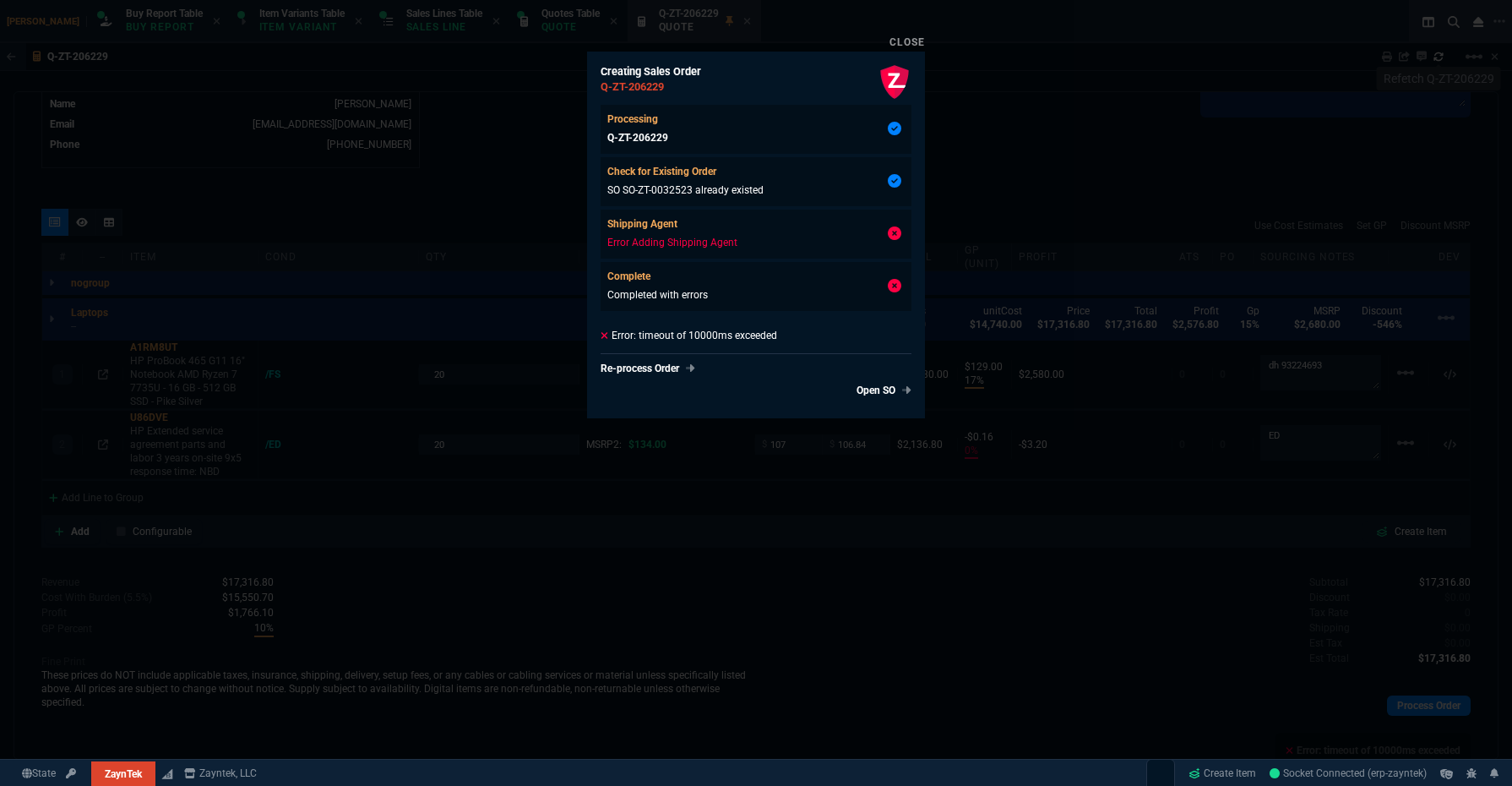
type input "17"
type input "129"
type input "0"
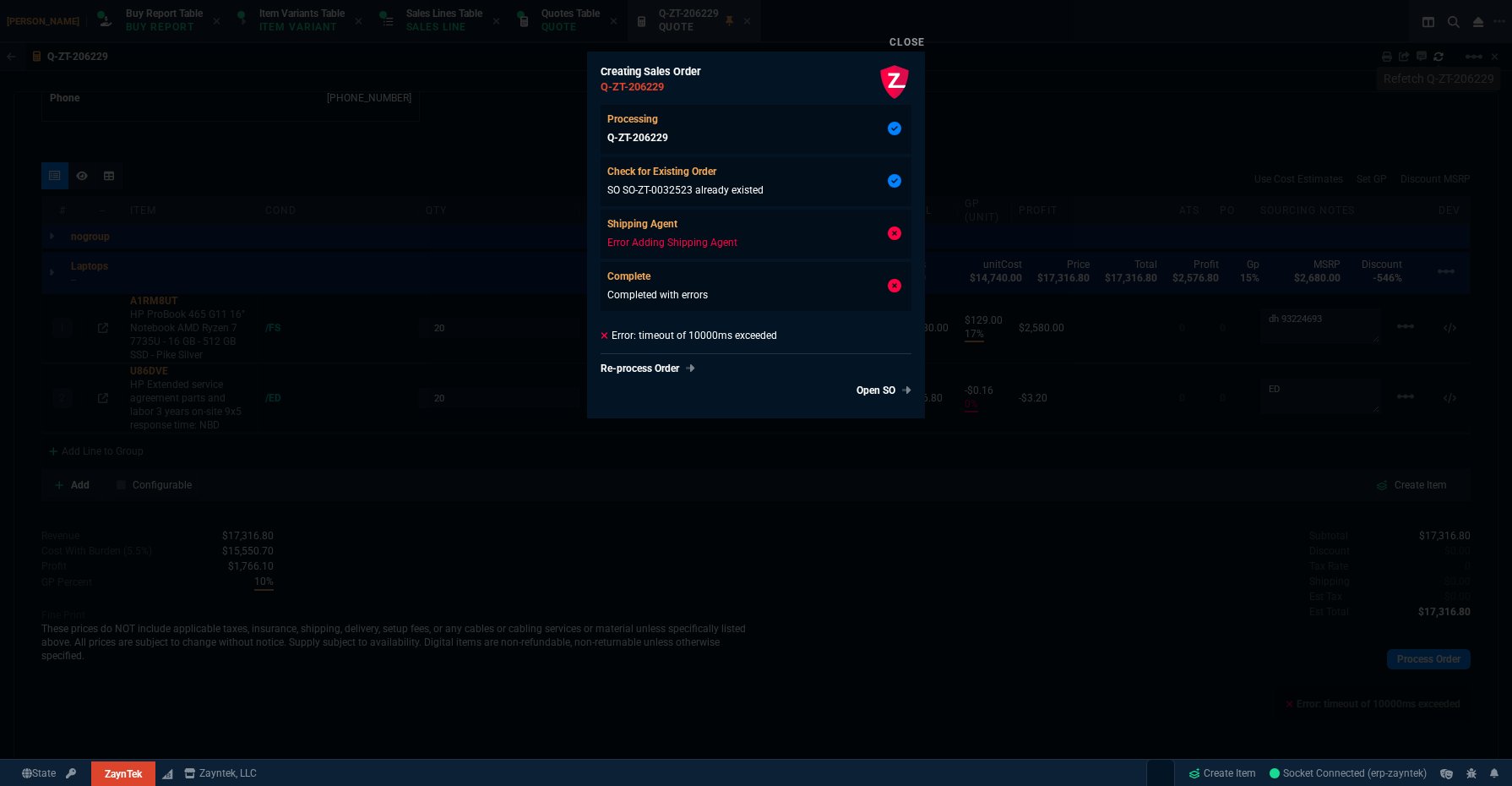
type input "20"
click at [817, 556] on div at bounding box center [756, 393] width 1512 height 786
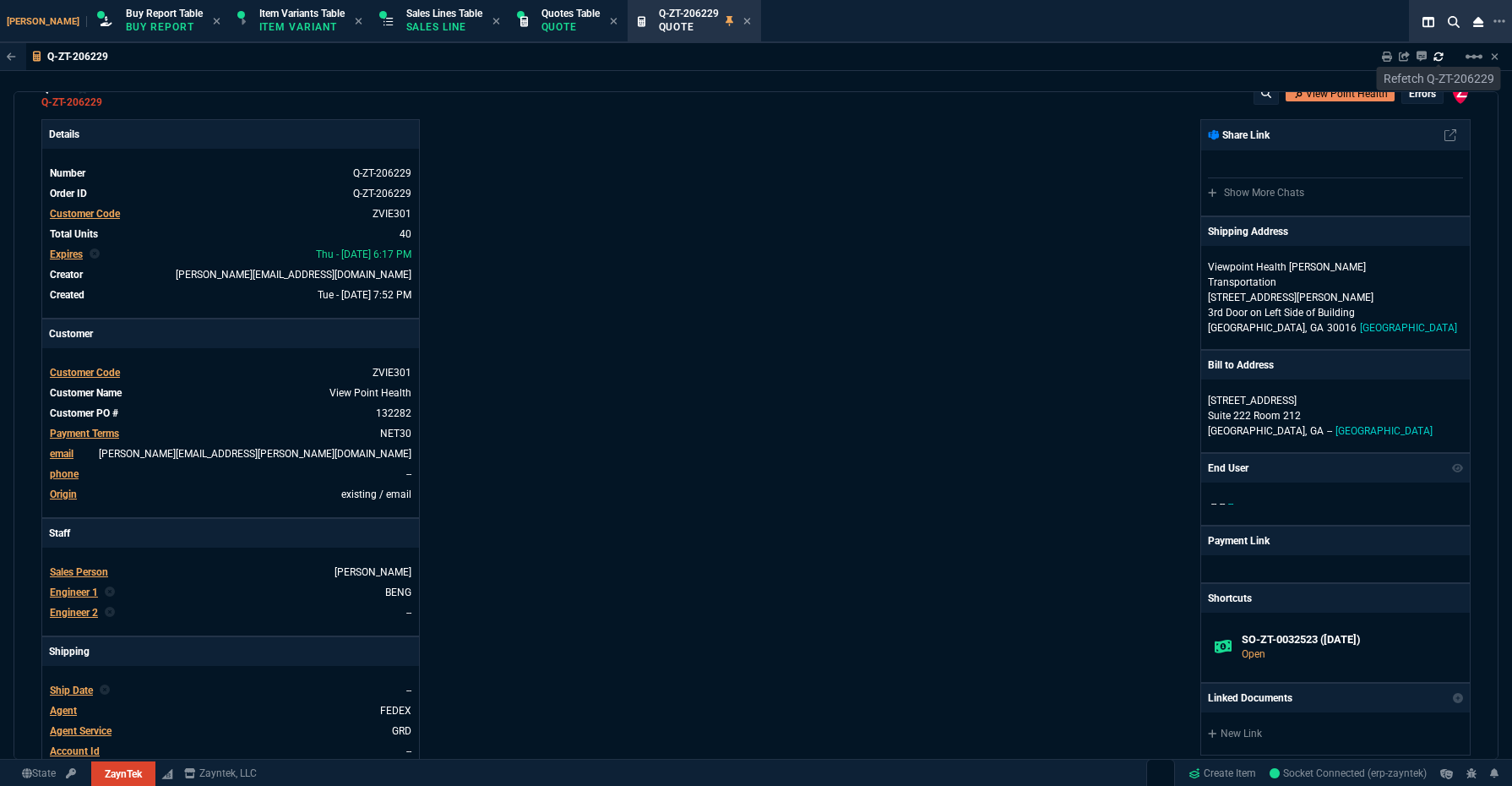
scroll to position [0, 0]
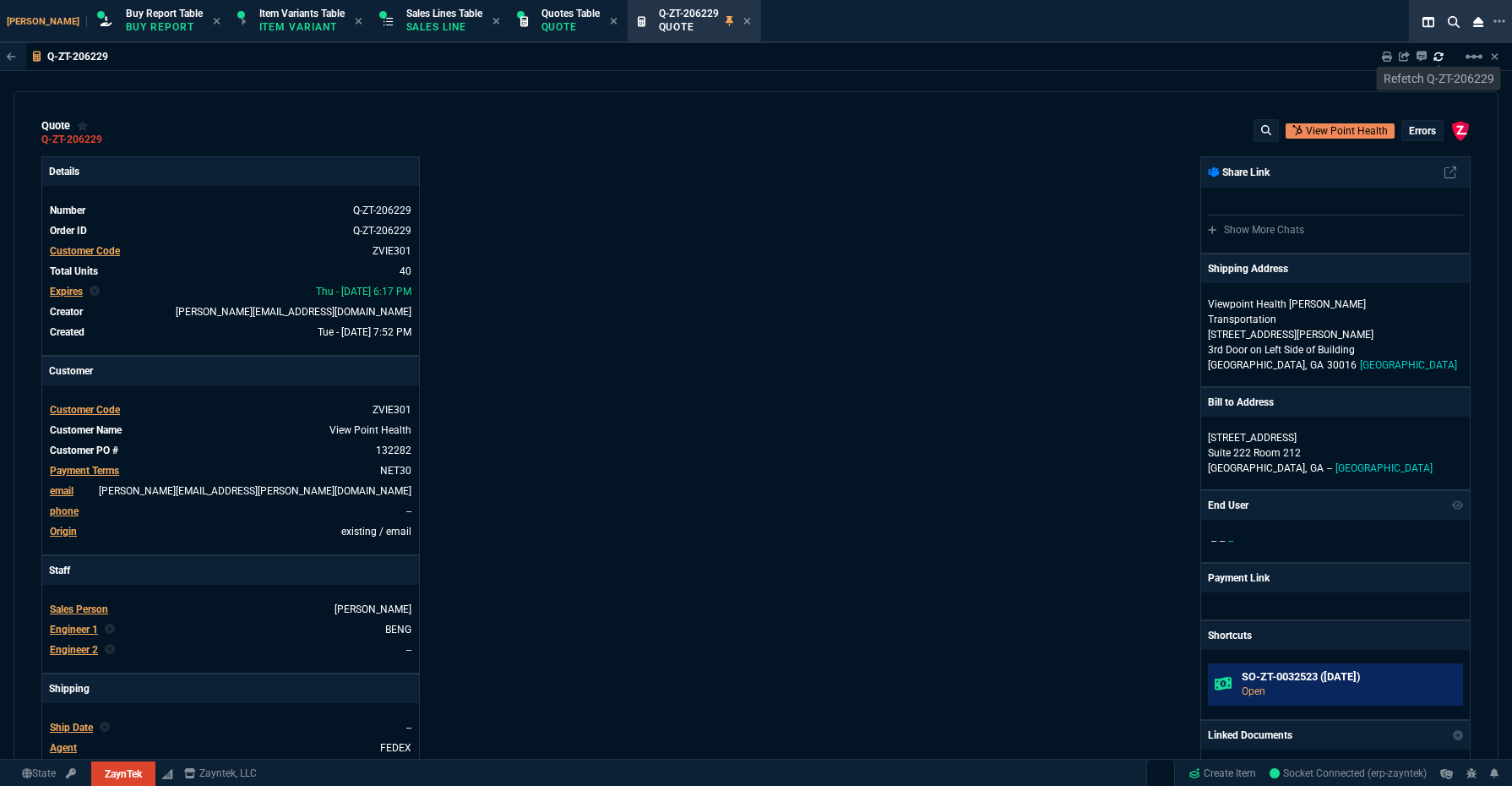
click at [1329, 664] on link "SO-ZT-0032523 (12-31-00) Open" at bounding box center [1336, 685] width 255 height 42
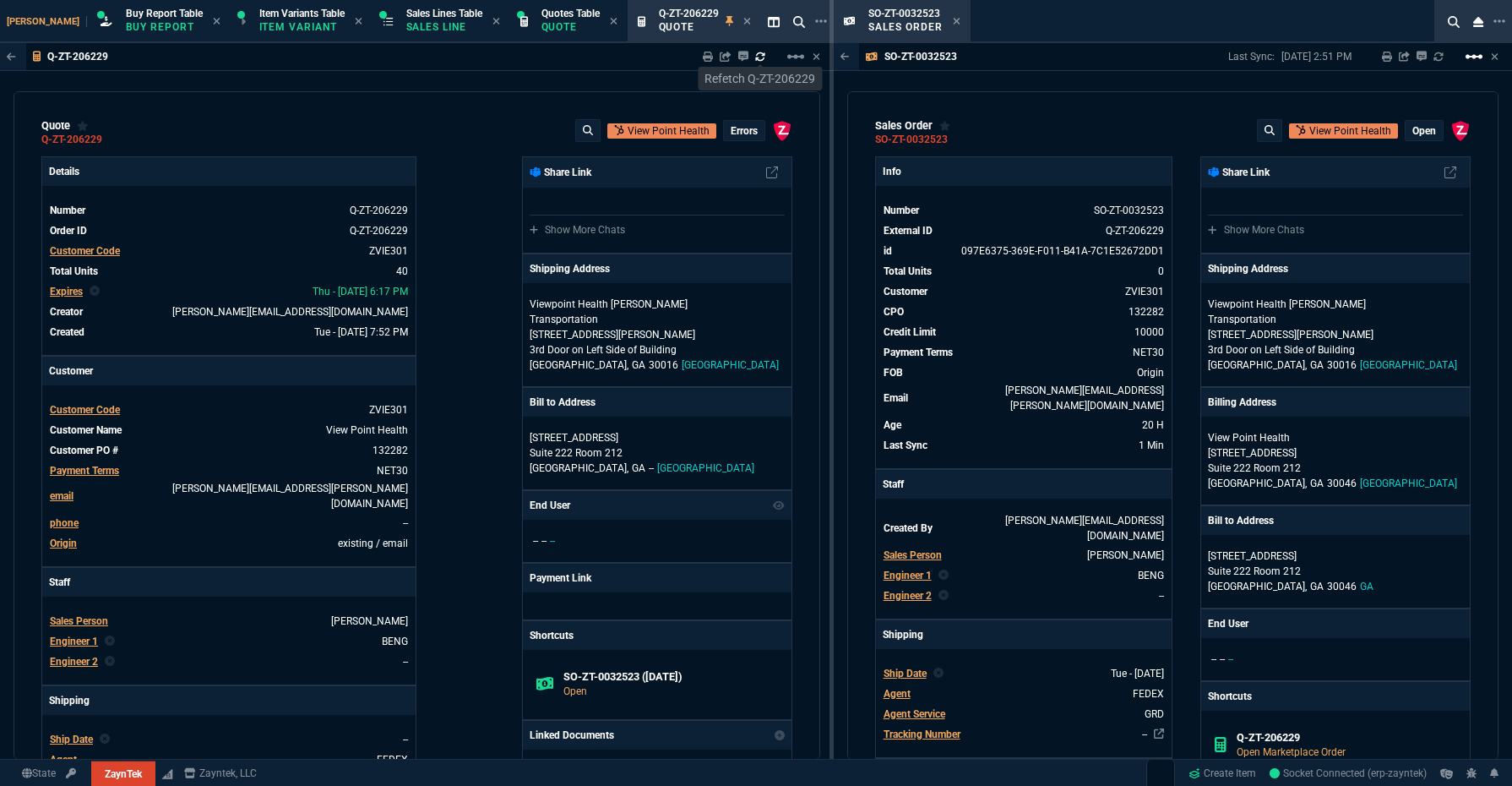
click at [1478, 58] on mat-icon "linear_scale" at bounding box center [1473, 56] width 20 height 20
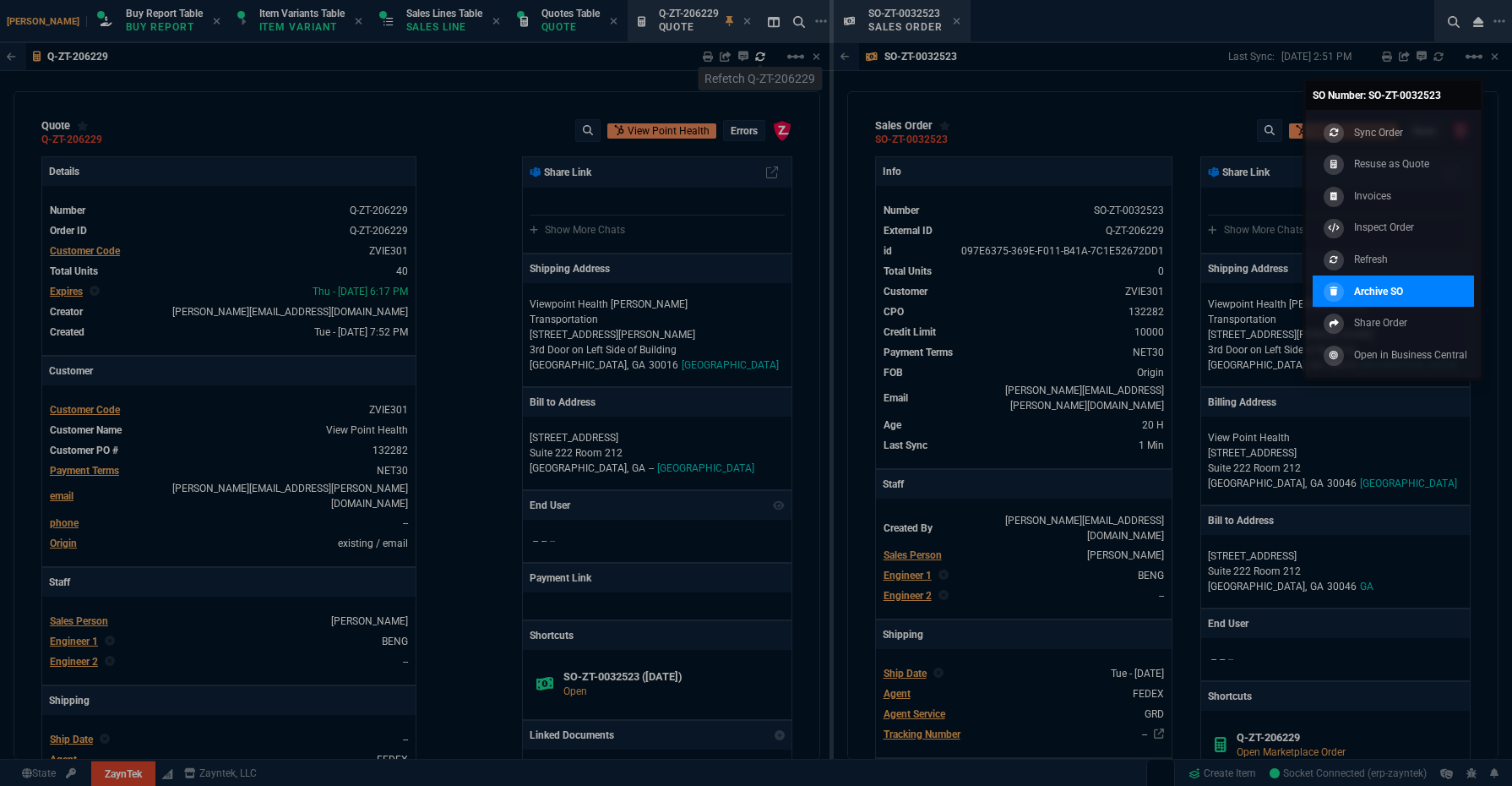
click at [1403, 292] on p "Archive SO" at bounding box center [1378, 291] width 49 height 15
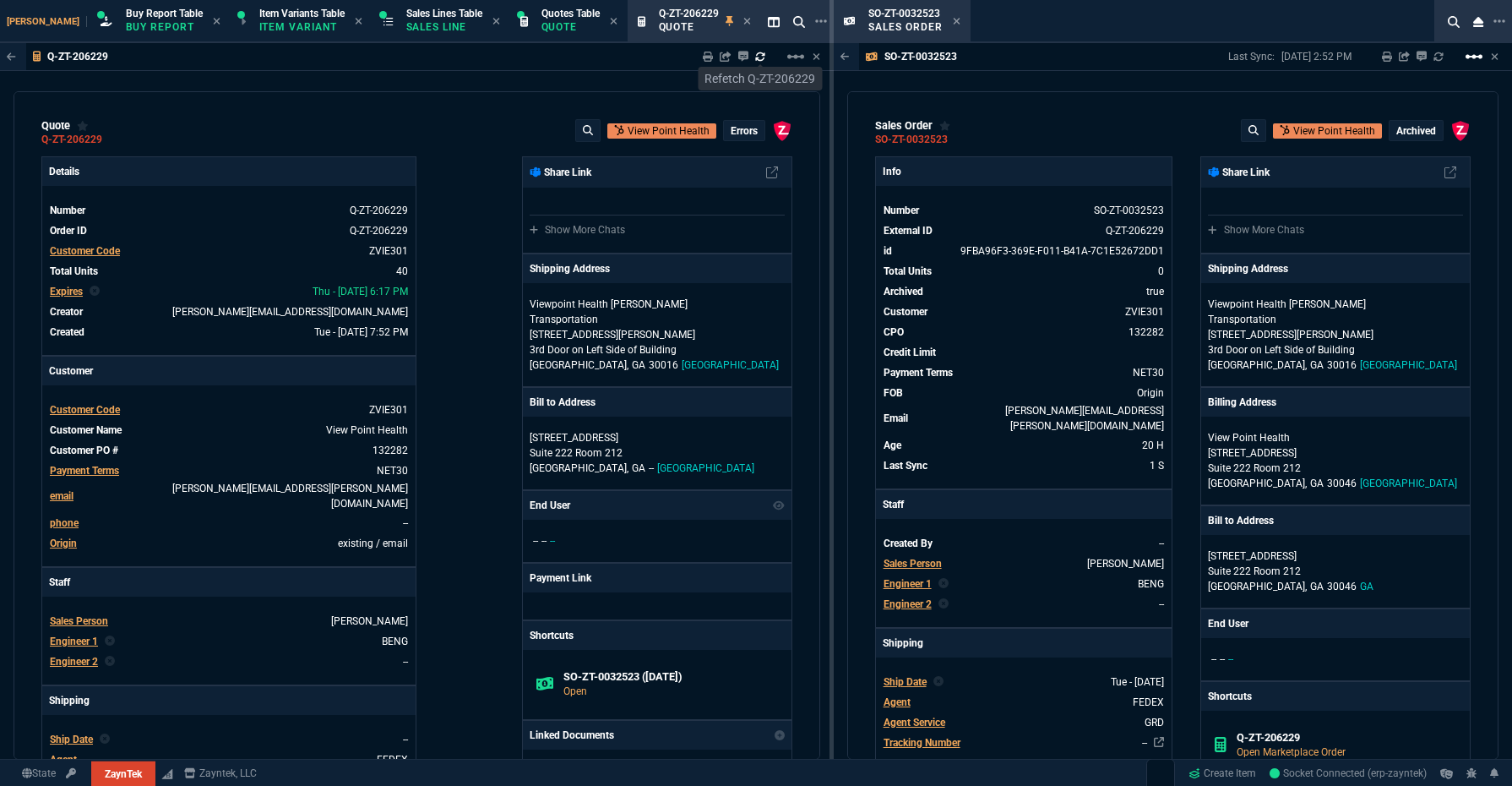
click at [1473, 60] on mat-icon "linear_scale" at bounding box center [1473, 56] width 20 height 20
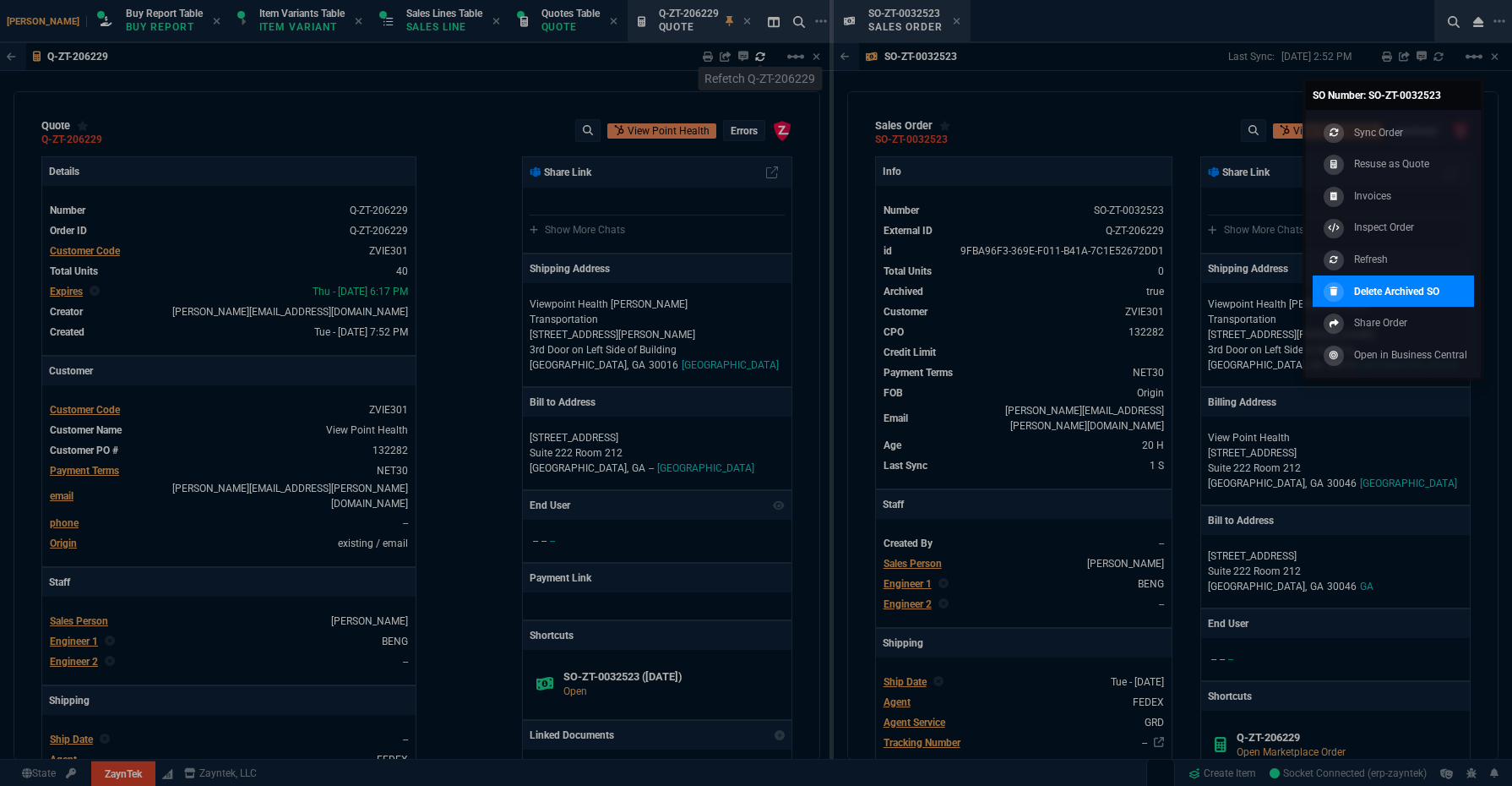
click at [1412, 288] on p "Delete Archived SO" at bounding box center [1396, 291] width 85 height 15
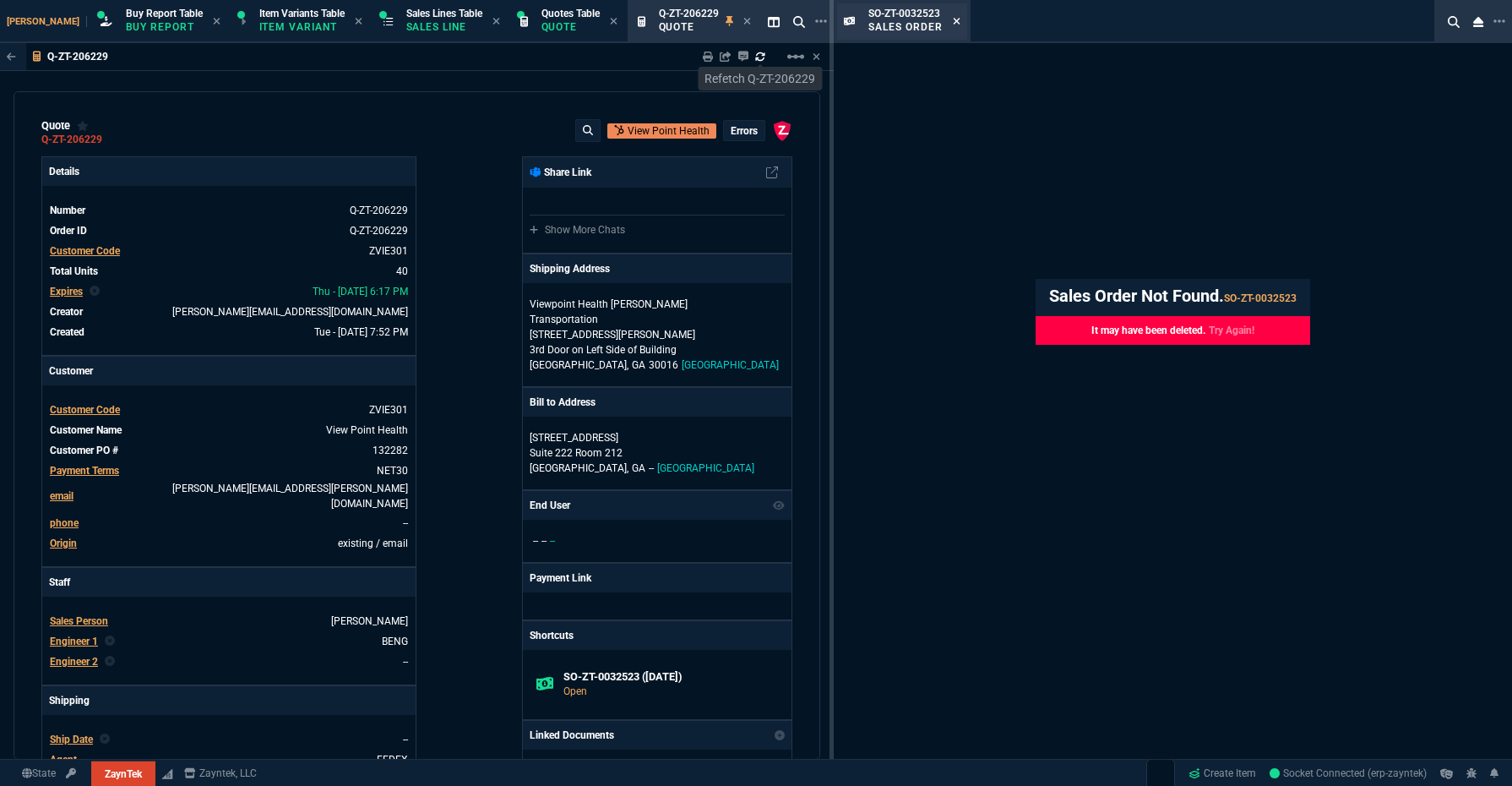
click at [959, 22] on icon at bounding box center [956, 21] width 8 height 11
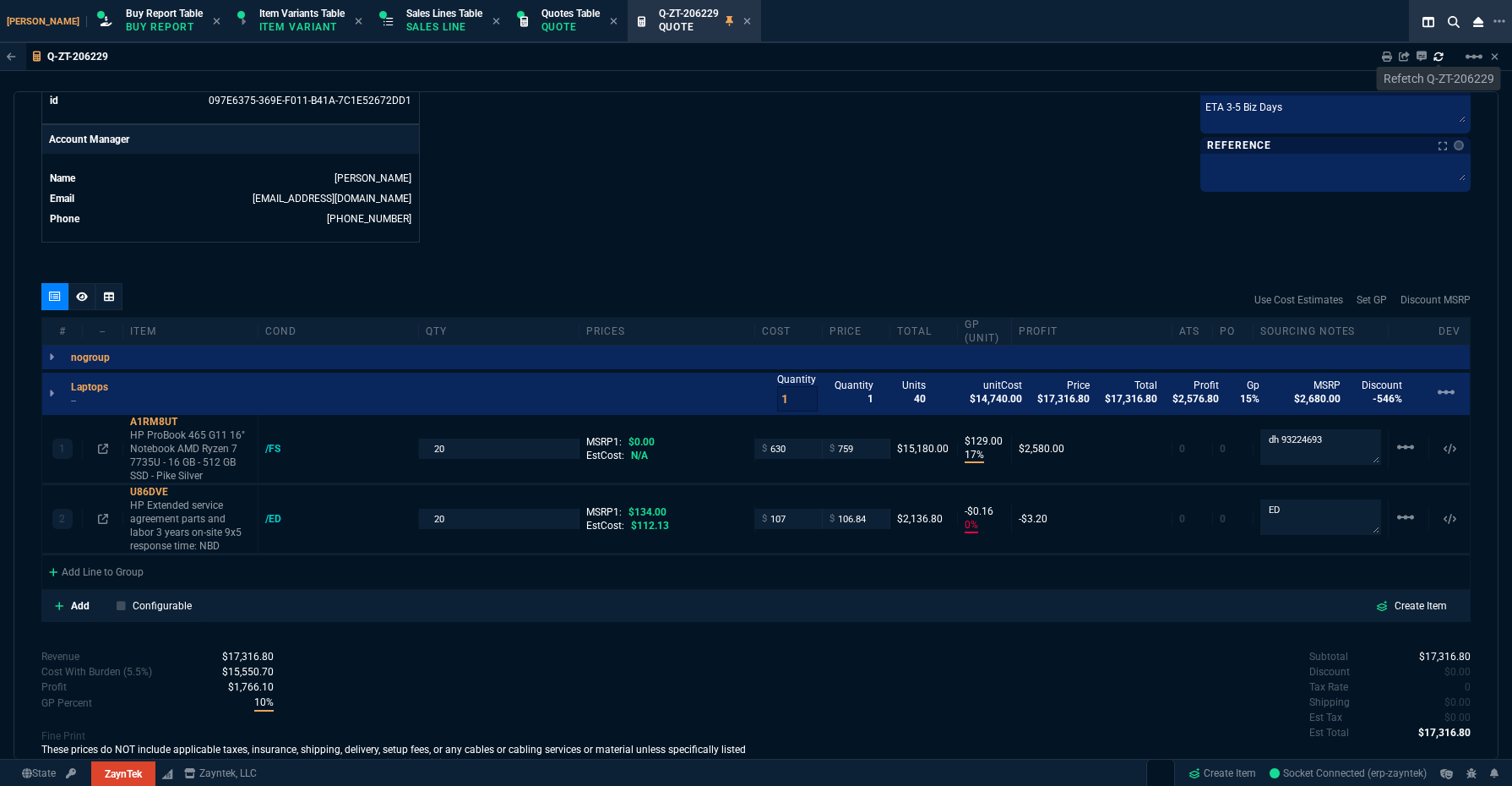
scroll to position [907, 0]
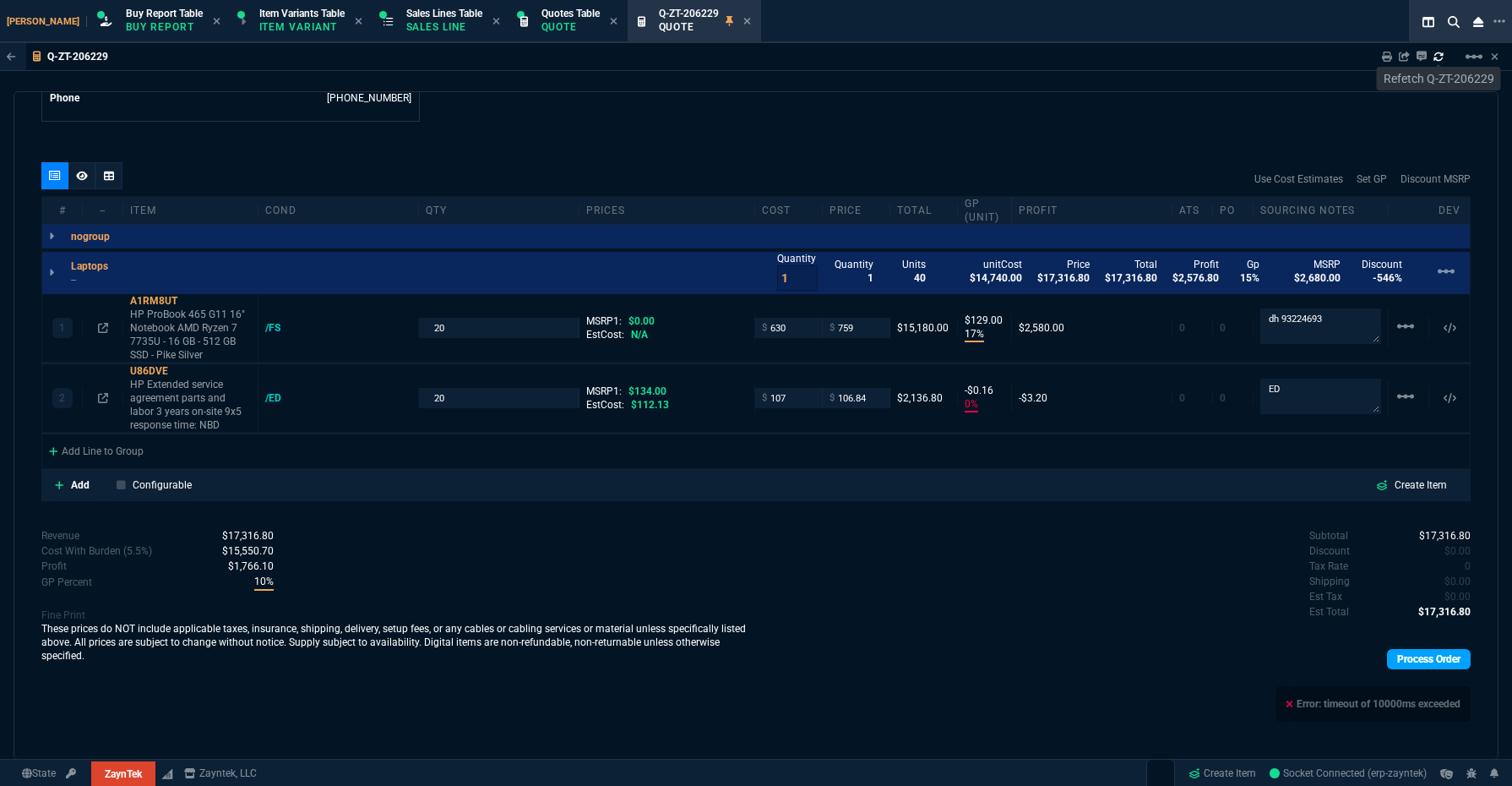
click at [1424, 649] on link "Process Order" at bounding box center [1428, 659] width 84 height 20
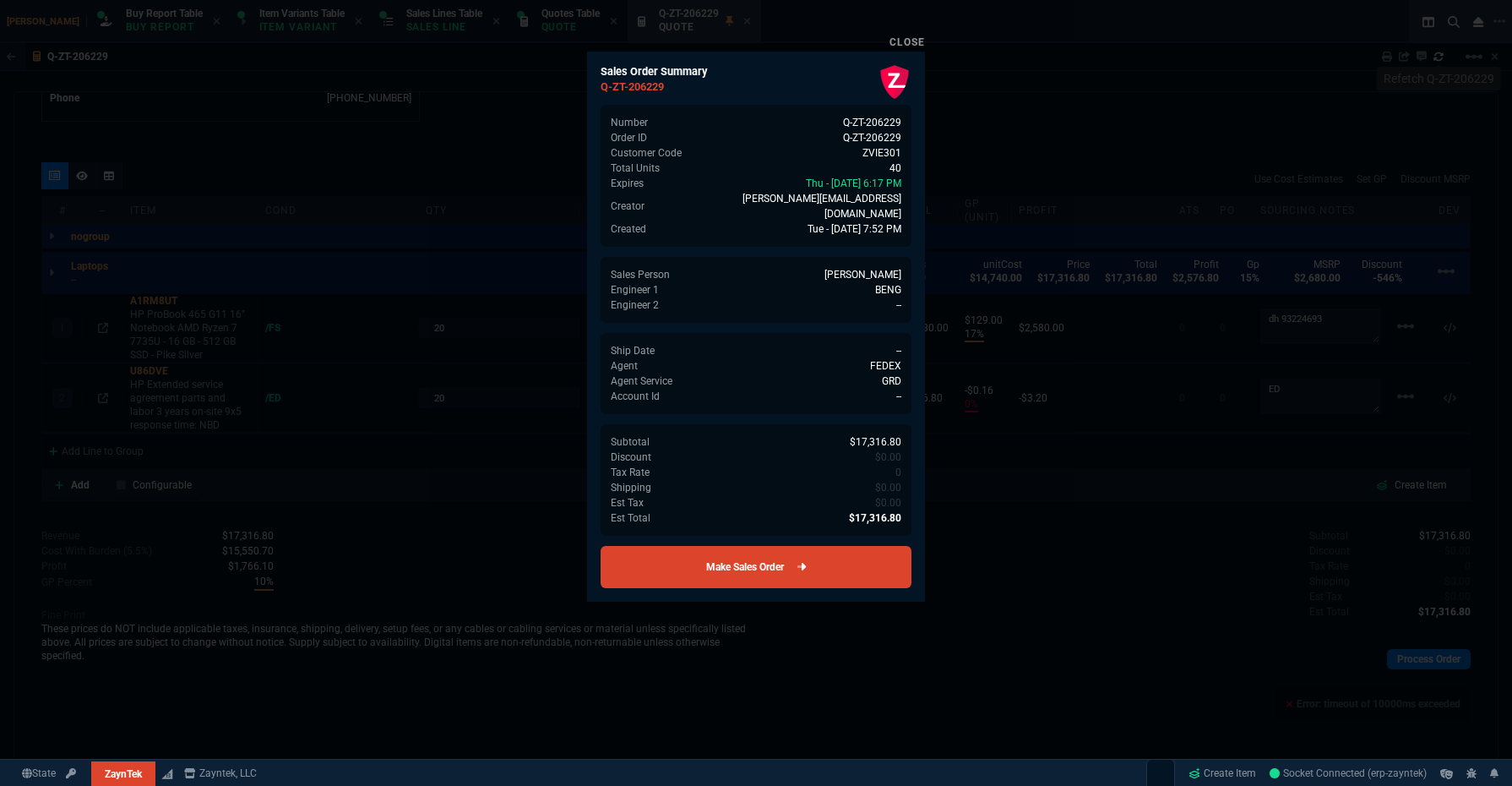
click at [771, 568] on link "Make Sales Order" at bounding box center [756, 567] width 311 height 42
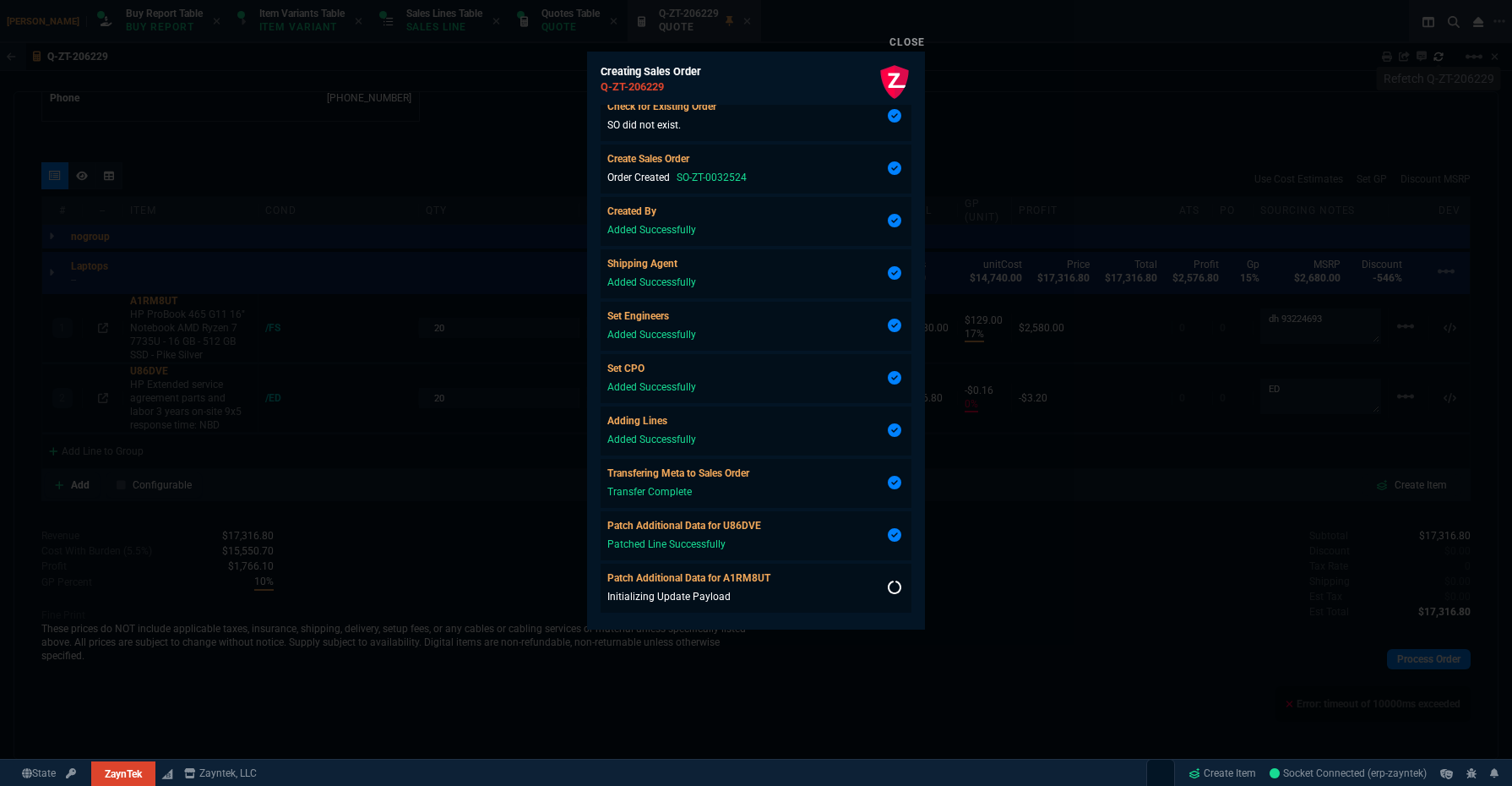
scroll to position [97, 0]
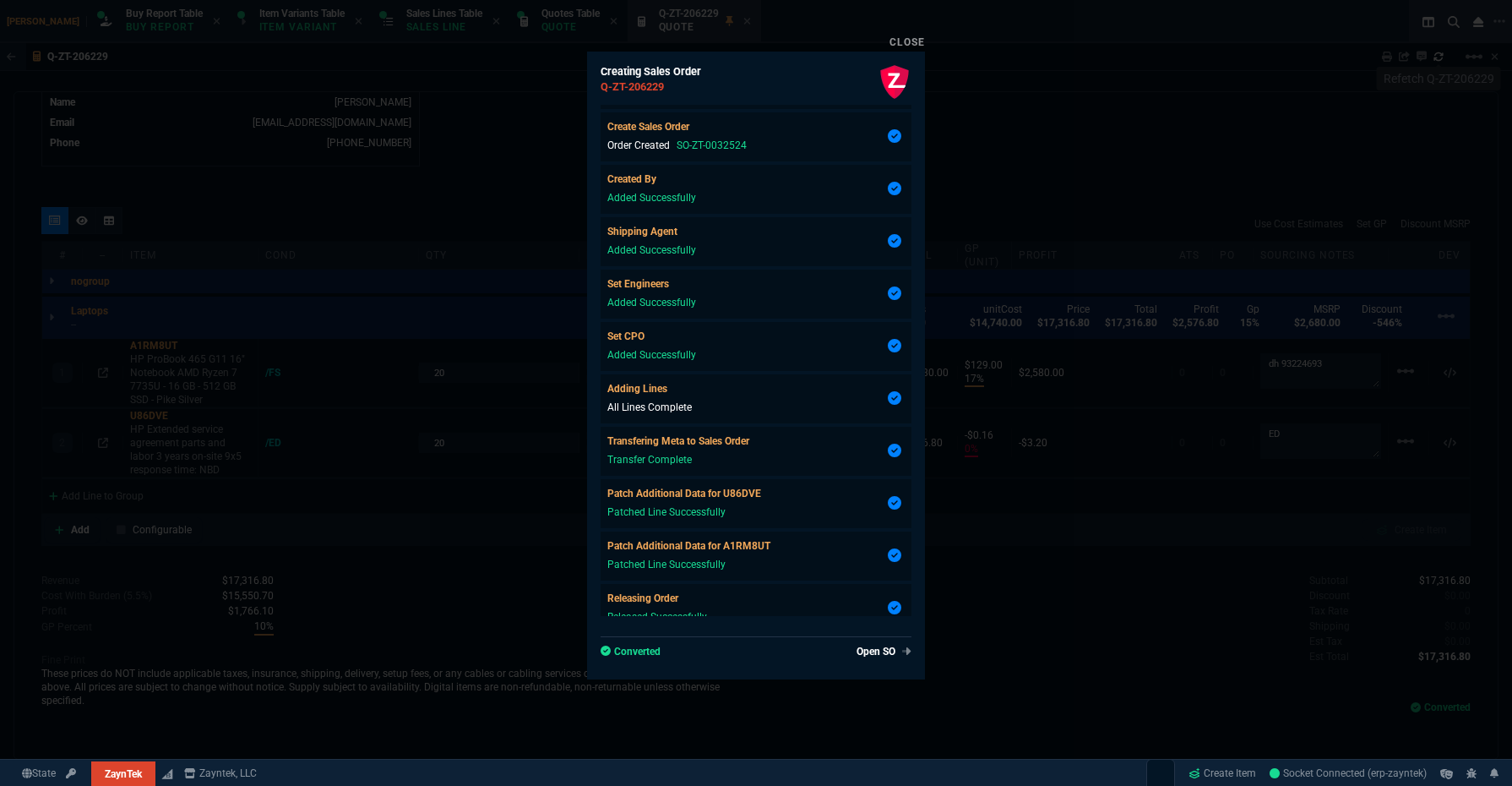
type input "17"
type input "129"
type input "0"
type input "20"
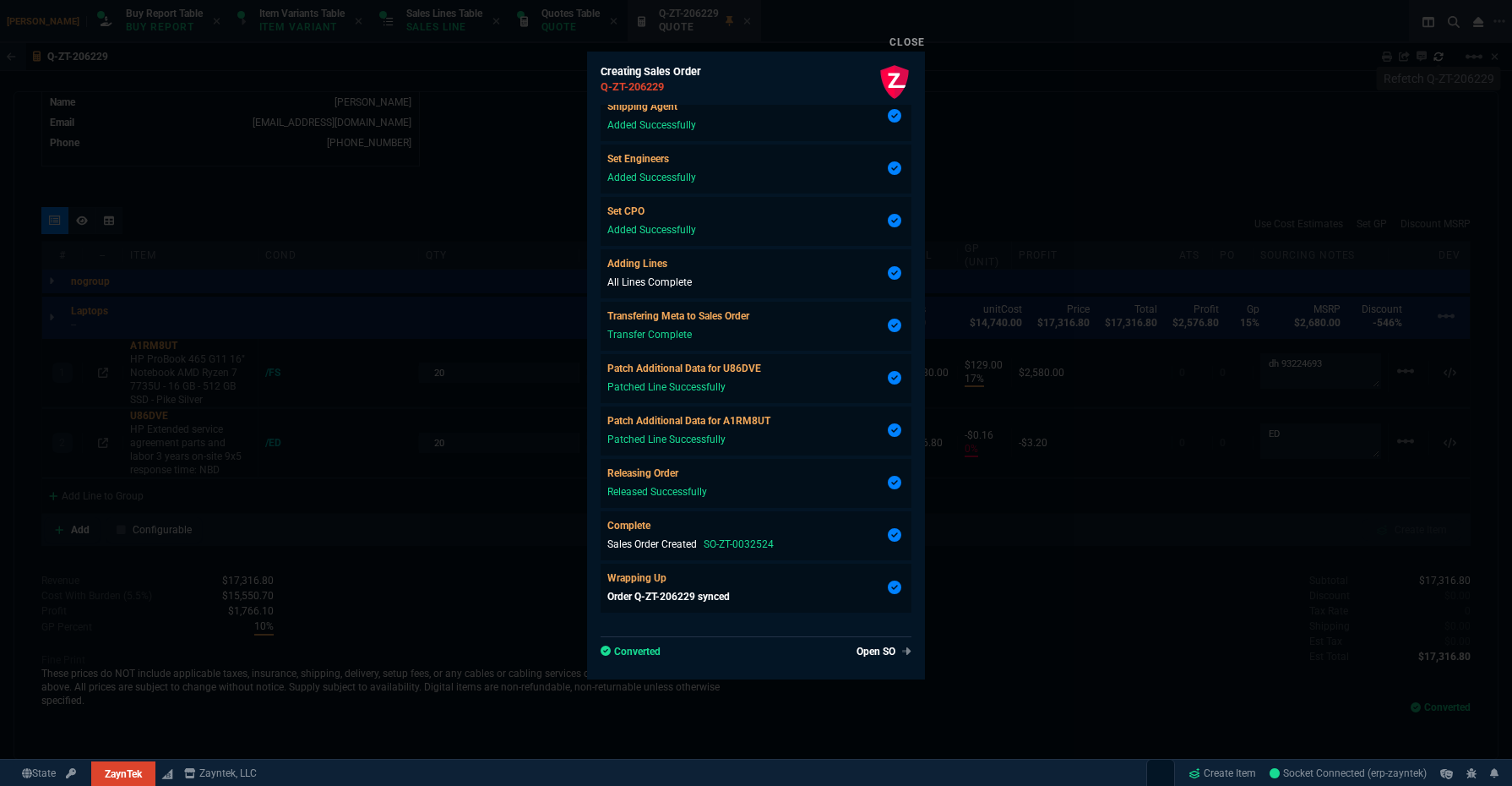
scroll to position [834, 0]
click at [1022, 337] on div at bounding box center [756, 393] width 1512 height 786
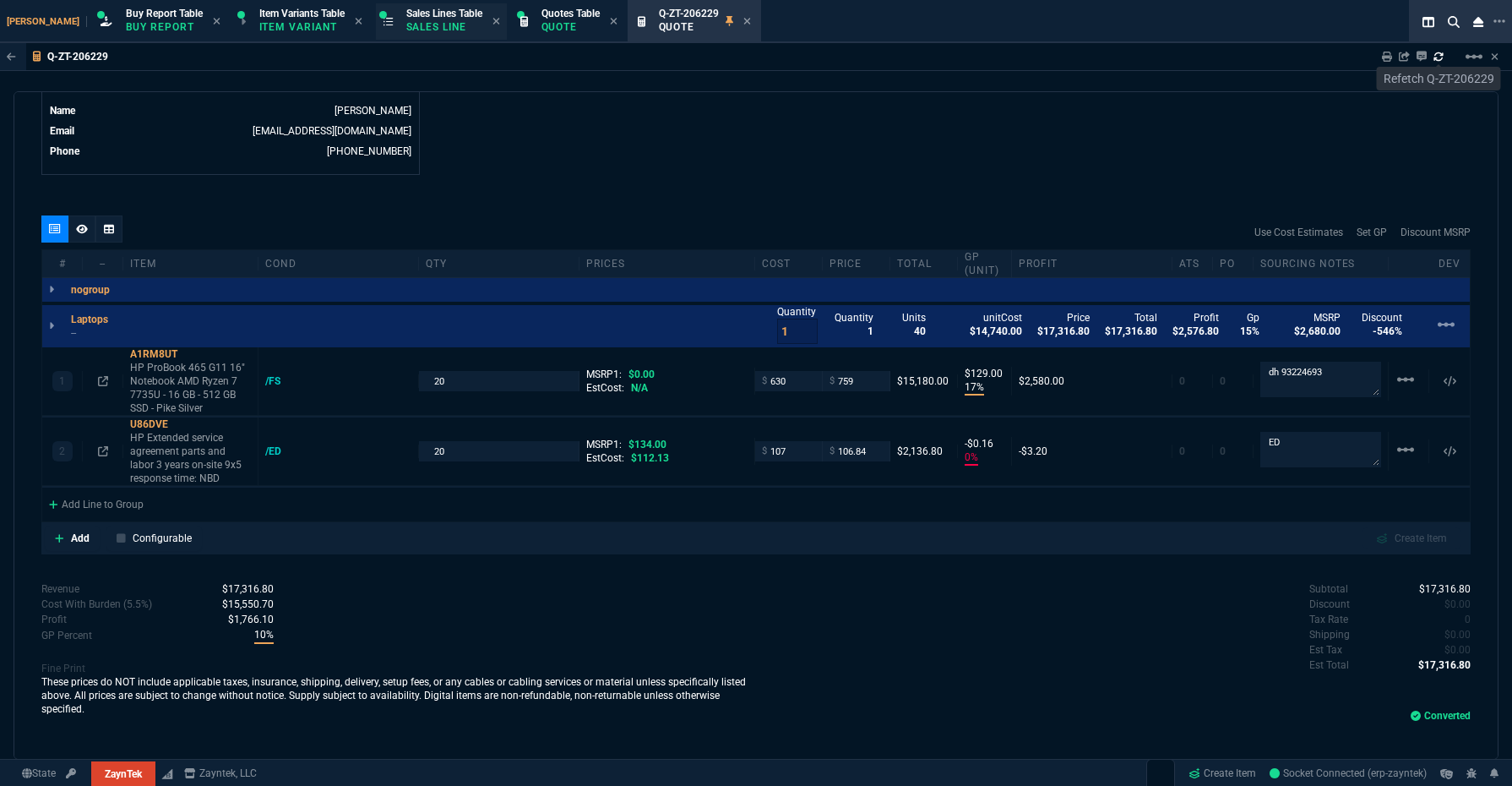
click at [425, 26] on p "Sales Line" at bounding box center [444, 26] width 76 height 13
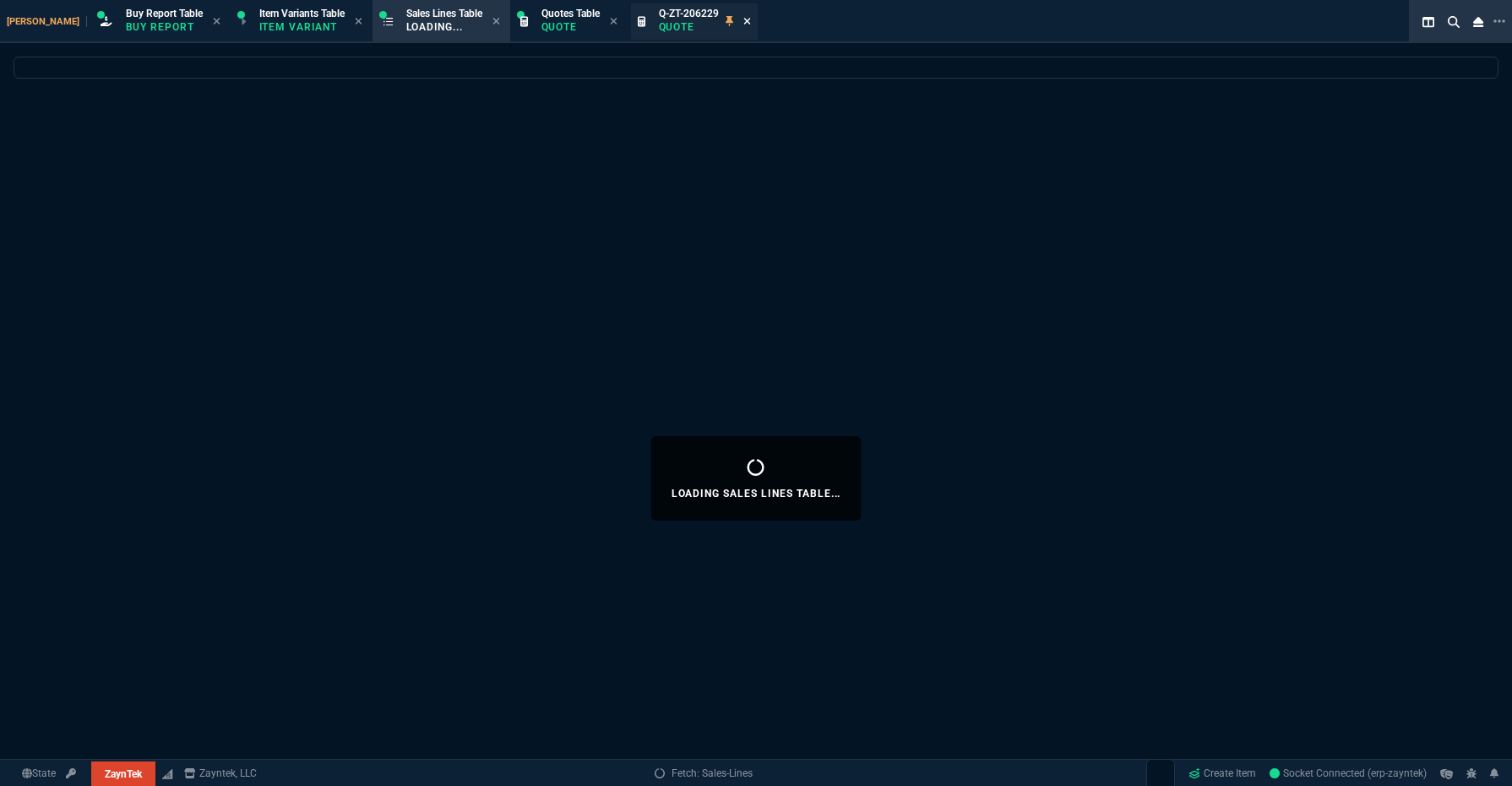
select select
